Goal: Transaction & Acquisition: Obtain resource

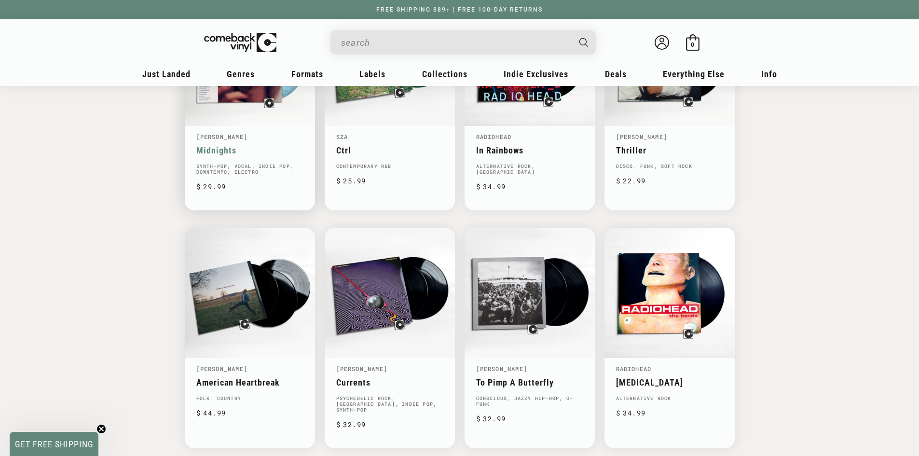
scroll to position [0, 919]
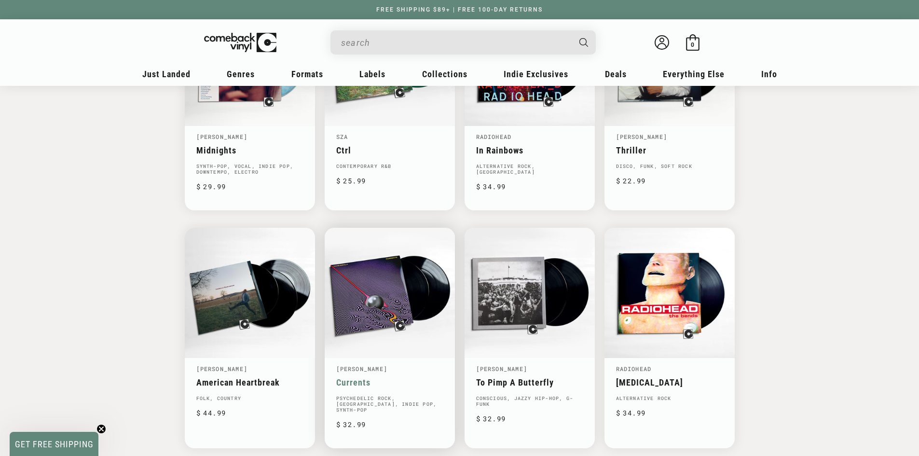
click at [393, 377] on link "Currents" at bounding box center [389, 382] width 107 height 10
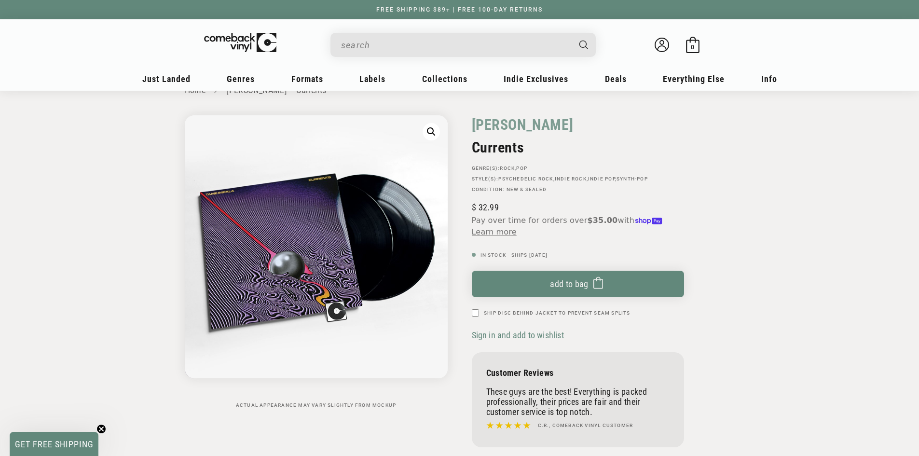
scroll to position [48, 0]
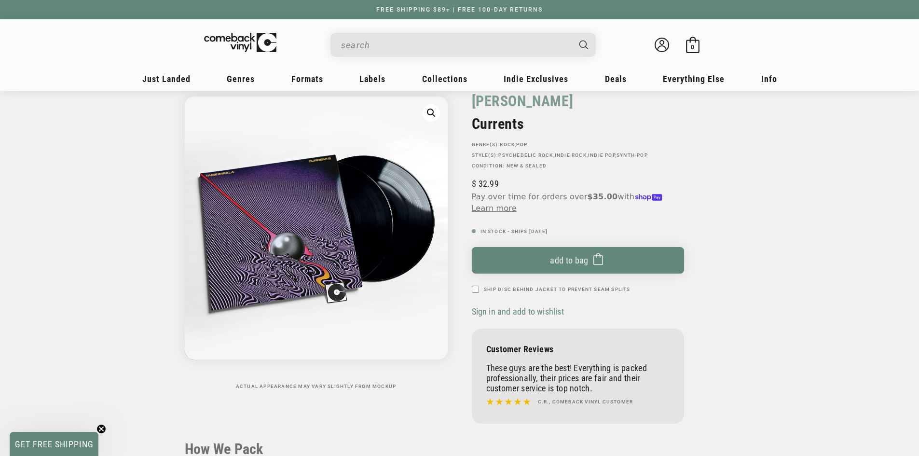
click at [503, 310] on span "Sign in and add to wishlist" at bounding box center [518, 311] width 92 height 10
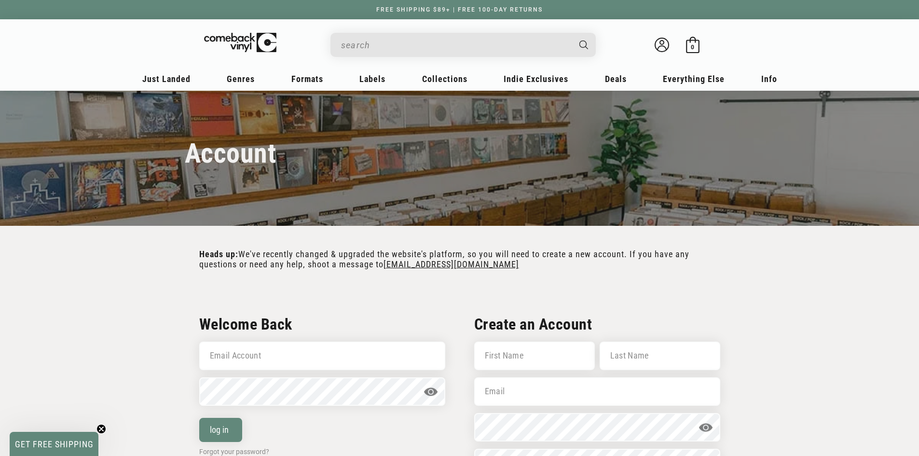
scroll to position [97, 0]
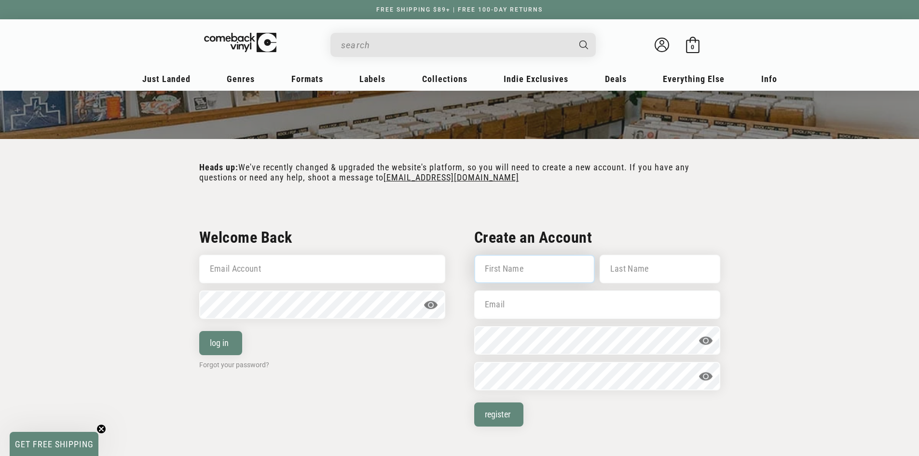
click at [512, 277] on input "First Name" at bounding box center [534, 269] width 121 height 28
type input "Kason"
click at [635, 273] on input "Last Name" at bounding box center [660, 269] width 121 height 28
type input "Berry"
click at [543, 313] on input "Email" at bounding box center [597, 304] width 246 height 28
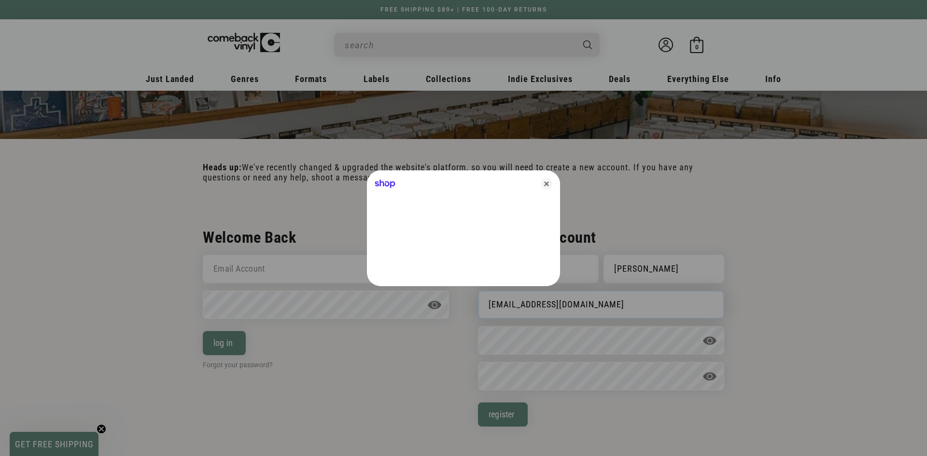
type input "Kasonberry12@gmail.com"
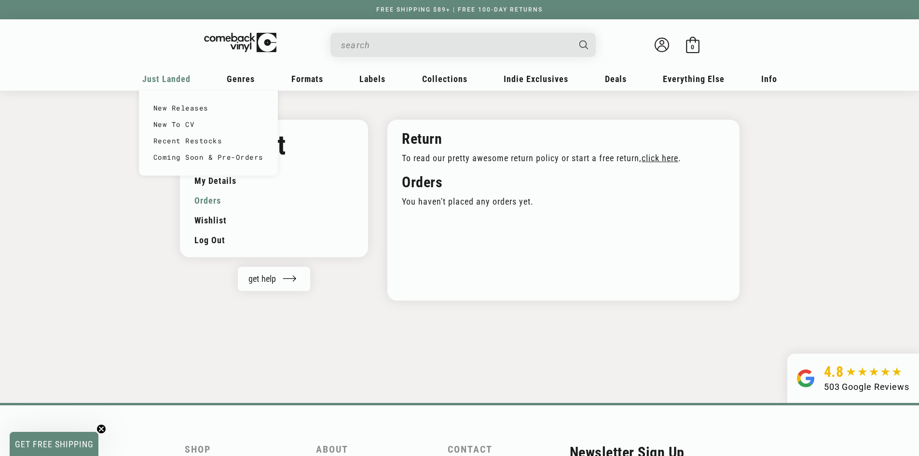
click at [167, 85] on div "Just Landed" at bounding box center [166, 81] width 55 height 23
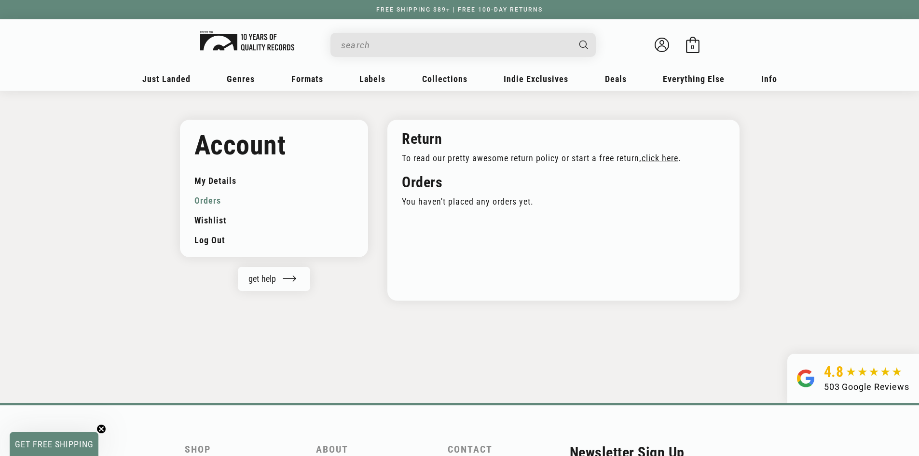
click at [245, 51] on img at bounding box center [240, 43] width 72 height 20
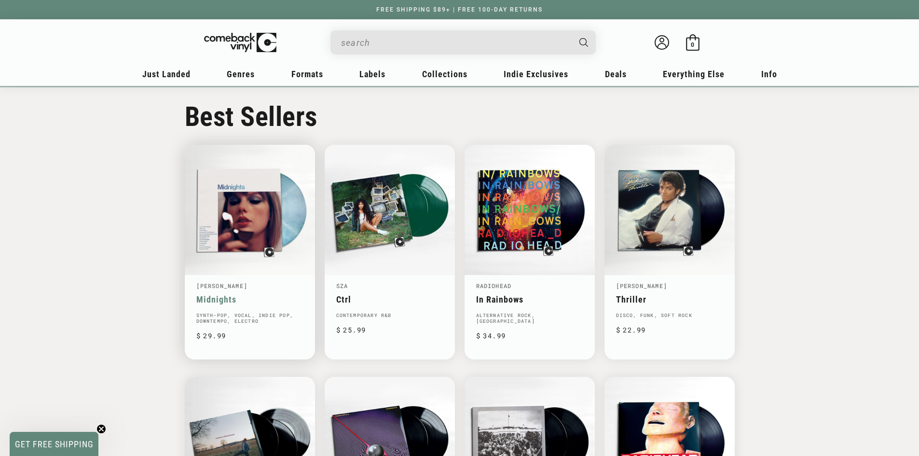
scroll to position [483, 0]
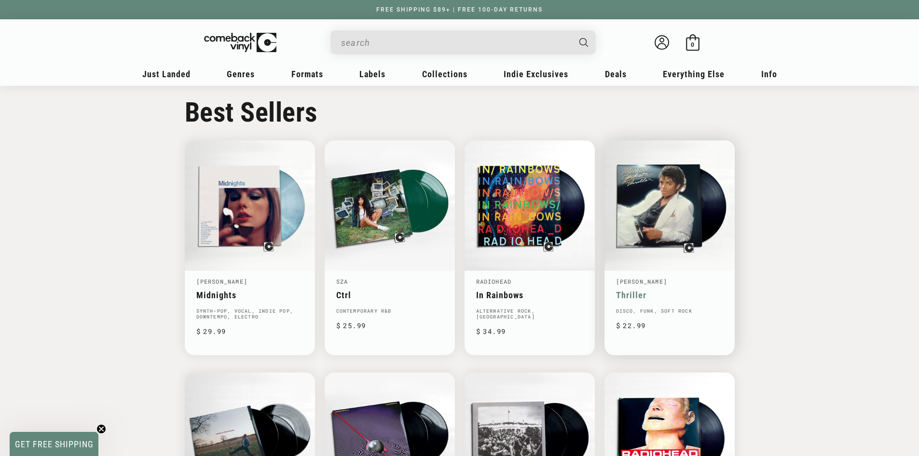
click at [646, 290] on link "Thriller" at bounding box center [669, 295] width 107 height 10
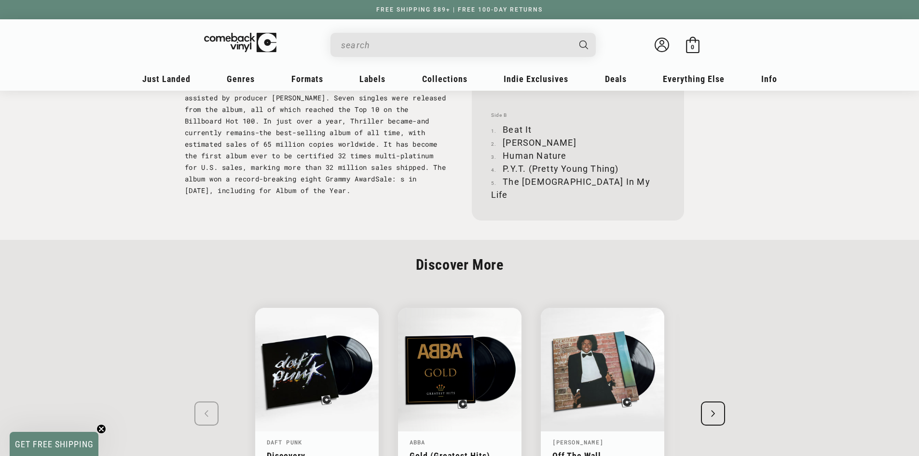
scroll to position [1158, 0]
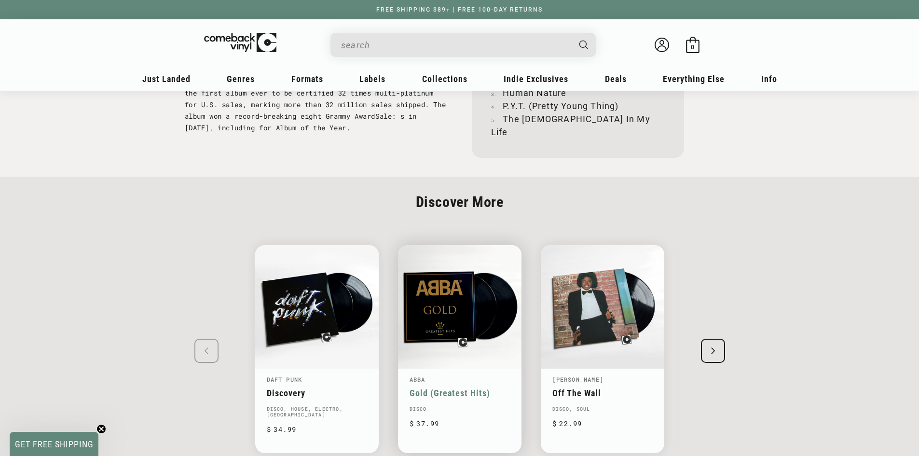
click at [456, 388] on link "Gold (Greatest Hits)" at bounding box center [460, 393] width 100 height 10
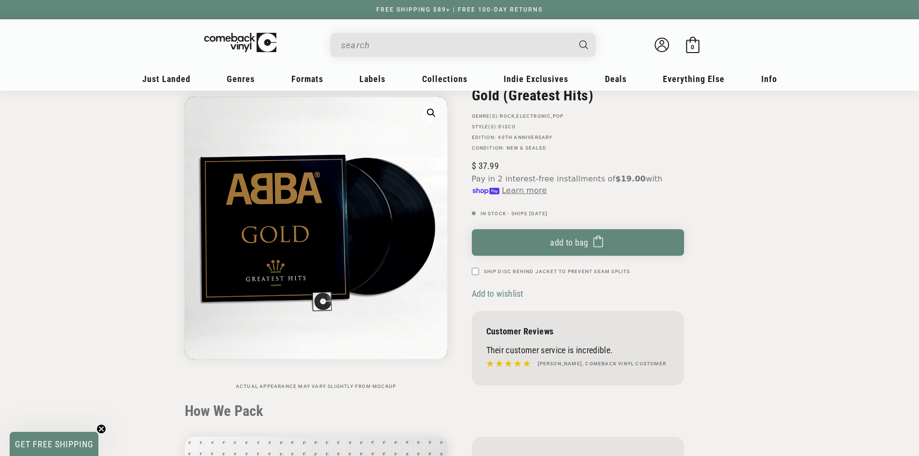
scroll to position [97, 0]
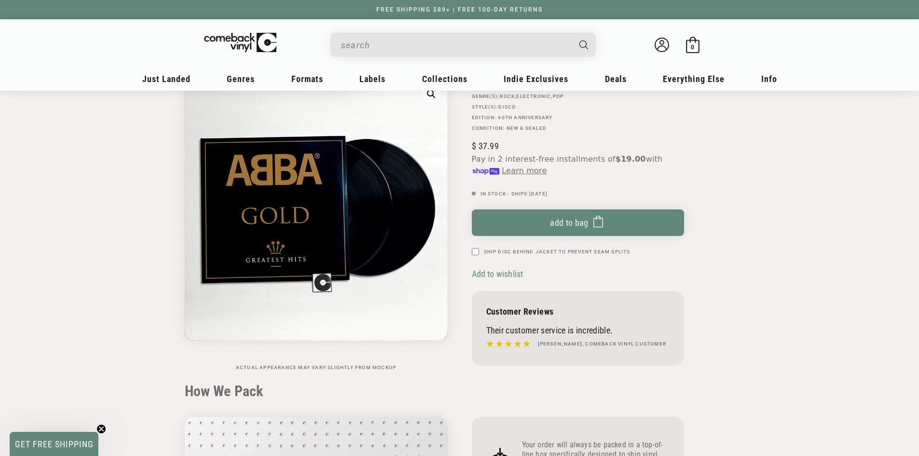
click at [495, 277] on span "Add to wishlist" at bounding box center [498, 274] width 52 height 10
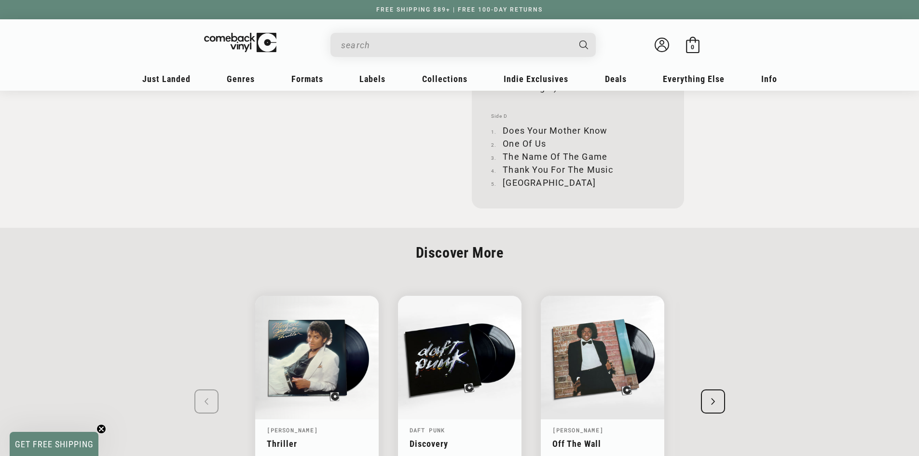
scroll to position [1365, 0]
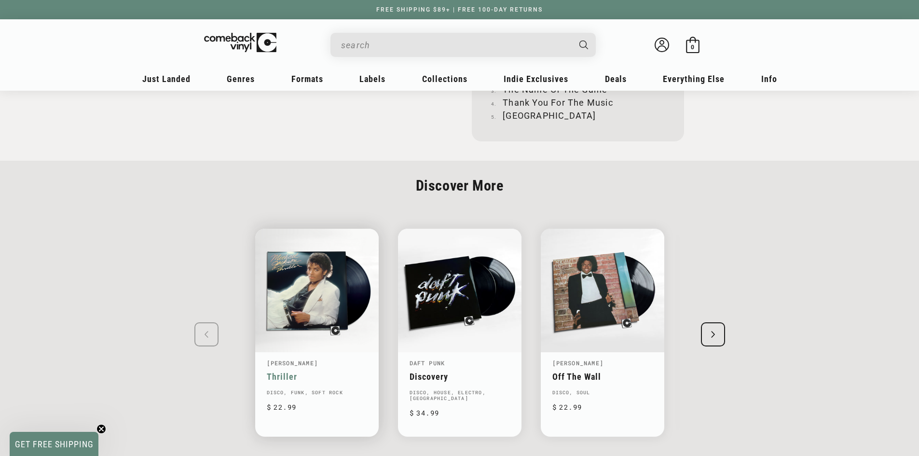
click at [280, 380] on link "Thriller" at bounding box center [317, 377] width 100 height 10
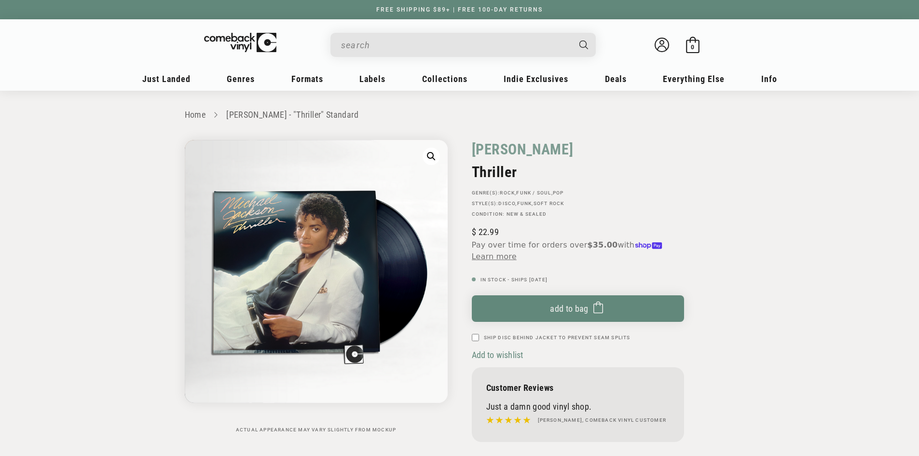
click at [484, 355] on span "Add to wishlist" at bounding box center [498, 355] width 52 height 10
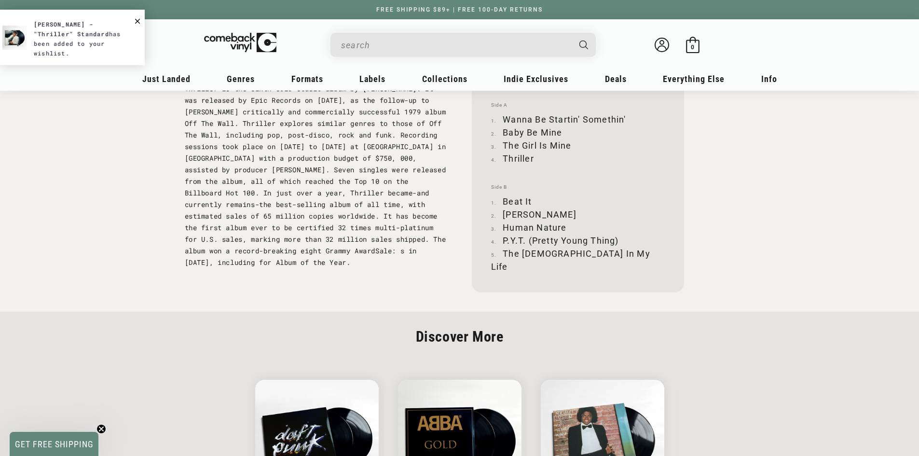
scroll to position [1303, 0]
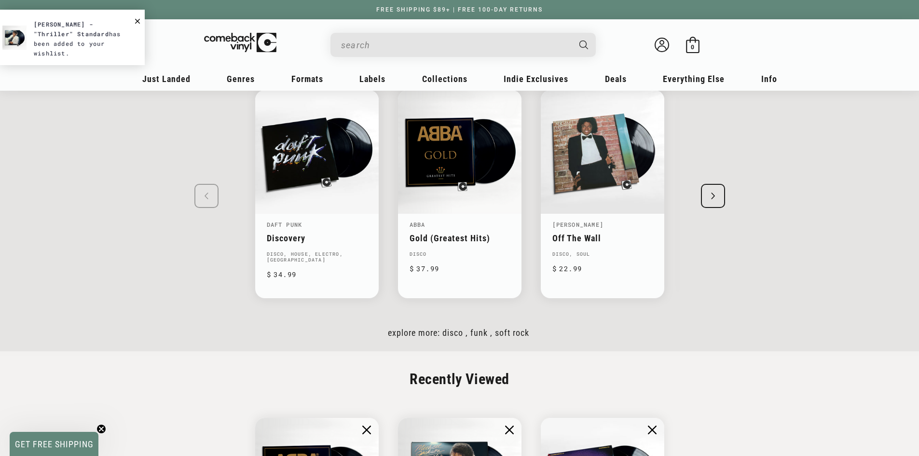
click at [714, 187] on div "Next slide" at bounding box center [713, 196] width 24 height 24
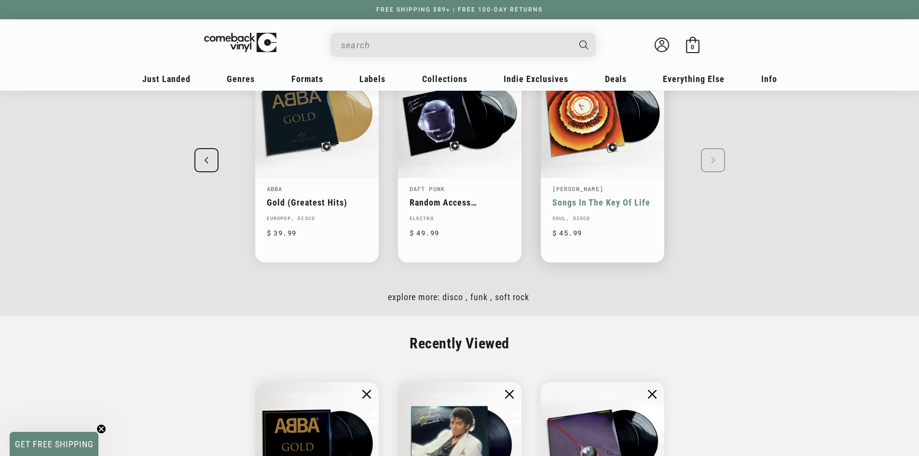
scroll to position [1580, 0]
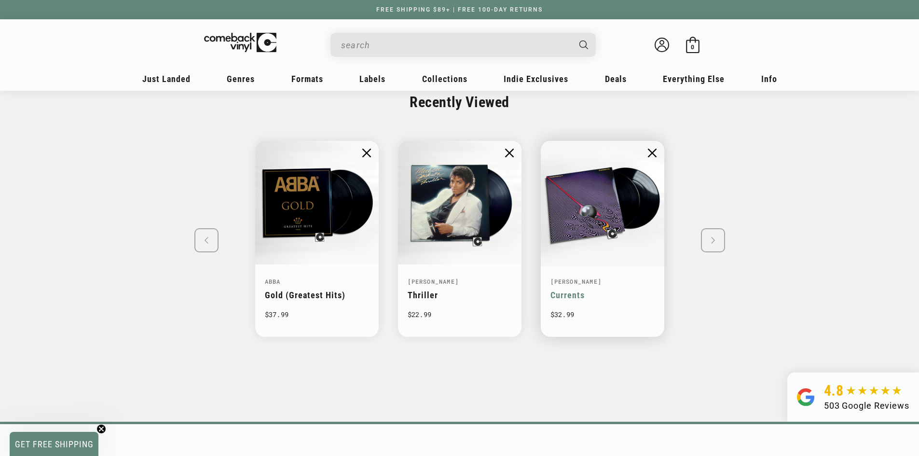
click at [577, 290] on link "Currents" at bounding box center [568, 295] width 34 height 10
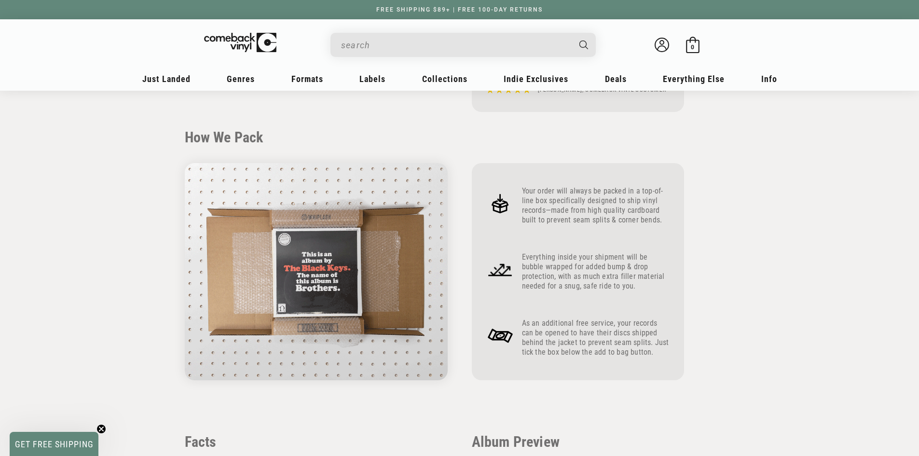
scroll to position [145, 0]
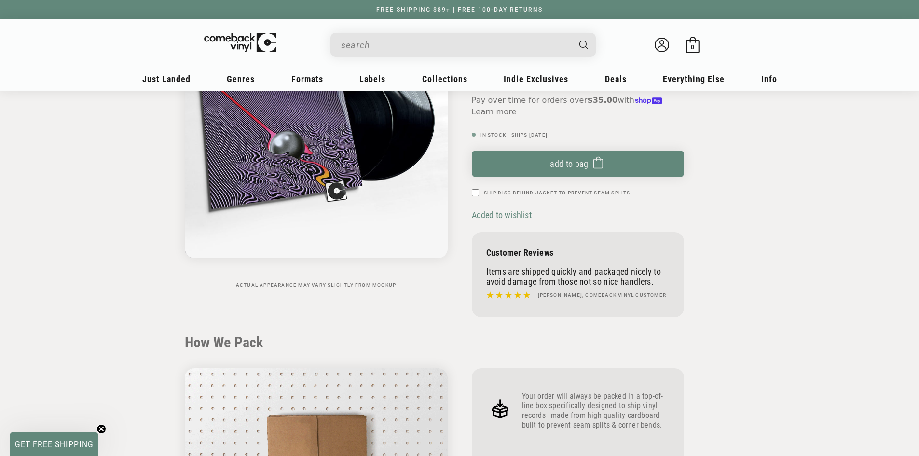
click at [486, 221] on div "Added to wishlist Add to wishlist" at bounding box center [503, 215] width 63 height 14
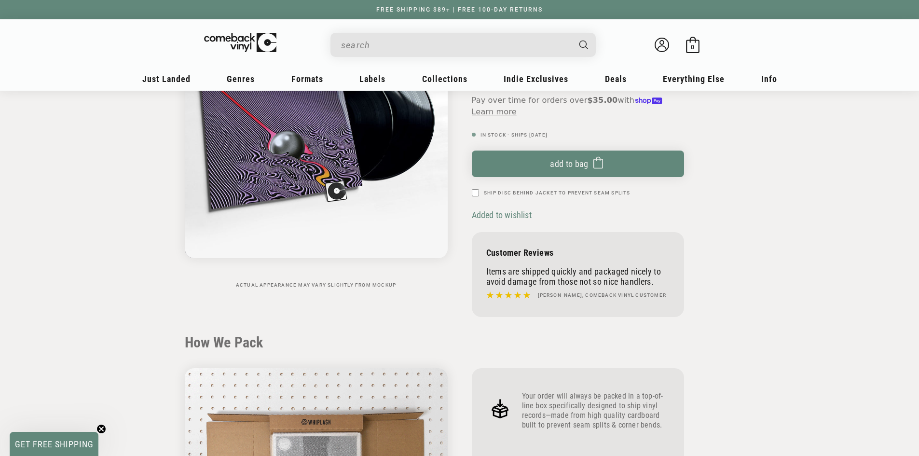
click at [486, 220] on span "Added to wishlist" at bounding box center [502, 215] width 60 height 10
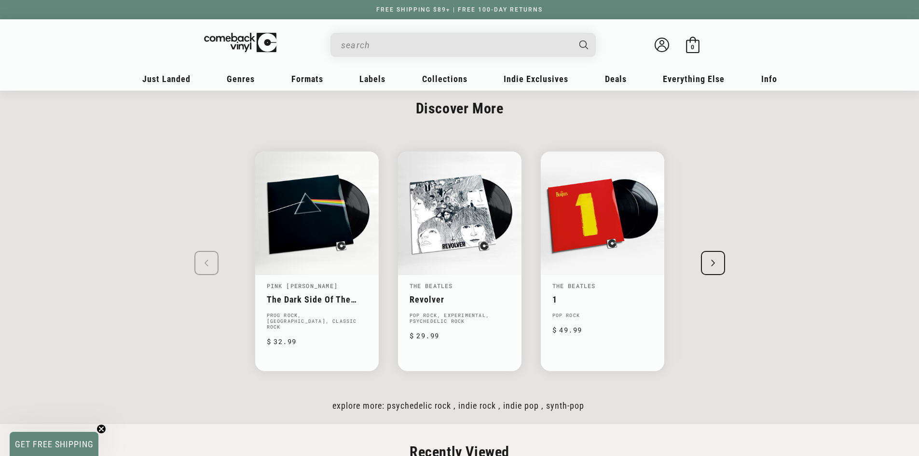
scroll to position [1351, 0]
click at [711, 265] on div "Next slide" at bounding box center [713, 262] width 24 height 24
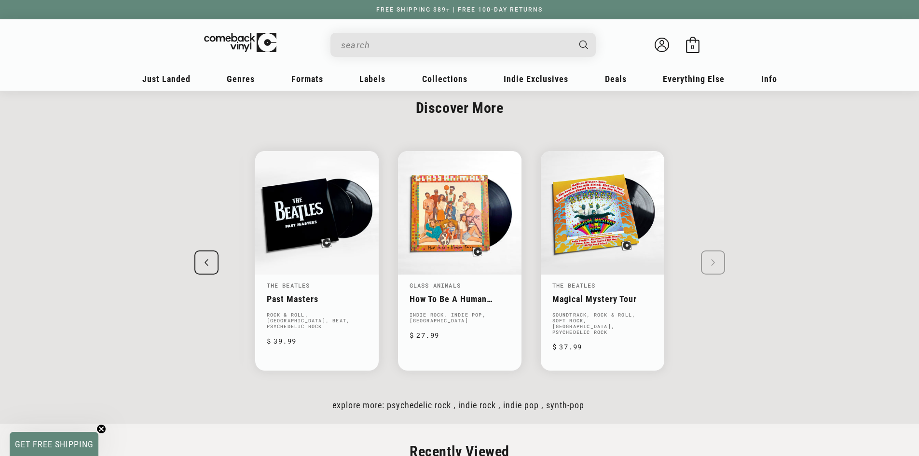
click at [711, 265] on swiper-slide "Pink Floyd The Dark Side Of The Moon Prog Rock, Pop Rock, Classic Rock Regular …" at bounding box center [460, 261] width 598 height 254
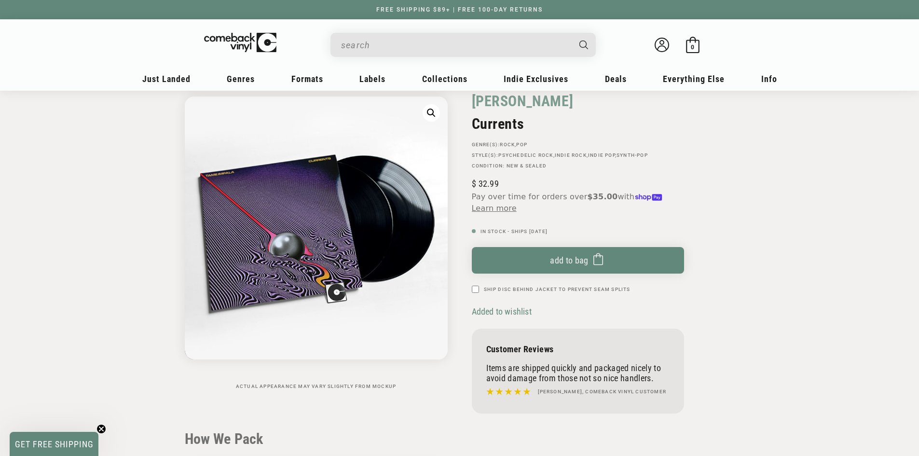
scroll to position [0, 0]
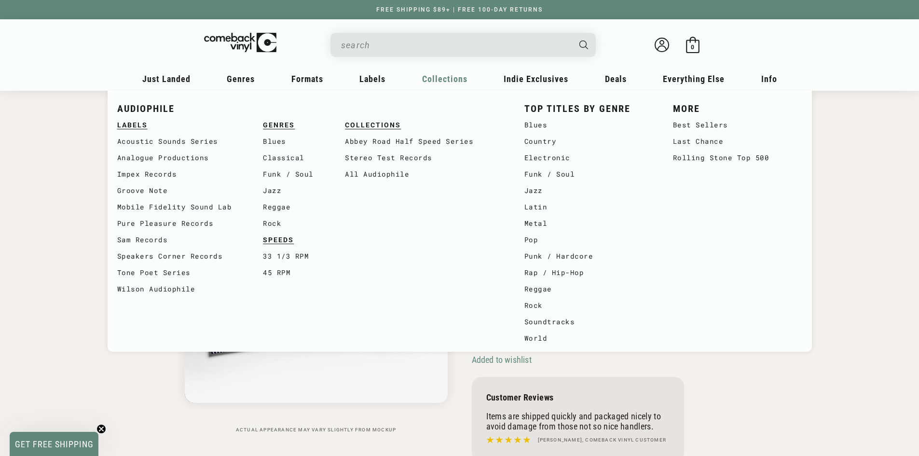
click at [191, 81] on span "Collections" at bounding box center [166, 79] width 48 height 10
click at [191, 82] on span "Collections" at bounding box center [166, 79] width 48 height 10
click at [396, 172] on link "All Audiophile" at bounding box center [425, 174] width 160 height 16
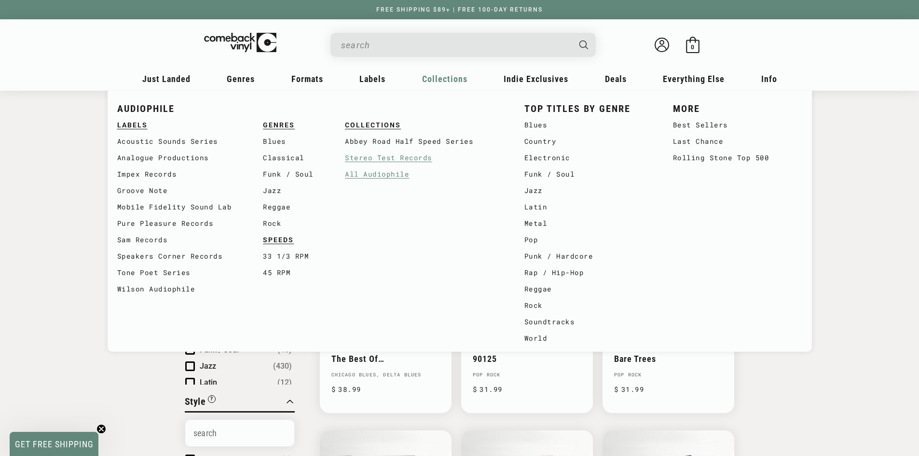
click at [407, 157] on link "Stereo Test Records" at bounding box center [425, 158] width 160 height 16
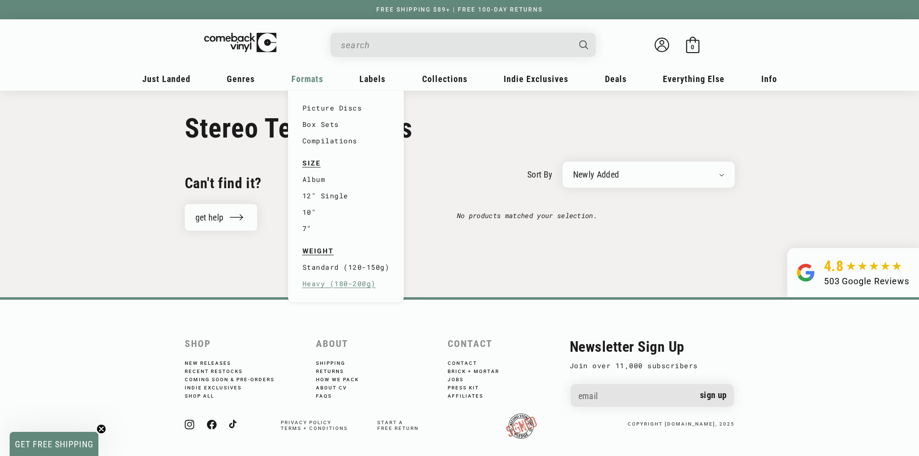
click at [344, 278] on link "Heavy (180-200g)" at bounding box center [346, 284] width 87 height 16
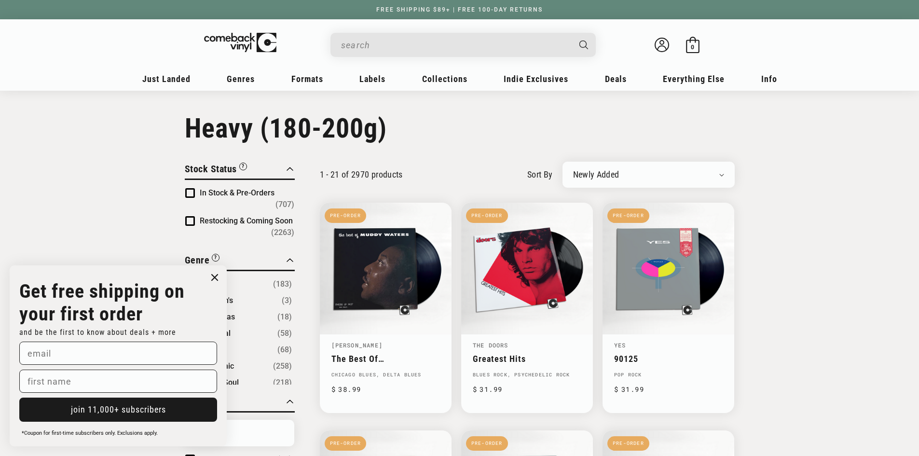
click at [216, 277] on circle "Close dialog" at bounding box center [215, 278] width 14 height 14
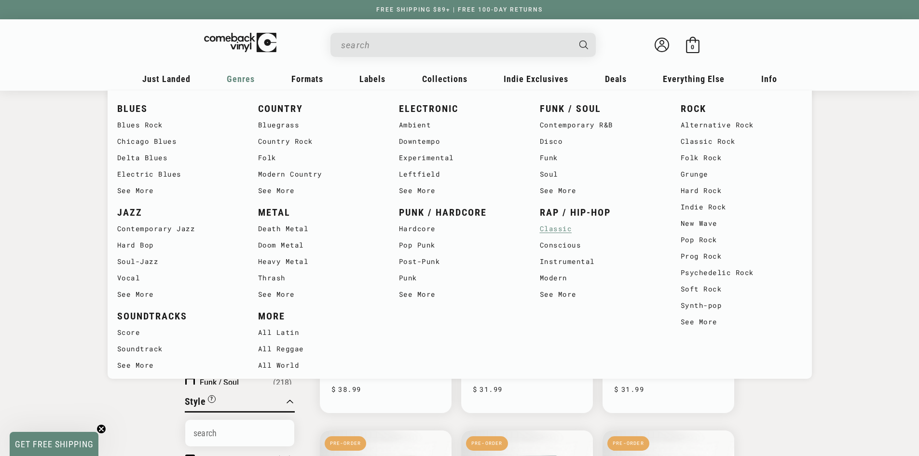
click at [555, 234] on link "Classic" at bounding box center [601, 229] width 122 height 16
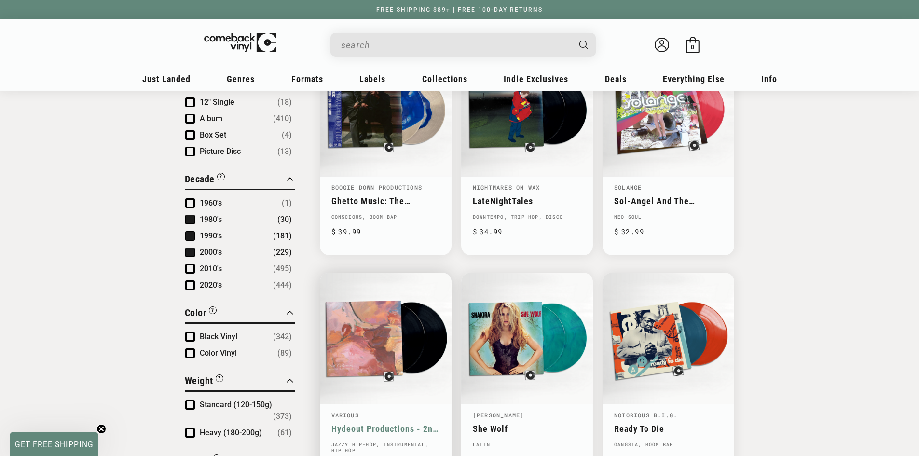
scroll to position [634, 0]
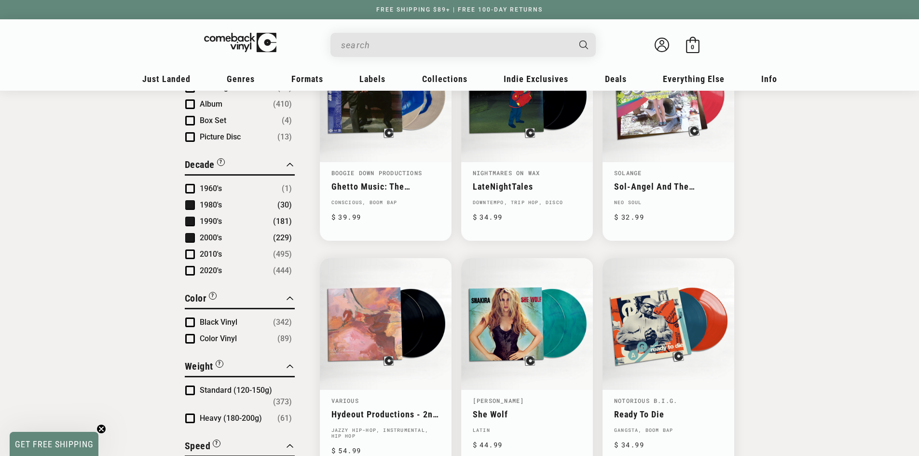
drag, startPoint x: 188, startPoint y: 238, endPoint x: 185, endPoint y: 213, distance: 25.2
click at [188, 238] on span "Product filter" at bounding box center [190, 238] width 10 height 10
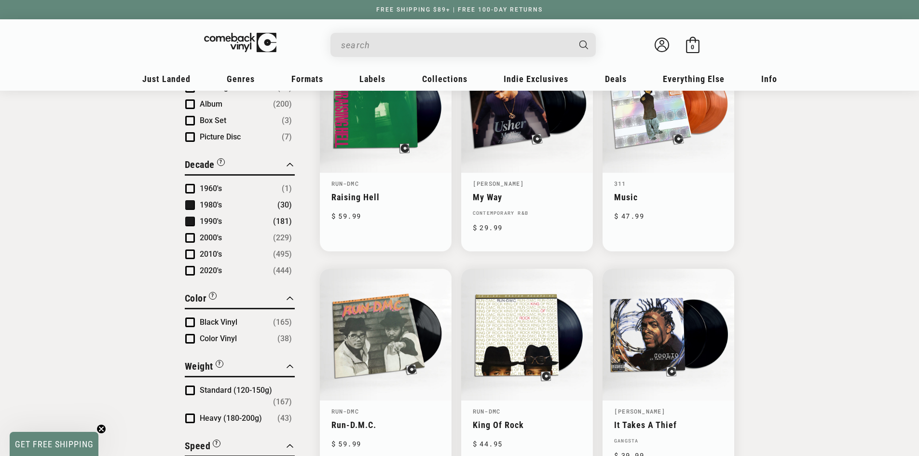
click at [190, 220] on span "Product filter" at bounding box center [190, 222] width 10 height 10
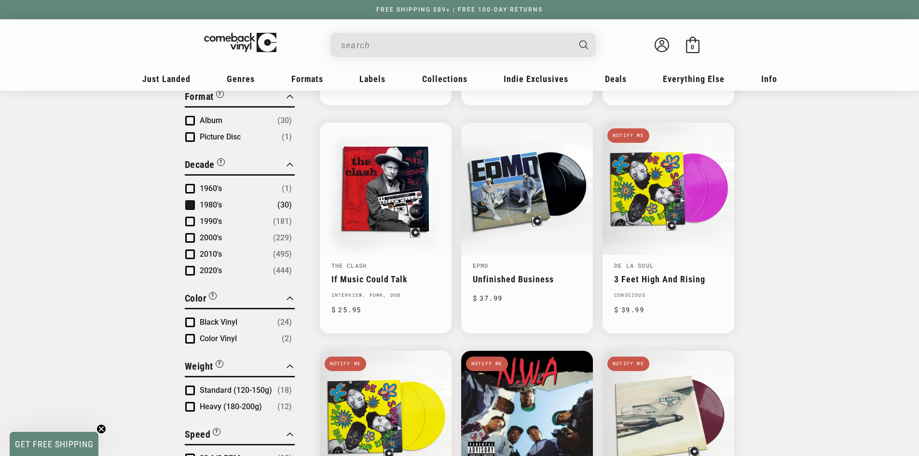
click at [190, 204] on span "Product filter" at bounding box center [190, 205] width 10 height 10
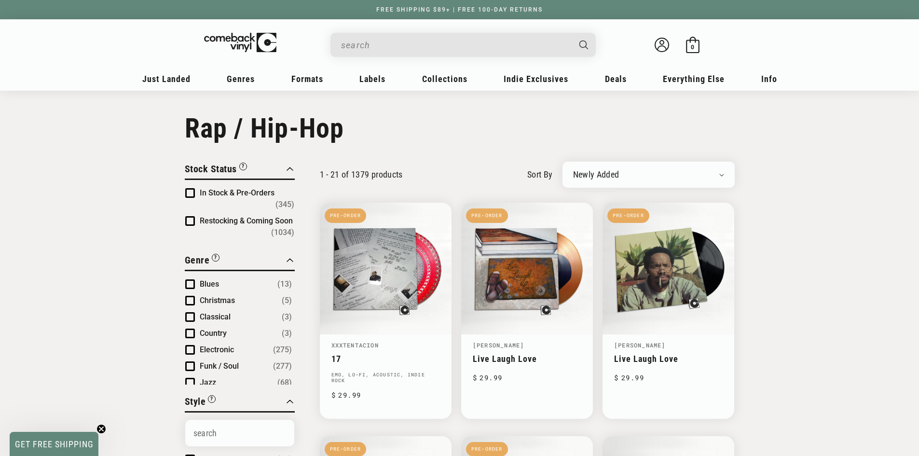
click at [606, 182] on div "Newly Added Popularity Artist (A-Z) Price (High To Low) Price (Low To High) Per…" at bounding box center [649, 175] width 172 height 26
click at [721, 179] on select "Newly Added Popularity Artist (A-Z) Price (High To Low) Price (Low To High) Per…" at bounding box center [648, 175] width 151 height 10
select select "best-selling"
click at [573, 170] on select "Newly Added Popularity Artist (A-Z) Price (High To Low) Price (Low To High) Per…" at bounding box center [648, 175] width 151 height 10
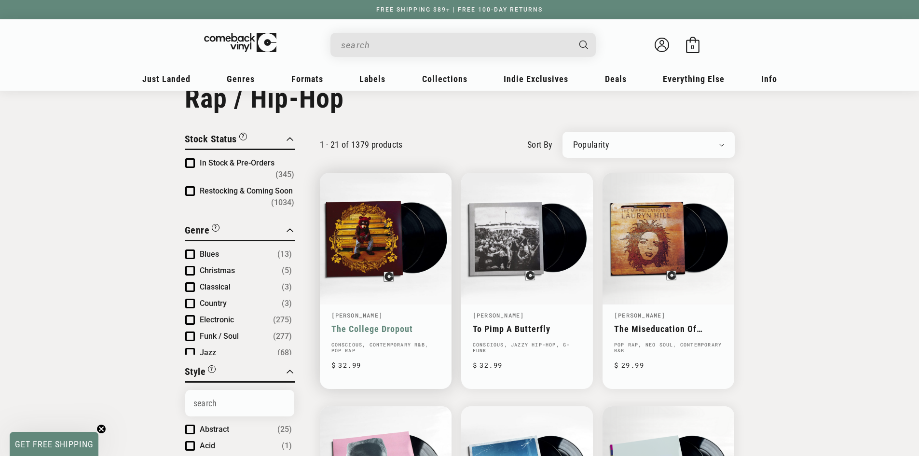
scroll to position [145, 0]
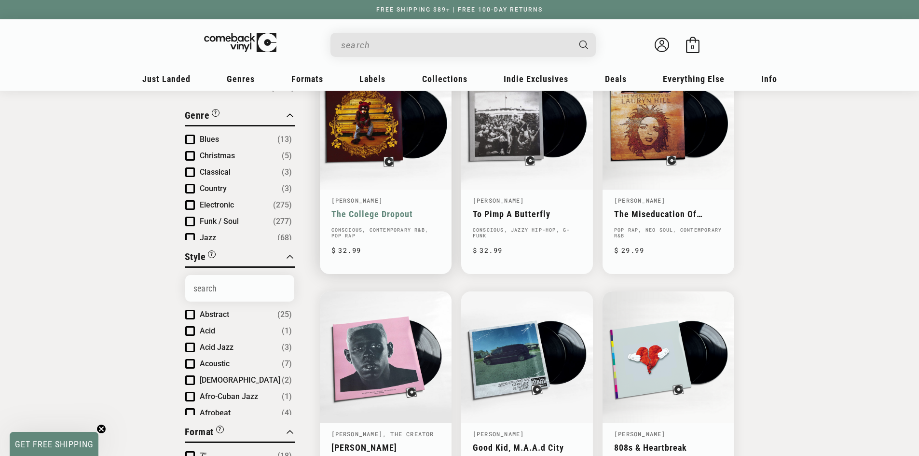
click at [372, 212] on link "The College Dropout" at bounding box center [386, 214] width 109 height 10
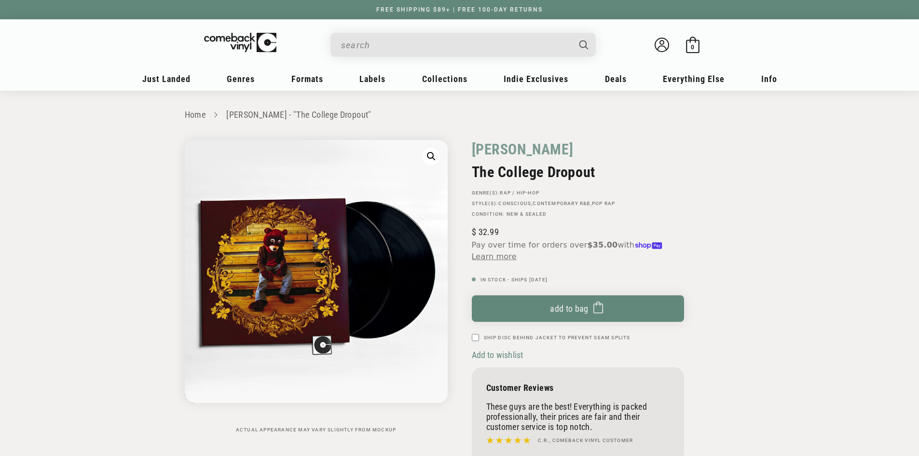
click at [479, 339] on input "Ship Disc Behind Jacket To Prevent Seam Splits" at bounding box center [475, 337] width 7 height 7
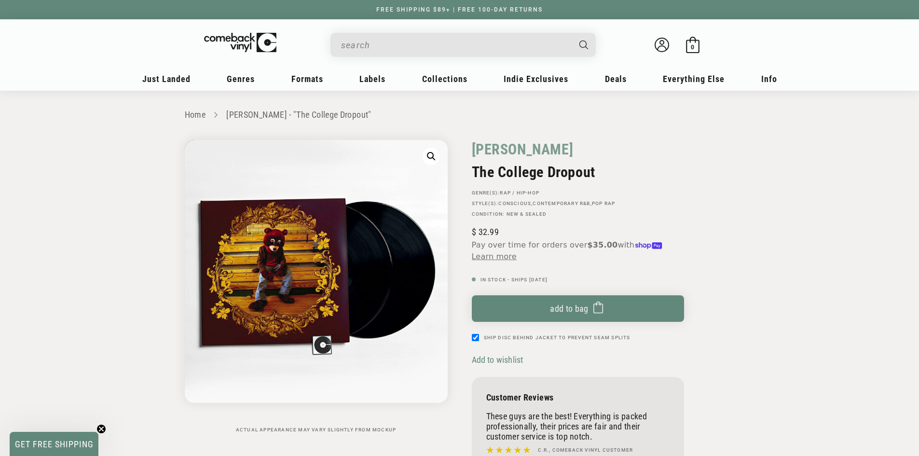
click at [476, 338] on input "Ship Disc Behind Jacket To Prevent Seam Splits" at bounding box center [475, 337] width 7 height 7
checkbox input "false"
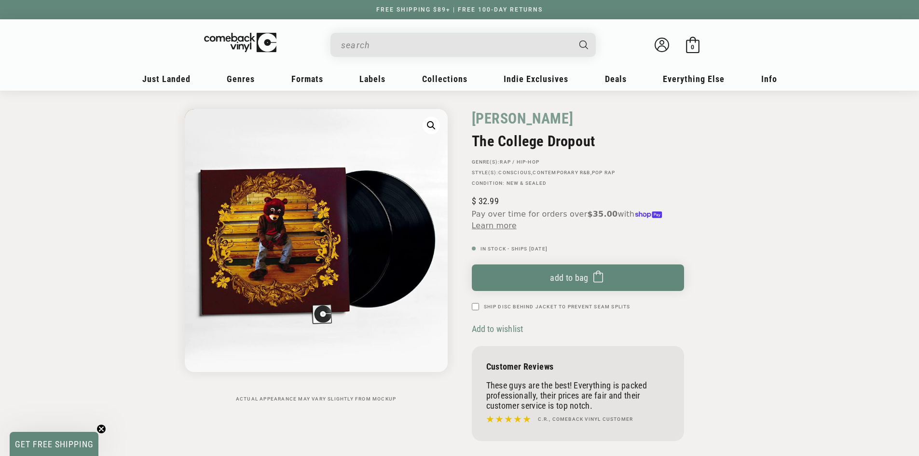
scroll to position [48, 0]
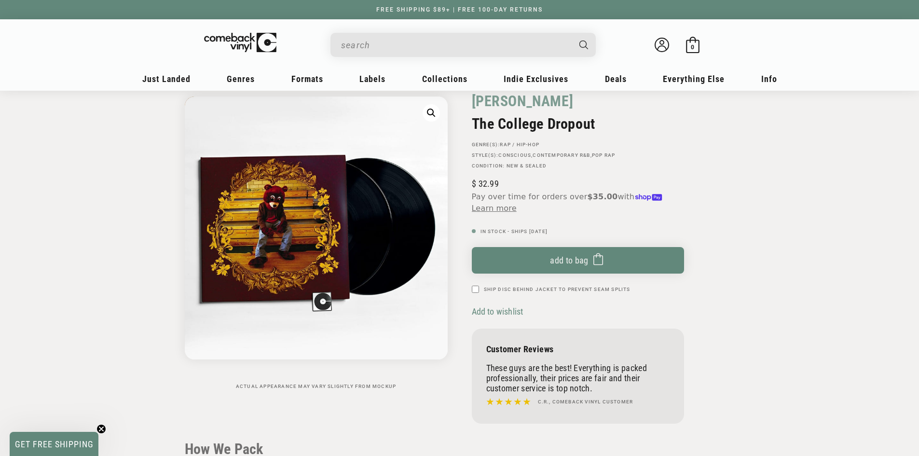
click at [481, 311] on span "Add to wishlist" at bounding box center [498, 311] width 52 height 10
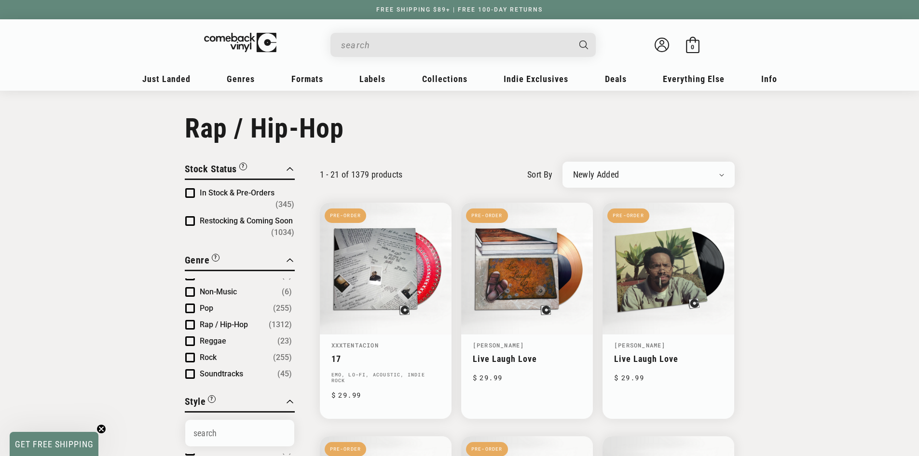
click at [698, 171] on select "Newly Added Popularity Artist (A-Z) Price (High To Low) Price (Low To High) Per…" at bounding box center [648, 175] width 151 height 10
select select "best-selling"
click at [573, 170] on select "Newly Added Popularity Artist (A-Z) Price (High To Low) Price (Low To High) Per…" at bounding box center [648, 175] width 151 height 10
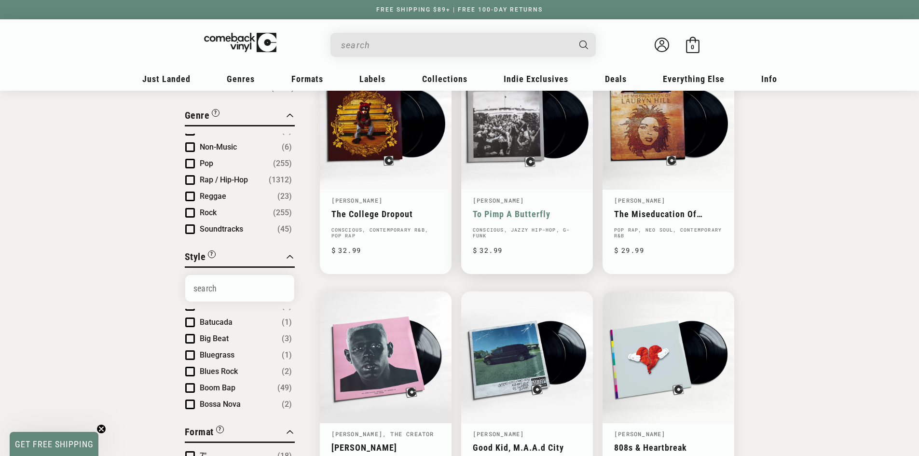
scroll to position [193, 0]
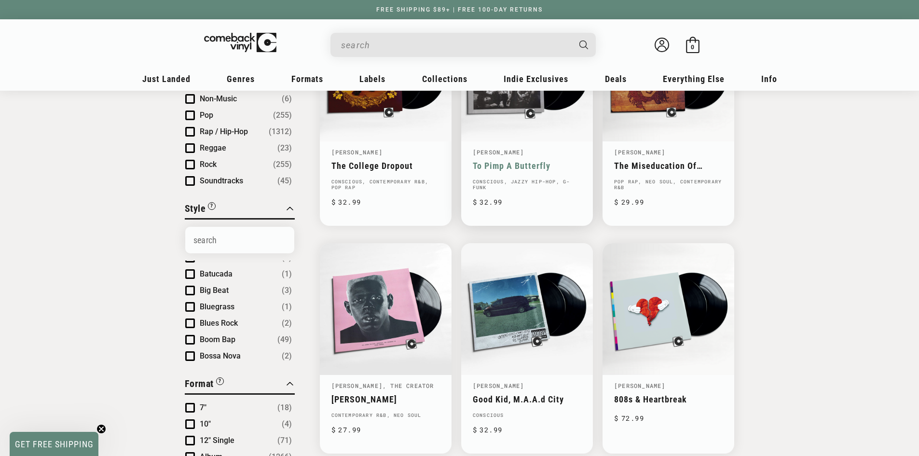
click at [529, 170] on link "To Pimp A Butterfly" at bounding box center [527, 166] width 109 height 10
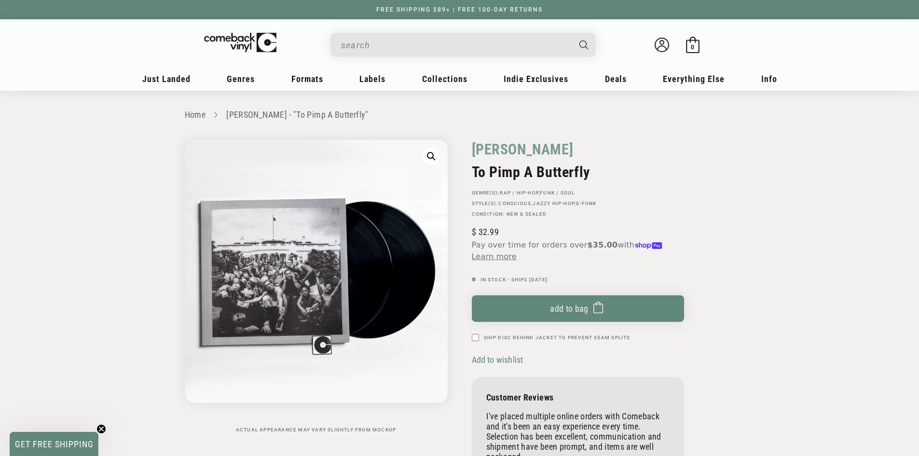
scroll to position [48, 0]
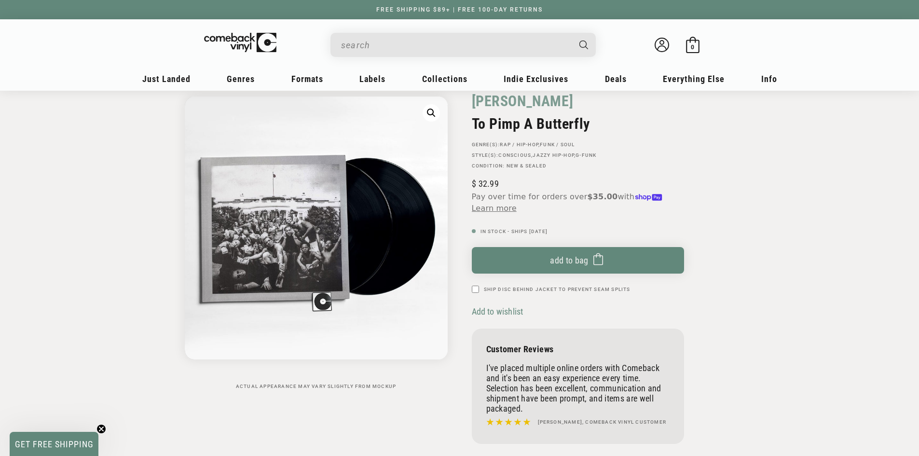
click at [490, 315] on span "Add to wishlist" at bounding box center [498, 311] width 52 height 10
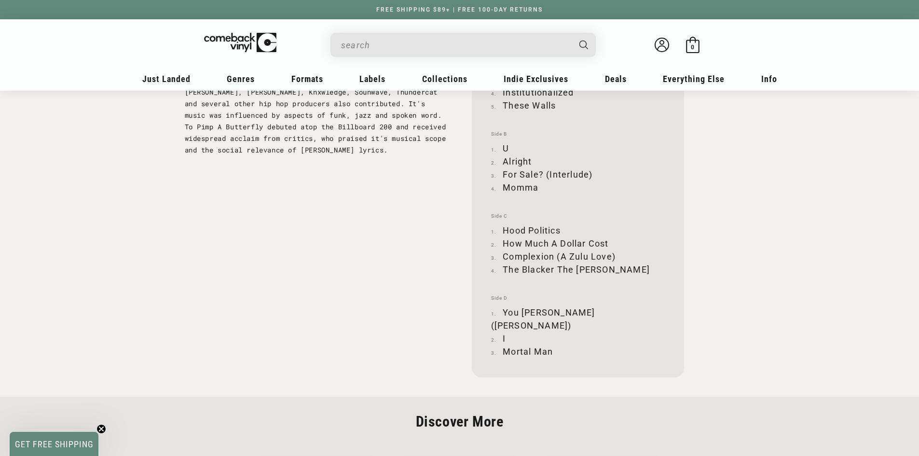
scroll to position [1436, 0]
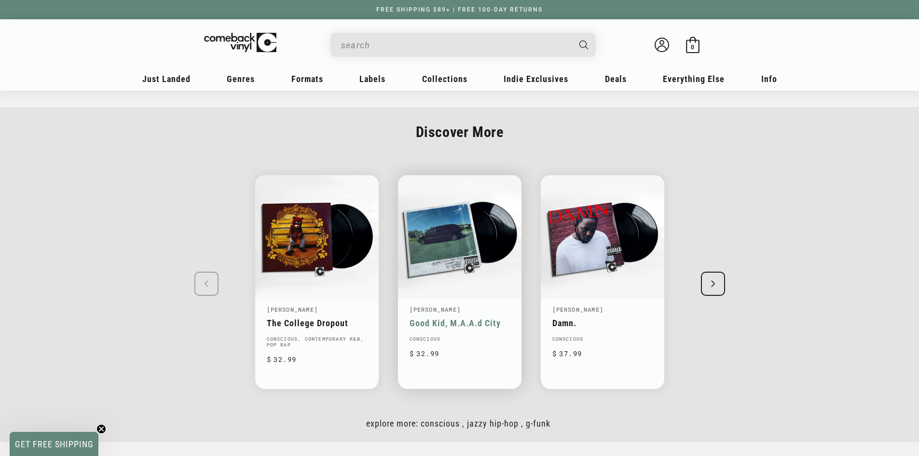
click at [443, 318] on link "Good Kid, M.A.A.d City" at bounding box center [460, 323] width 100 height 10
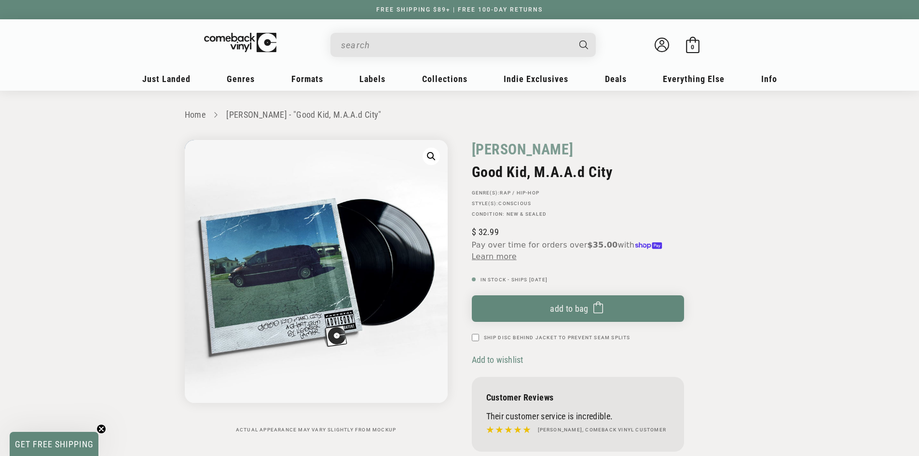
click at [485, 360] on span "Add to wishlist" at bounding box center [498, 360] width 52 height 10
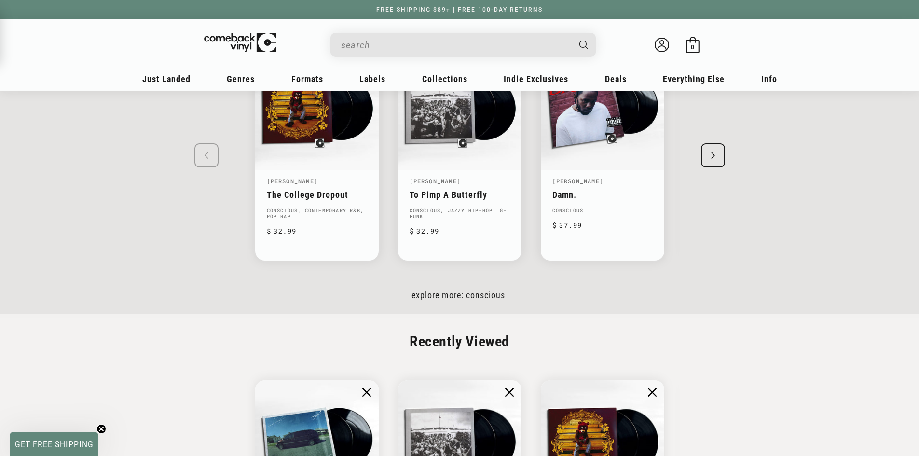
scroll to position [1496, 0]
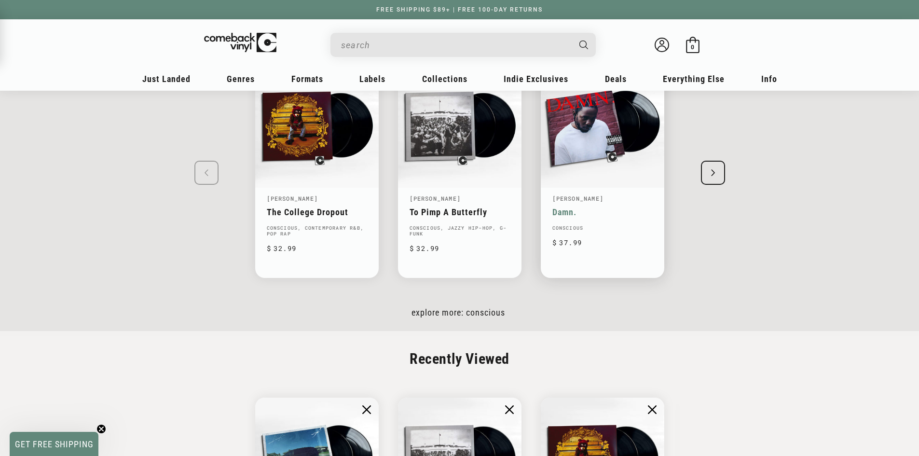
click at [567, 207] on link "Damn." at bounding box center [603, 212] width 100 height 10
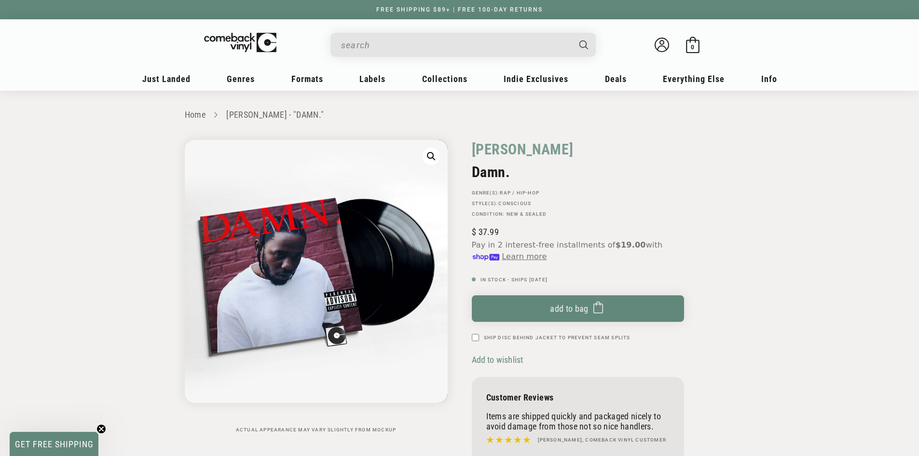
click at [482, 360] on span "Add to wishlist" at bounding box center [498, 360] width 52 height 10
click at [522, 153] on link "[PERSON_NAME]" at bounding box center [523, 149] width 102 height 19
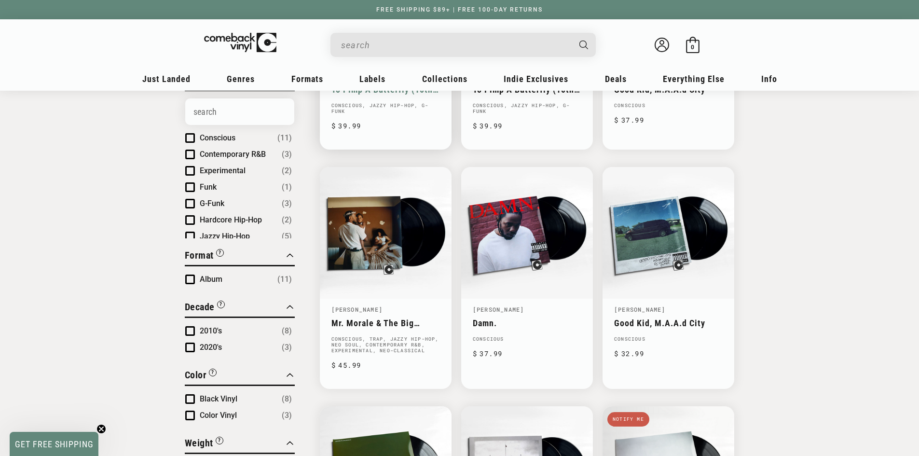
scroll to position [290, 0]
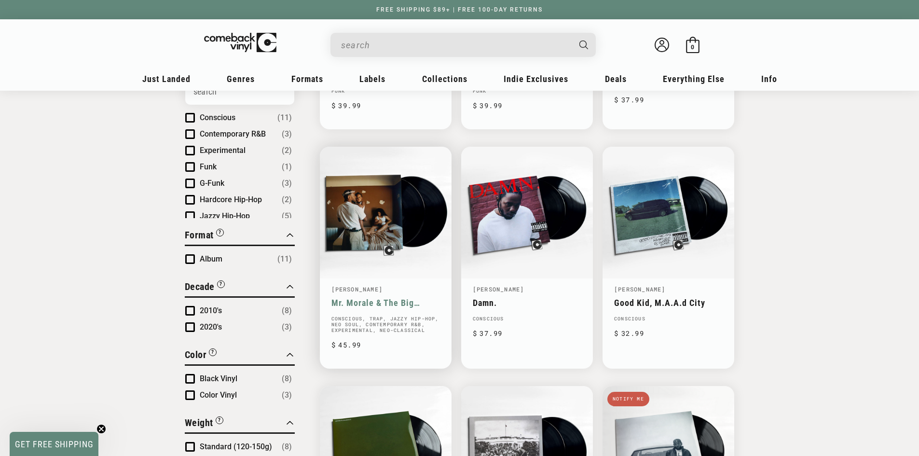
click at [385, 304] on link "Mr. Morale & The Big Steppers" at bounding box center [386, 303] width 109 height 10
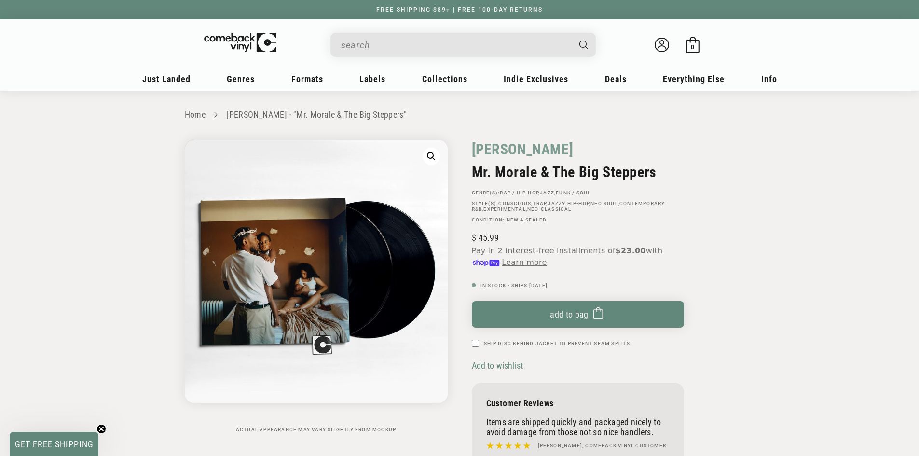
click at [488, 366] on span "Add to wishlist" at bounding box center [498, 365] width 52 height 10
click at [505, 156] on link "[PERSON_NAME]" at bounding box center [523, 149] width 102 height 19
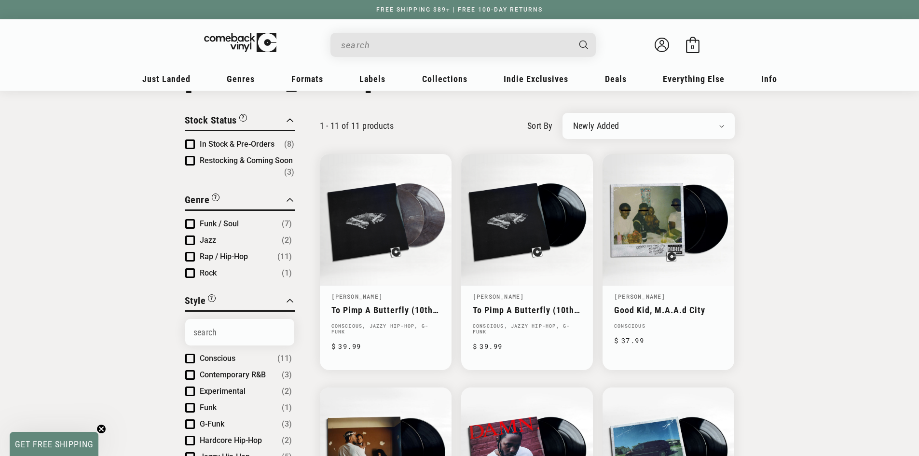
scroll to position [48, 0]
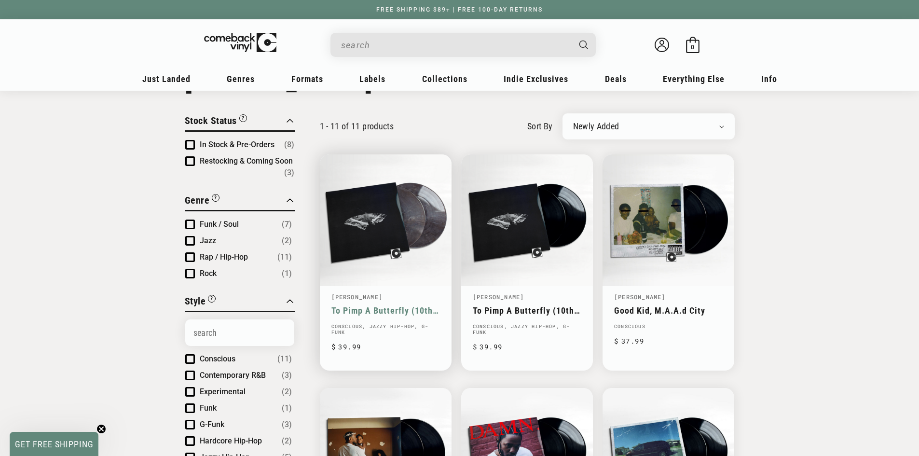
click at [386, 305] on link "To Pimp A Butterfly (10th Anniversary)" at bounding box center [386, 310] width 109 height 10
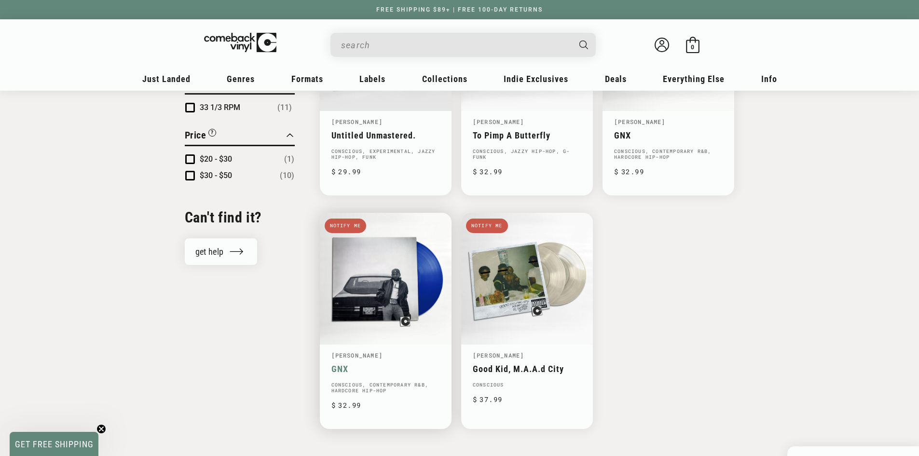
scroll to position [724, 0]
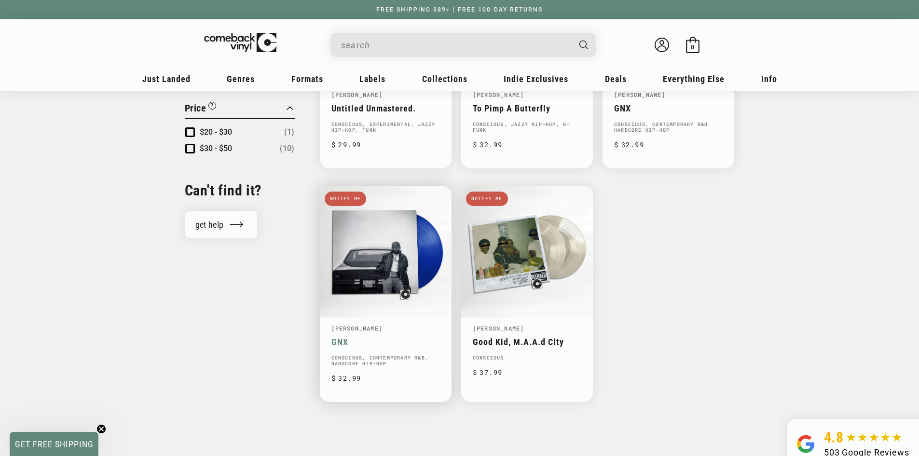
click at [342, 337] on link "GNX" at bounding box center [386, 342] width 109 height 10
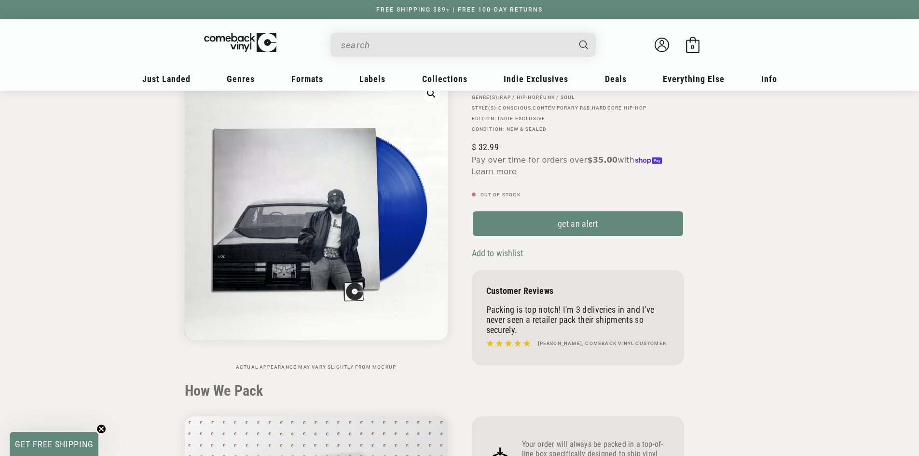
scroll to position [97, 0]
click at [501, 254] on span "Add to wishlist" at bounding box center [498, 252] width 52 height 10
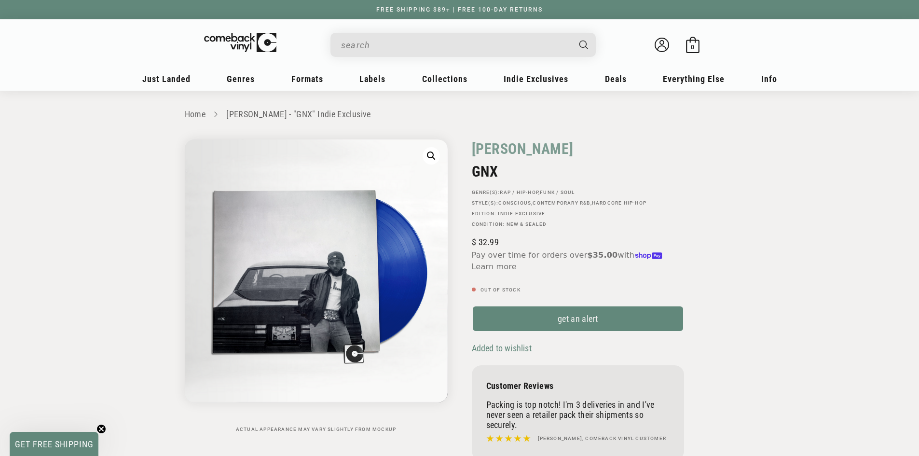
scroll to position [0, 0]
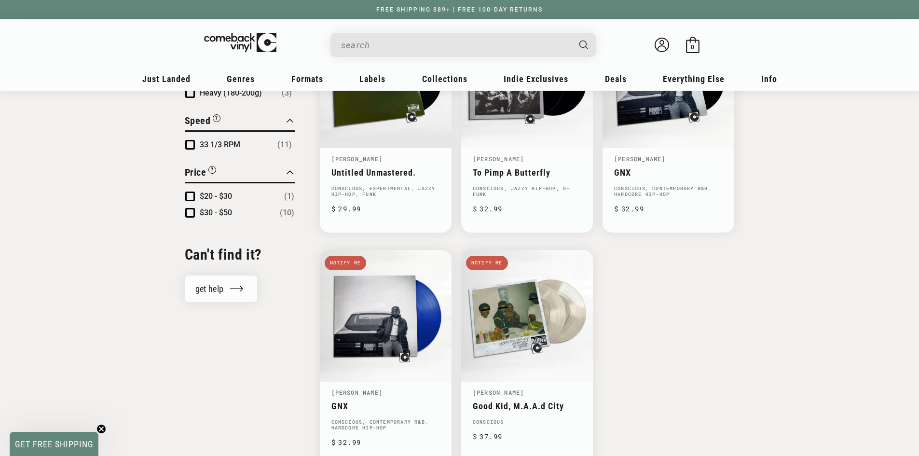
scroll to position [676, 0]
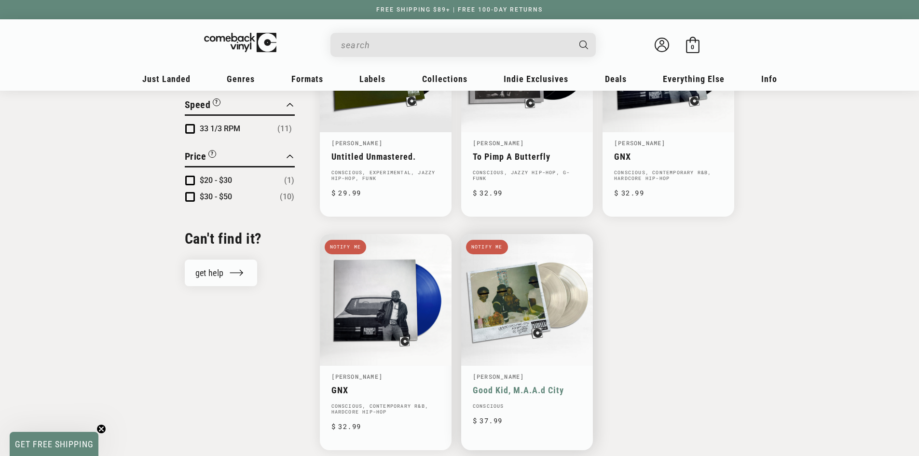
click at [518, 393] on link "Good Kid, M.A.A.d City" at bounding box center [527, 390] width 109 height 10
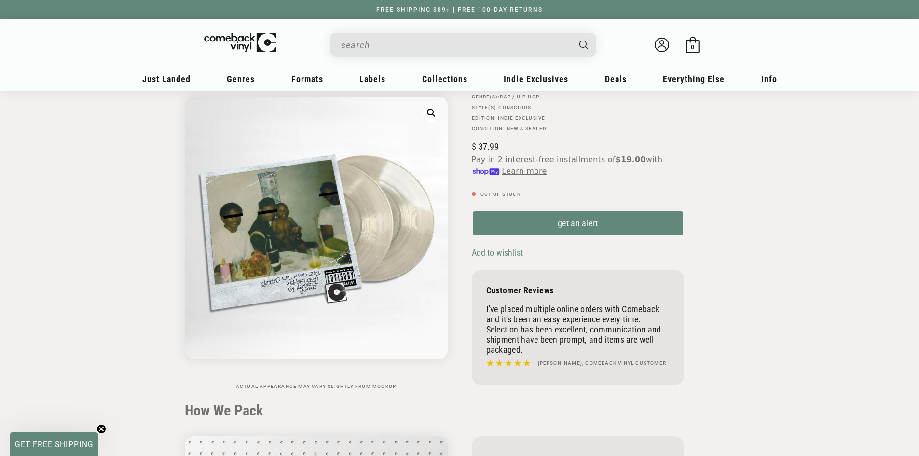
scroll to position [97, 0]
click at [498, 254] on span "Add to wishlist" at bounding box center [498, 252] width 52 height 10
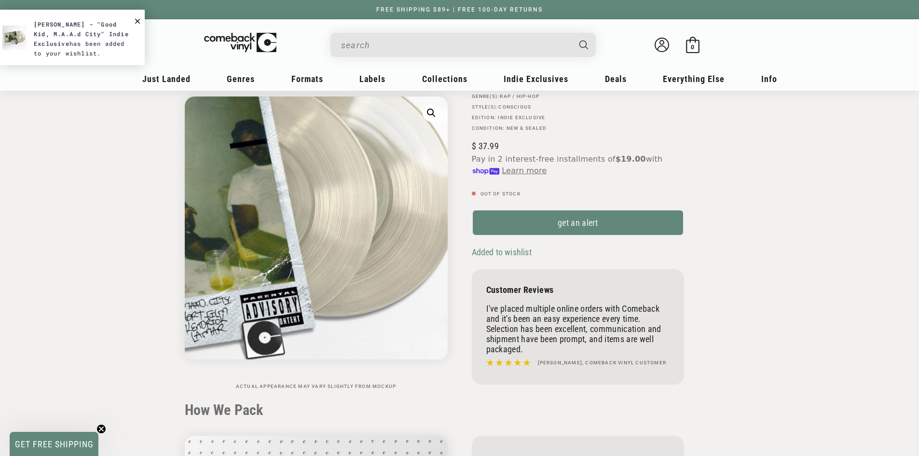
scroll to position [0, 0]
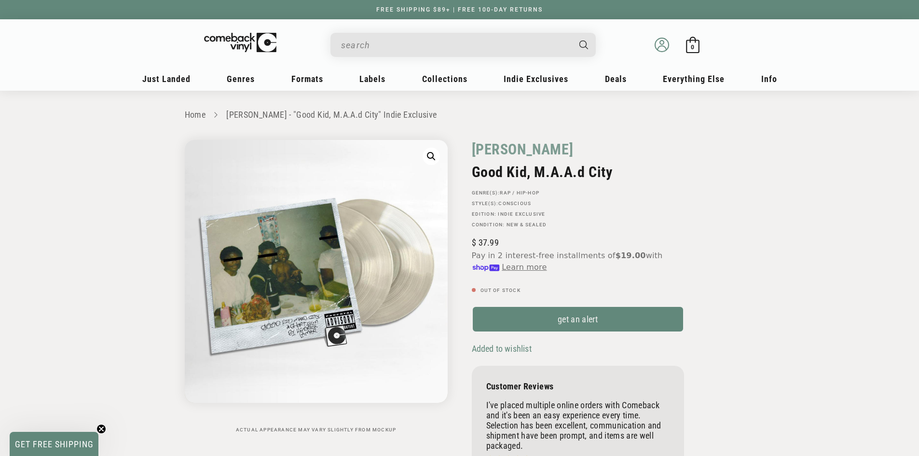
click at [660, 50] on icon at bounding box center [662, 45] width 14 height 14
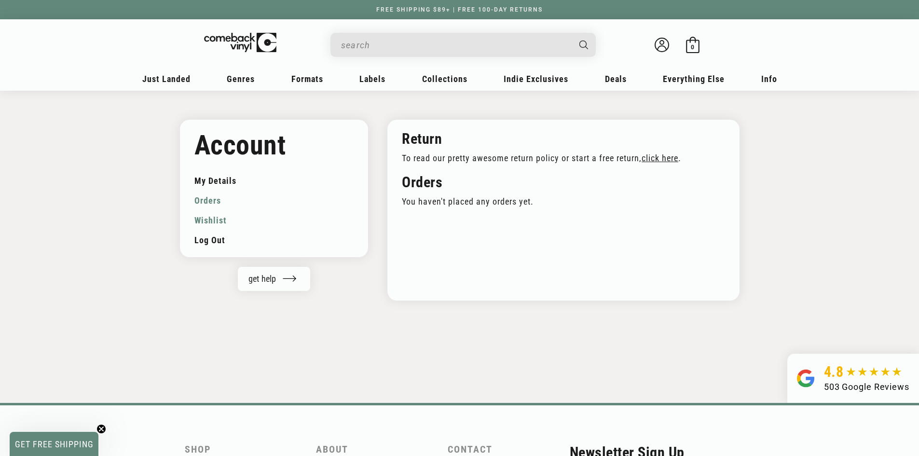
click at [211, 216] on link "Wishlist" at bounding box center [274, 220] width 160 height 20
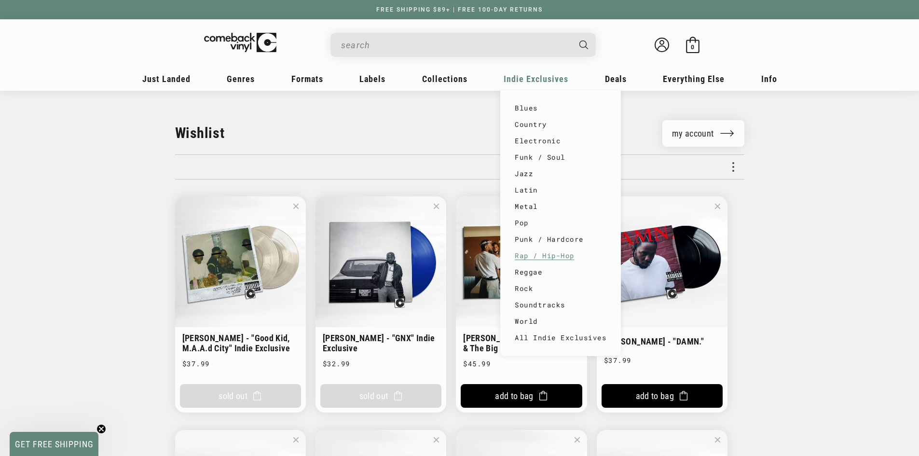
click at [545, 251] on link "Rap / Hip-Hop" at bounding box center [561, 256] width 92 height 16
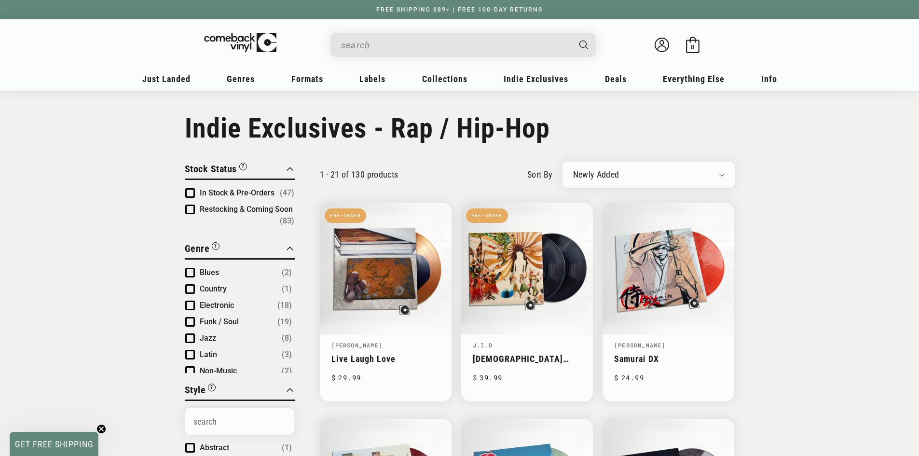
click at [648, 185] on div "Newly Added Popularity Artist (A-Z) Price (High To Low) Price (Low To High) Per…" at bounding box center [649, 175] width 172 height 26
click at [647, 178] on select "Newly Added Popularity Artist (A-Z) Price (High To Low) Price (Low To High) Per…" at bounding box center [648, 175] width 151 height 10
select select "best-selling"
click at [573, 170] on select "Newly Added Popularity Artist (A-Z) Price (High To Low) Price (Low To High) Per…" at bounding box center [648, 175] width 151 height 10
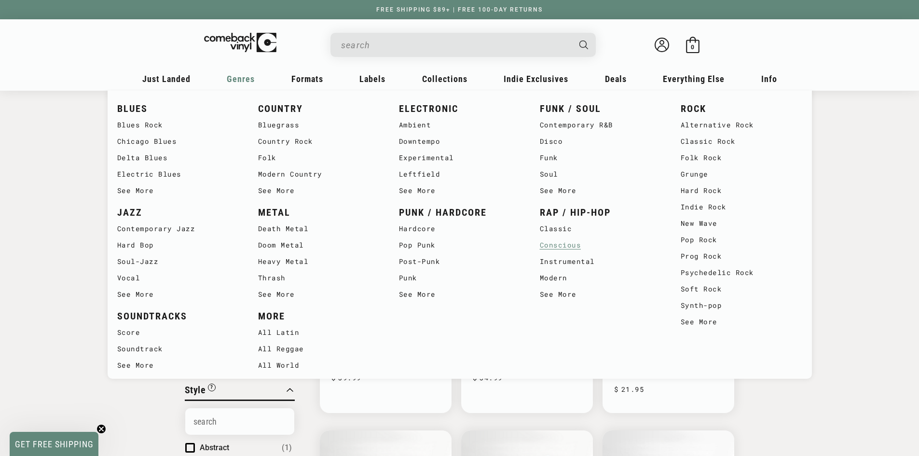
click at [556, 246] on link "Conscious" at bounding box center [601, 245] width 122 height 16
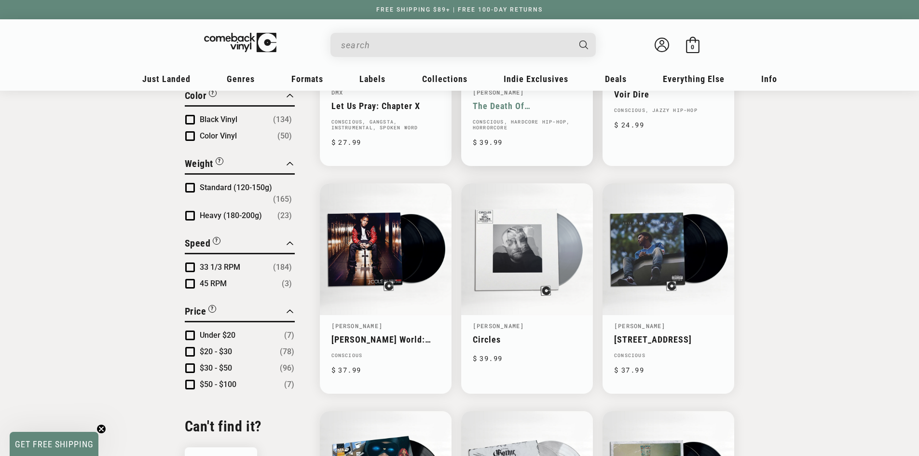
scroll to position [724, 0]
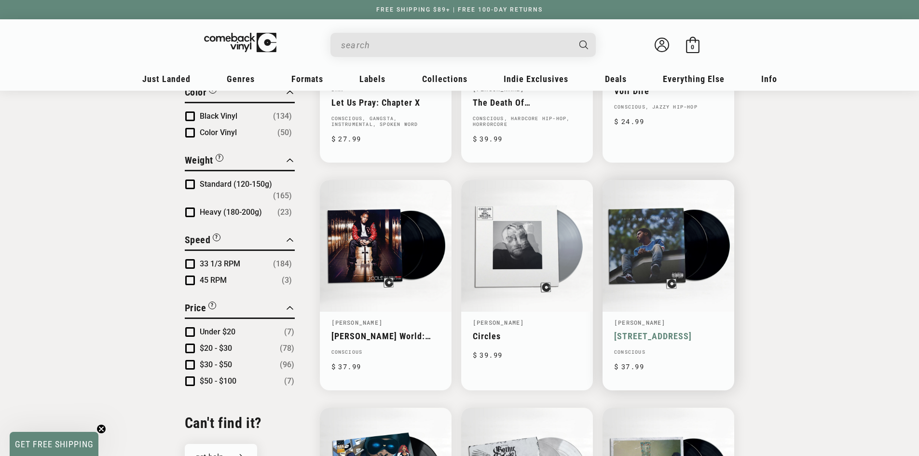
click at [642, 338] on link "[STREET_ADDRESS]" at bounding box center [668, 336] width 109 height 10
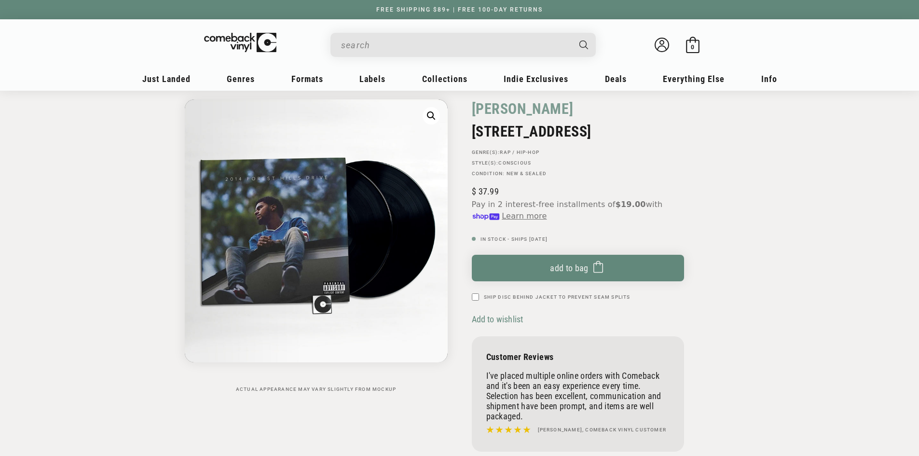
scroll to position [97, 0]
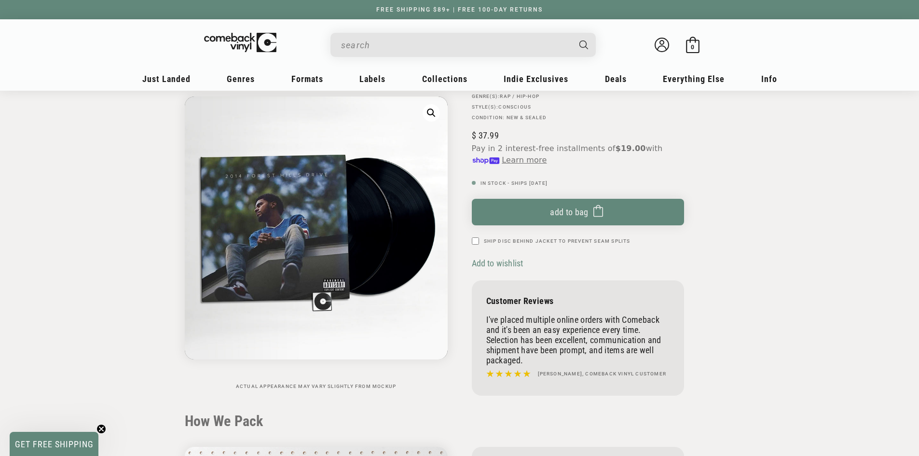
click at [494, 264] on span "Add to wishlist" at bounding box center [498, 263] width 52 height 10
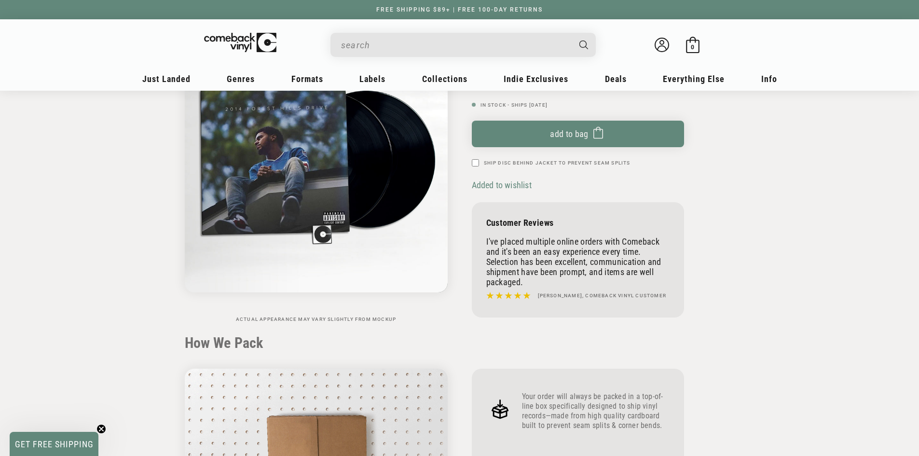
scroll to position [0, 0]
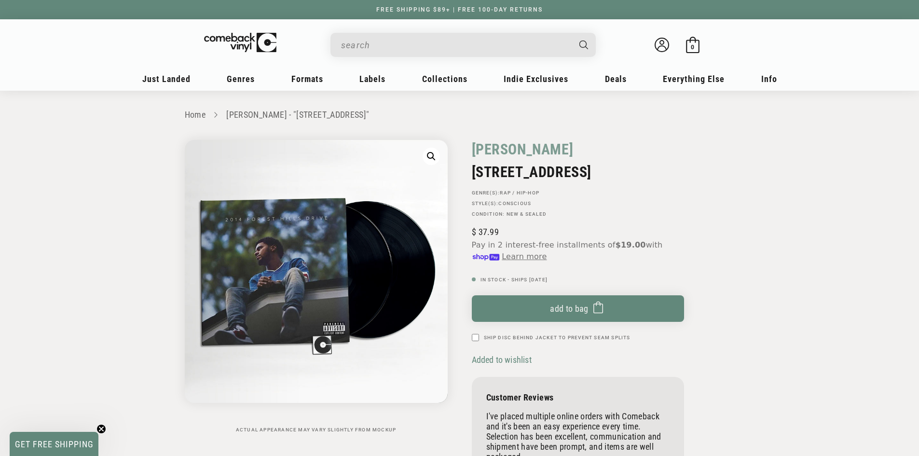
click at [472, 53] on input "When autocomplete results are available use up and down arrows to review and en…" at bounding box center [455, 45] width 229 height 20
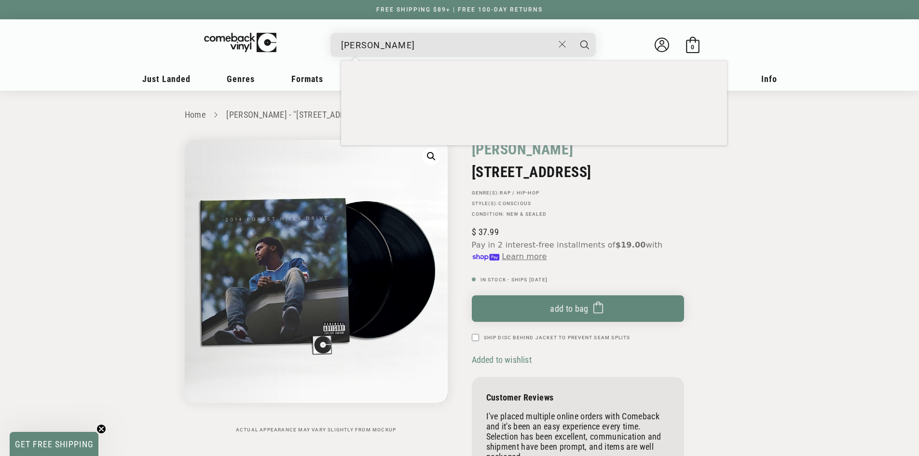
type input "kanye west"
click at [573, 33] on button "Search" at bounding box center [585, 45] width 24 height 24
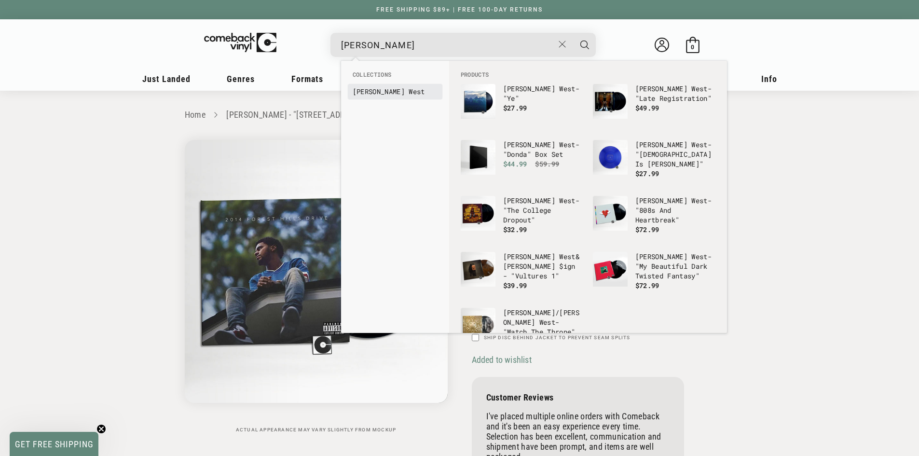
click at [397, 93] on link "Kanye West" at bounding box center [395, 92] width 85 height 10
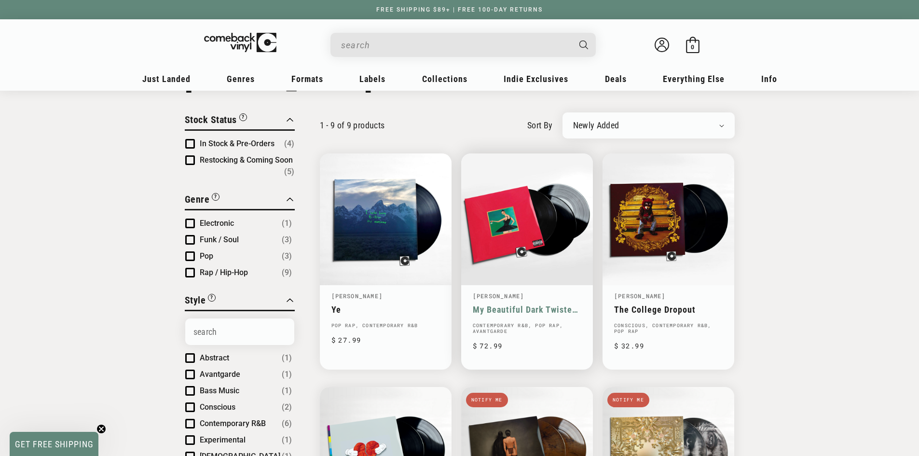
scroll to position [97, 0]
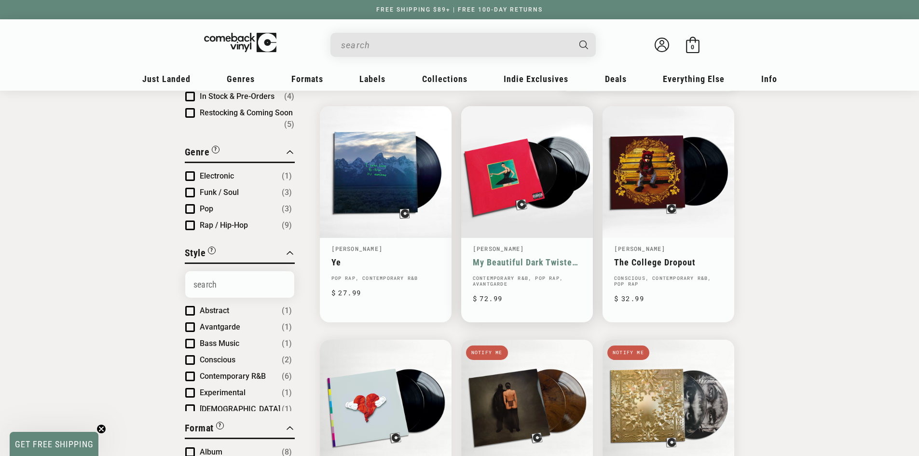
click at [491, 257] on link "My Beautiful Dark Twisted Fantasy" at bounding box center [527, 262] width 109 height 10
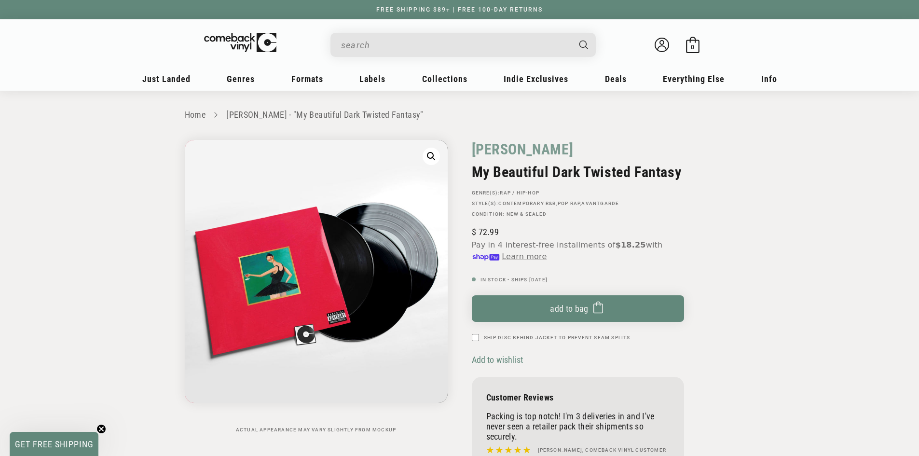
click at [499, 358] on span "Add to wishlist" at bounding box center [498, 360] width 52 height 10
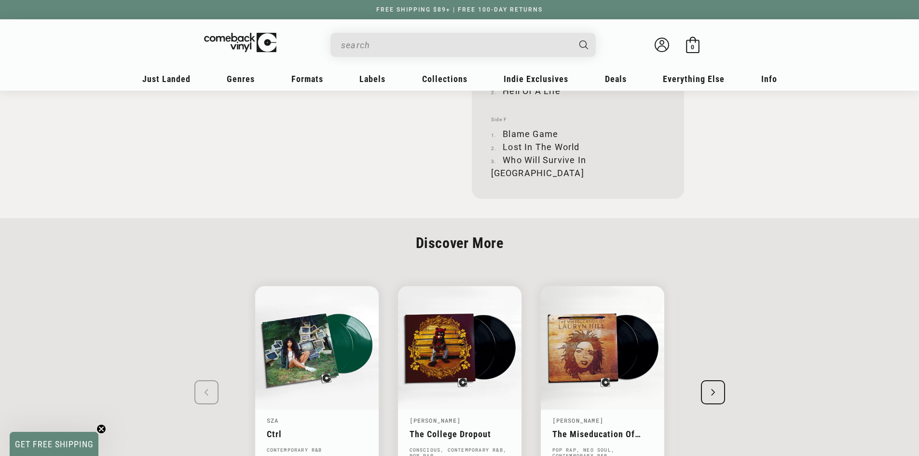
scroll to position [1303, 0]
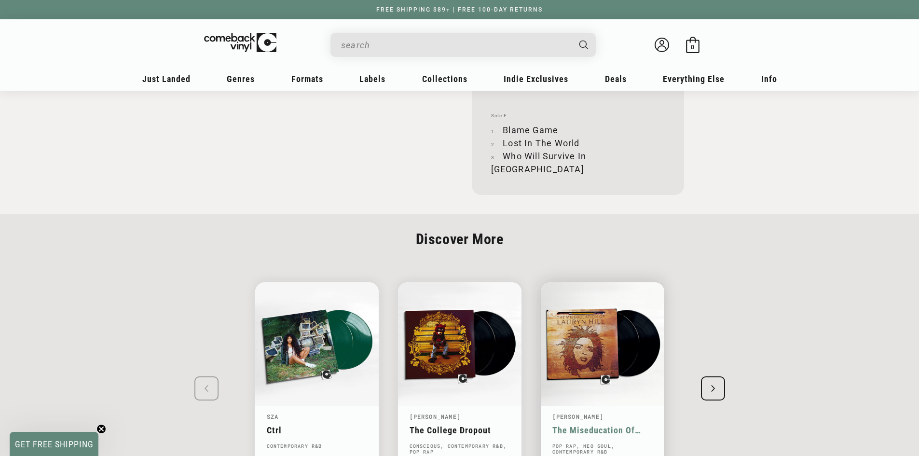
click at [584, 425] on link "The Miseducation Of [PERSON_NAME]" at bounding box center [603, 430] width 100 height 10
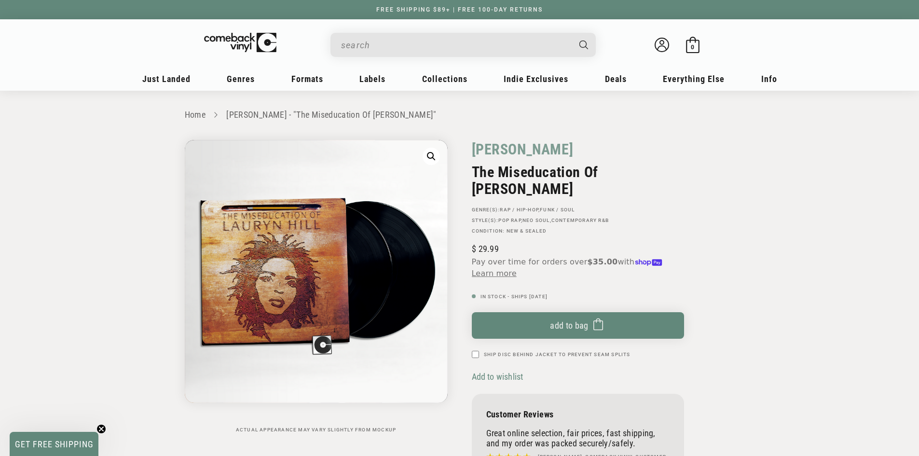
click at [477, 372] on span "Add to wishlist" at bounding box center [498, 377] width 52 height 10
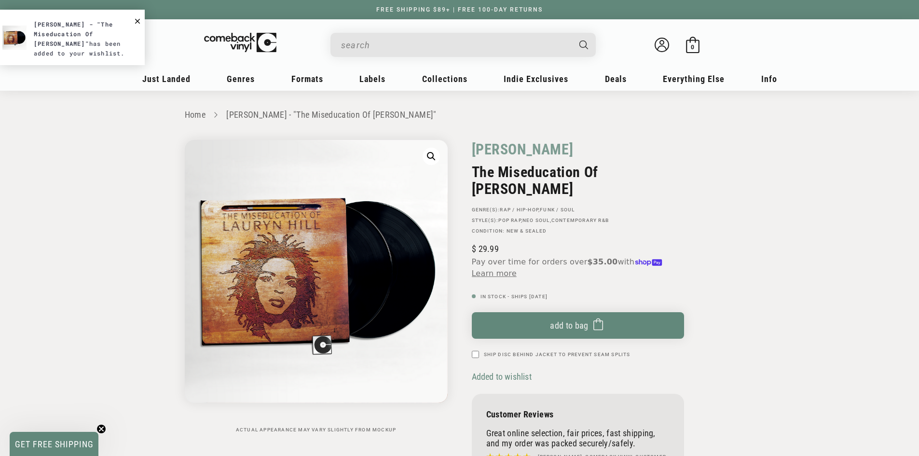
click at [138, 20] on span "Close Notification" at bounding box center [137, 20] width 5 height 10
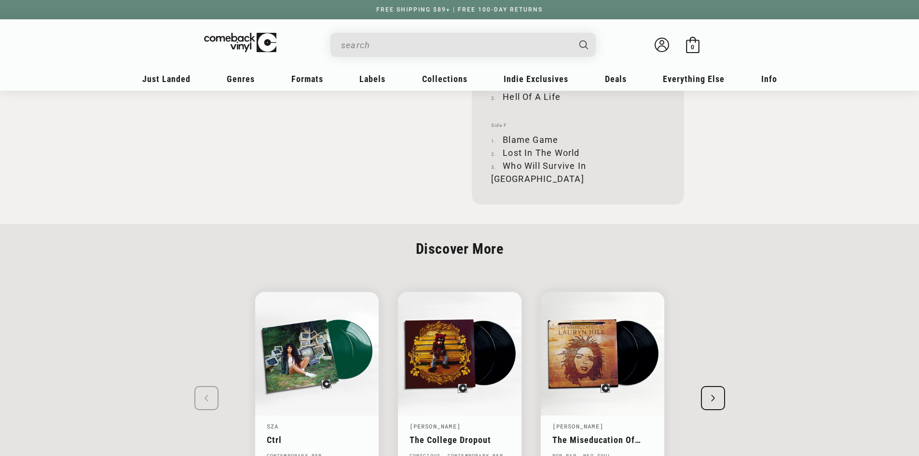
scroll to position [1293, 0]
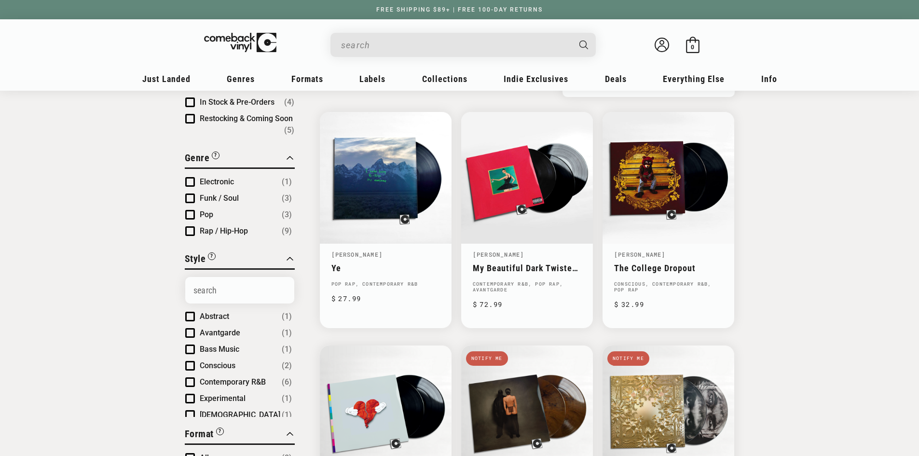
scroll to position [97, 0]
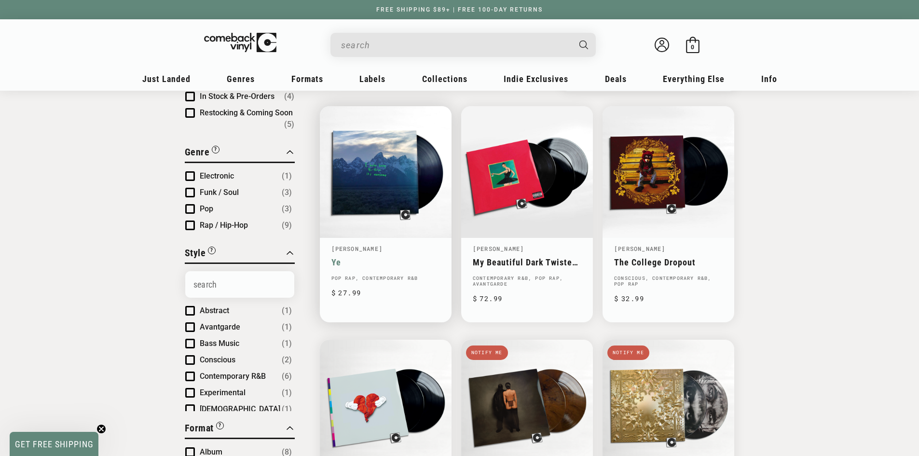
click at [367, 248] on link "[PERSON_NAME]" at bounding box center [358, 249] width 52 height 8
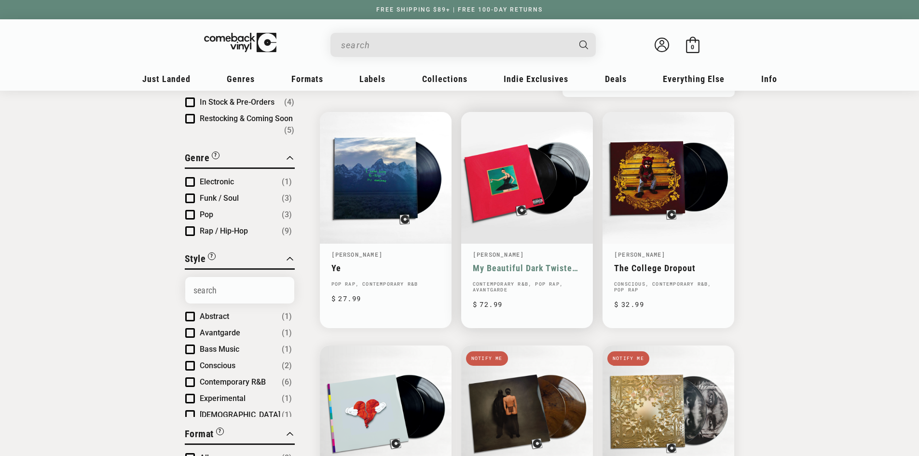
scroll to position [97, 0]
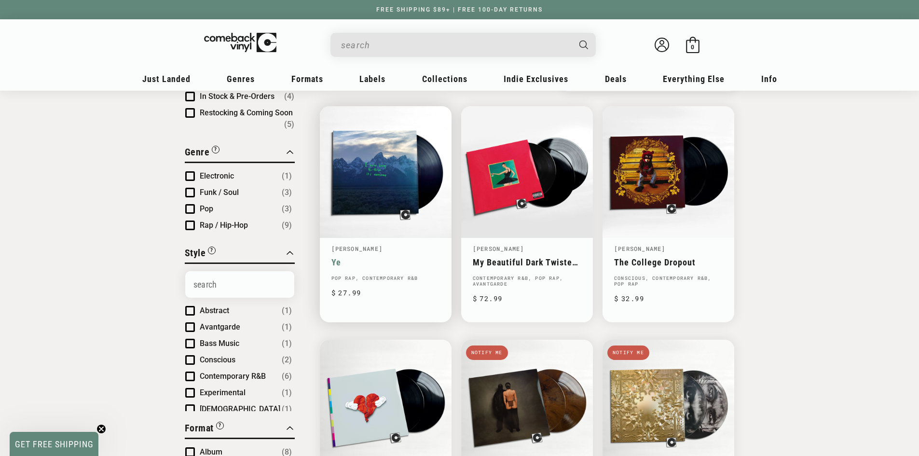
click at [346, 247] on link "[PERSON_NAME]" at bounding box center [358, 249] width 52 height 8
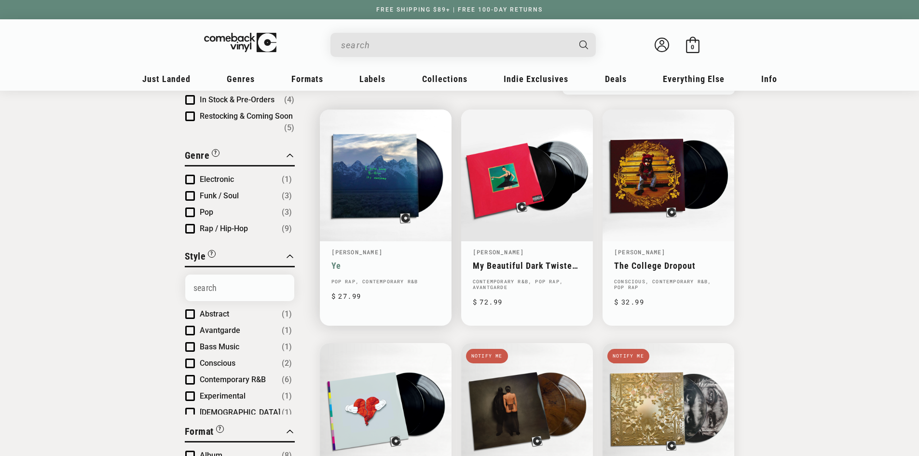
scroll to position [97, 0]
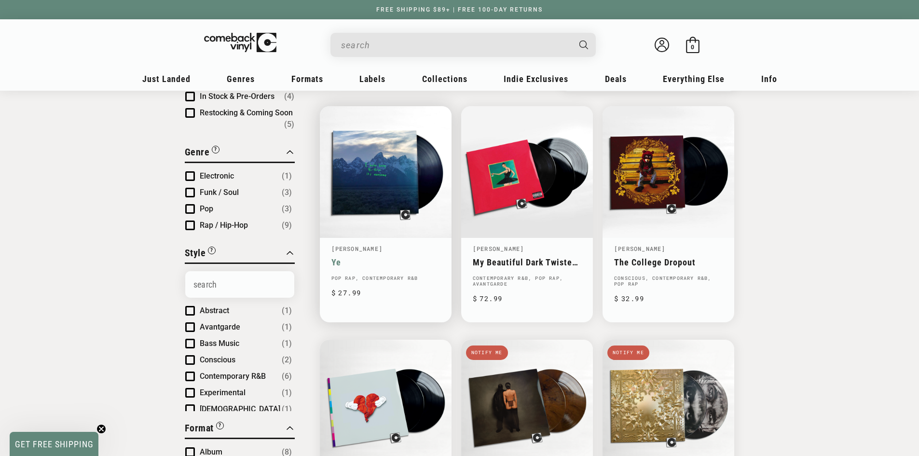
click at [336, 263] on link "Ye" at bounding box center [386, 262] width 109 height 10
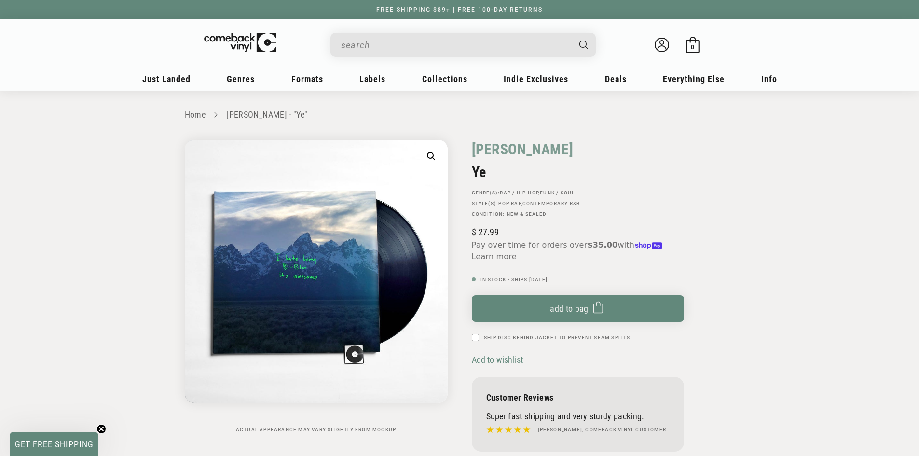
click at [481, 362] on span "Add to wishlist" at bounding box center [498, 360] width 52 height 10
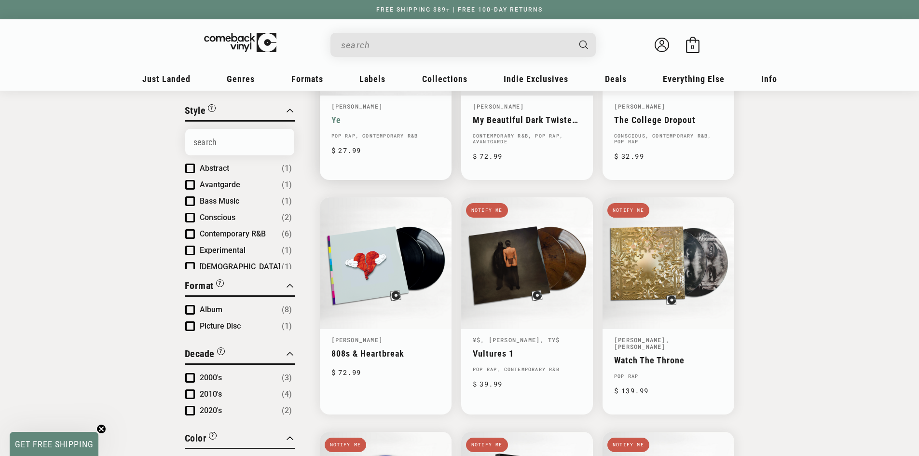
scroll to position [241, 0]
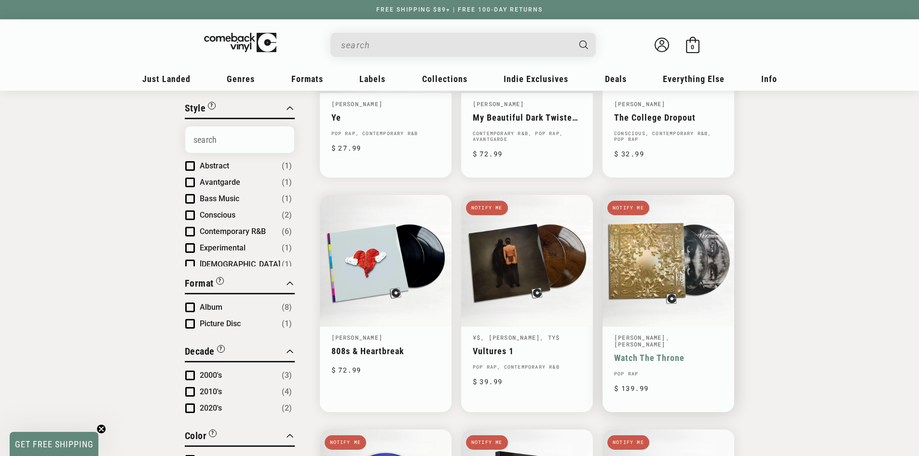
click at [638, 353] on link "Watch The Throne" at bounding box center [668, 358] width 109 height 10
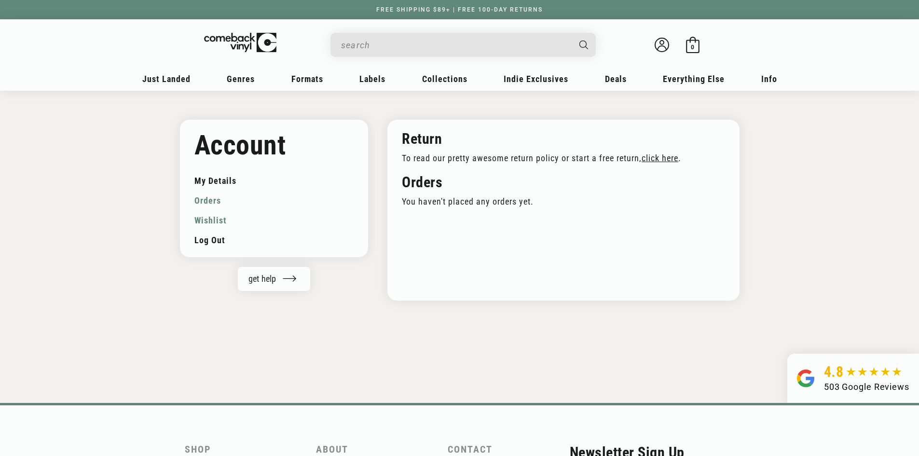
click at [209, 220] on link "Wishlist" at bounding box center [274, 220] width 160 height 20
click at [219, 220] on link "Wishlist" at bounding box center [274, 220] width 160 height 20
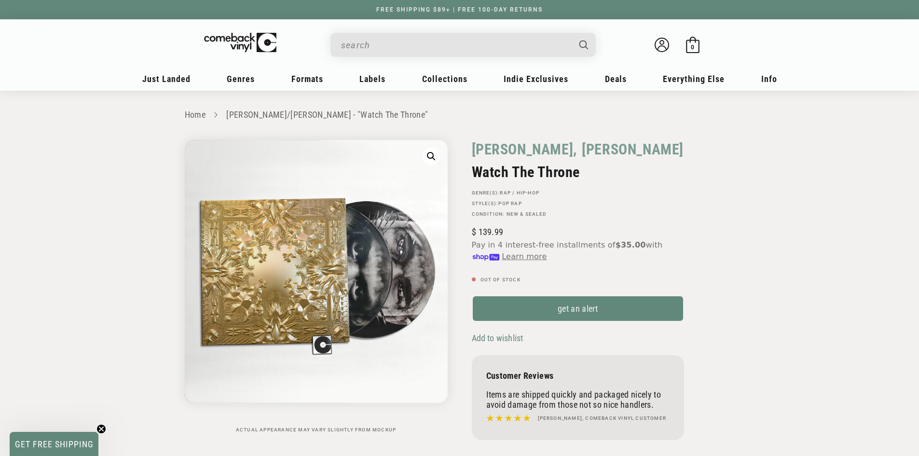
click at [491, 340] on span "Add to wishlist" at bounding box center [498, 338] width 52 height 10
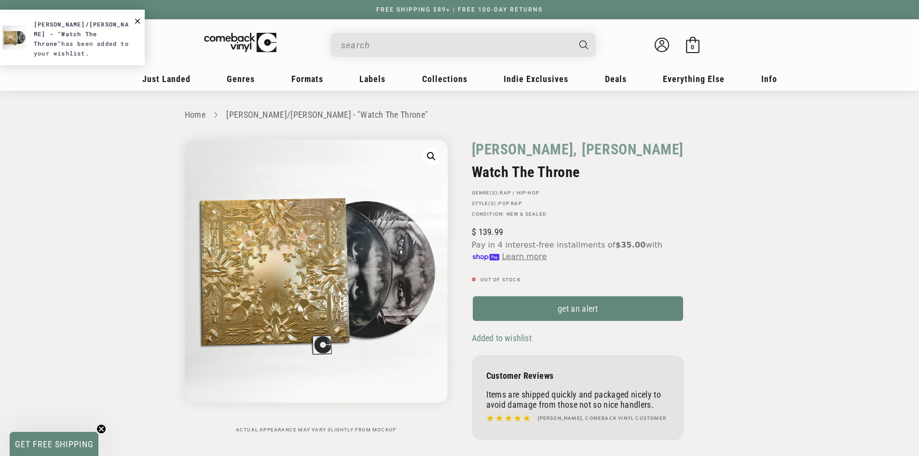
click at [139, 16] on span "Close Notification" at bounding box center [137, 20] width 5 height 10
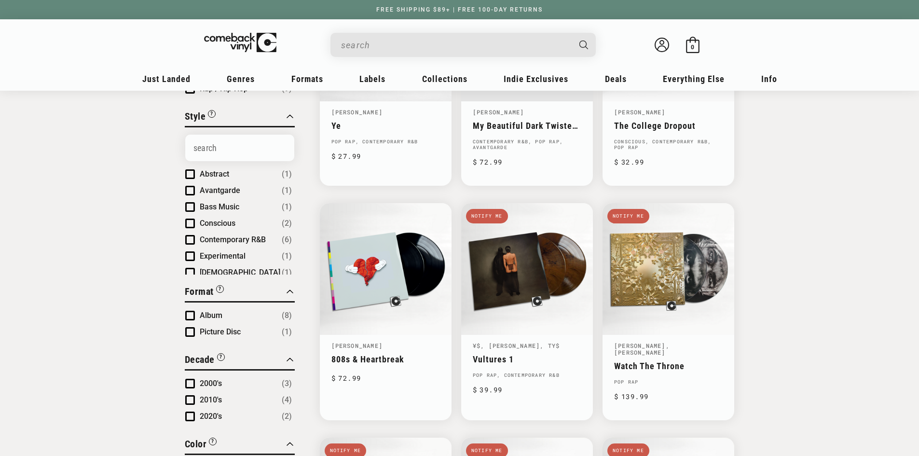
scroll to position [241, 0]
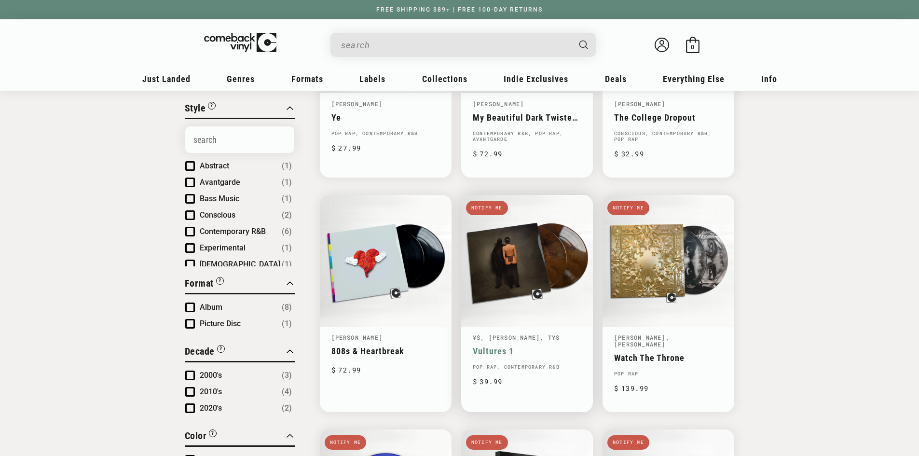
click at [509, 340] on link ", Kanye West" at bounding box center [510, 337] width 59 height 8
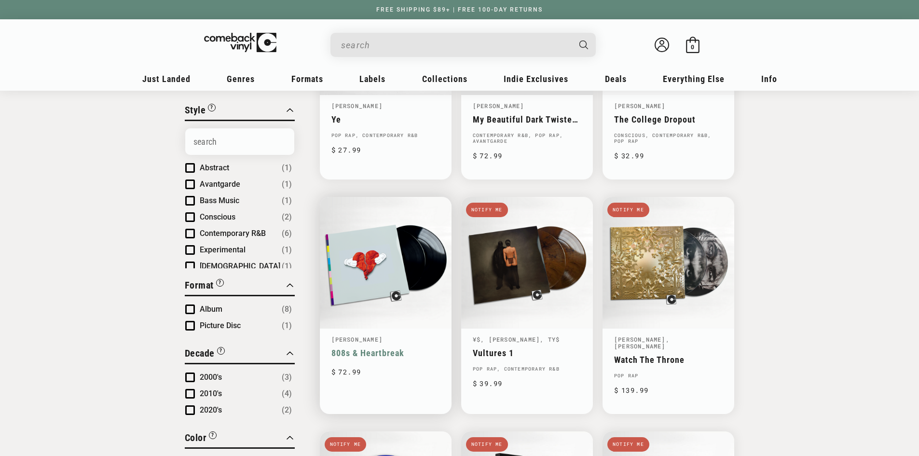
scroll to position [241, 0]
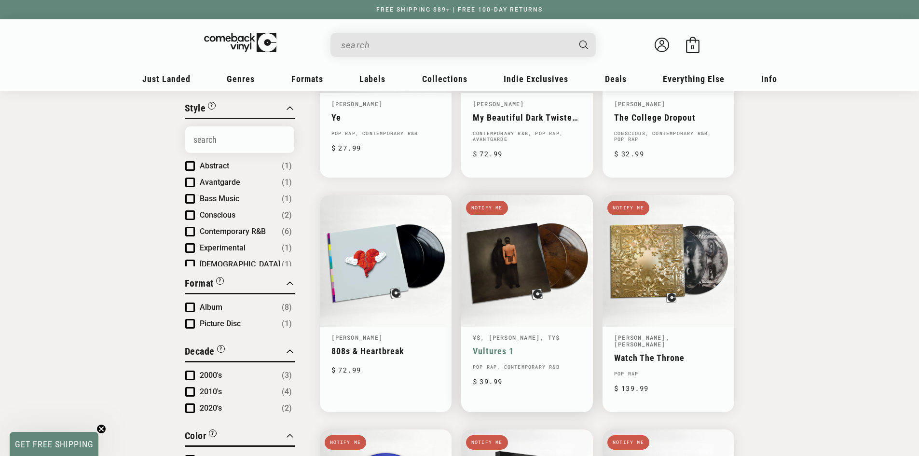
click at [498, 354] on link "Vultures 1" at bounding box center [527, 351] width 109 height 10
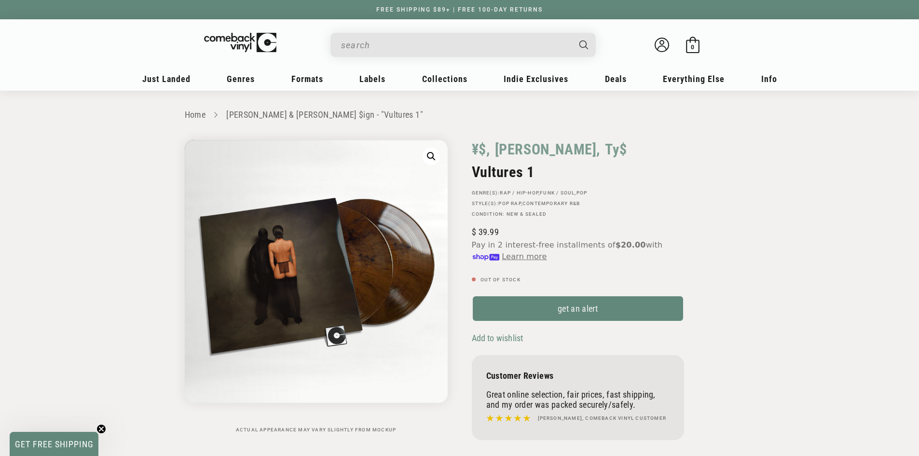
click at [483, 337] on span "Add to wishlist" at bounding box center [498, 338] width 52 height 10
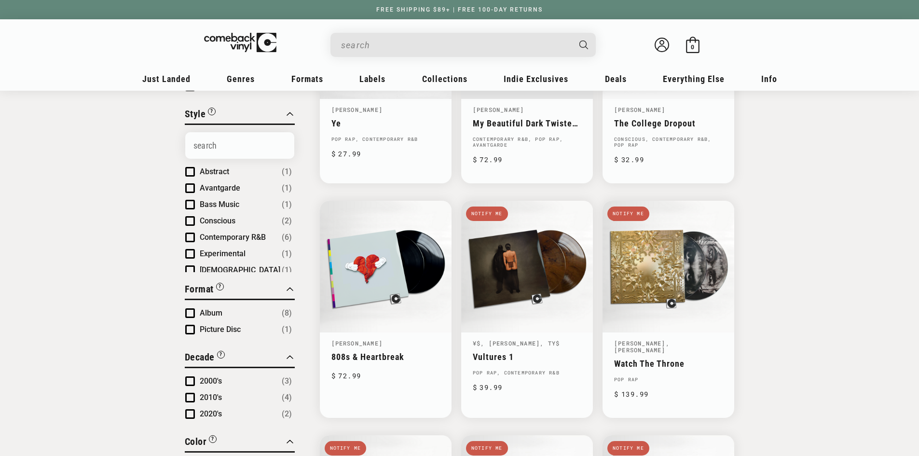
scroll to position [241, 0]
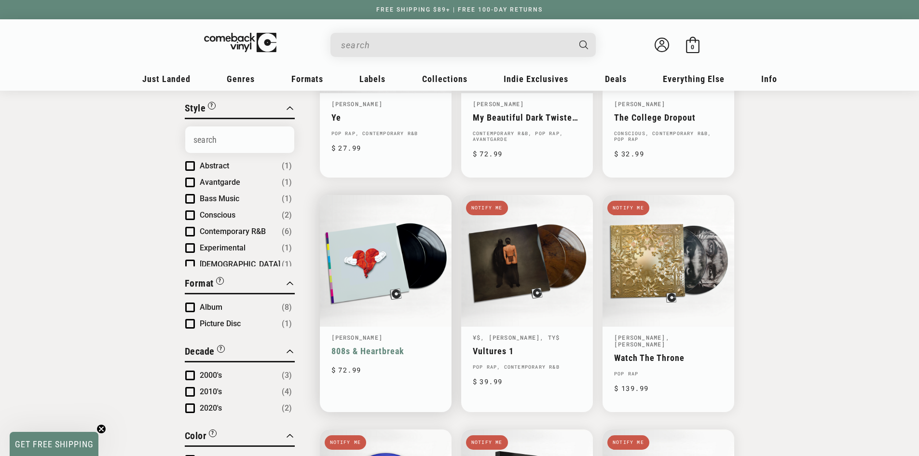
click at [358, 350] on link "808s & Heartbreak" at bounding box center [386, 351] width 109 height 10
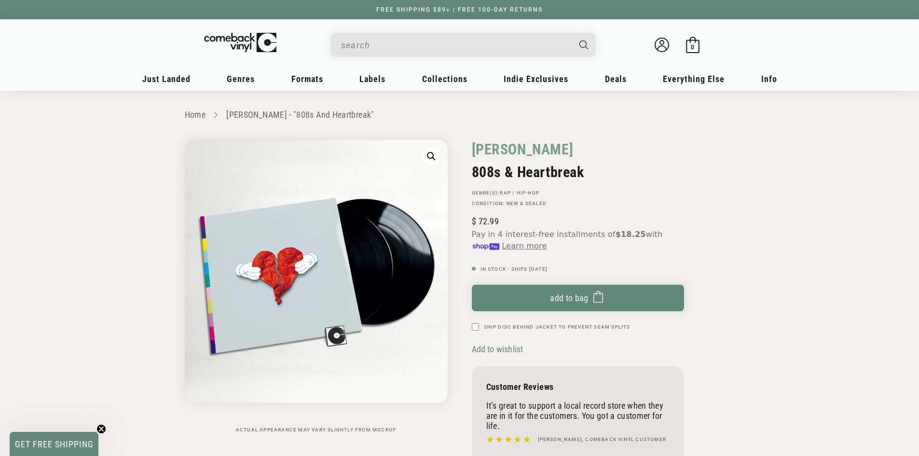
click at [482, 346] on span "Add to wishlist" at bounding box center [498, 349] width 52 height 10
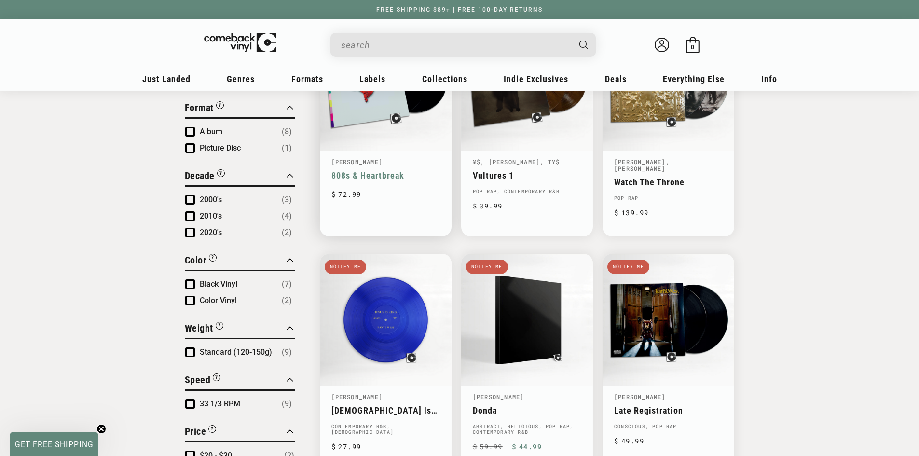
scroll to position [434, 0]
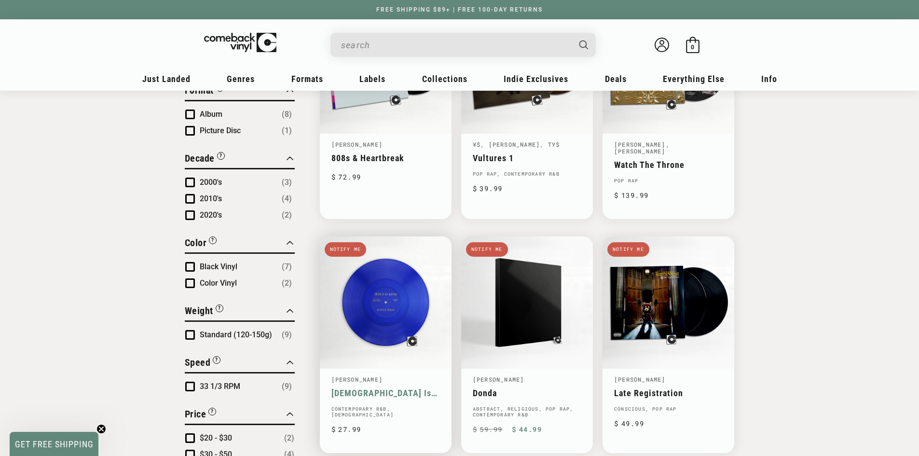
click at [359, 388] on link "Jesus Is King" at bounding box center [386, 393] width 109 height 10
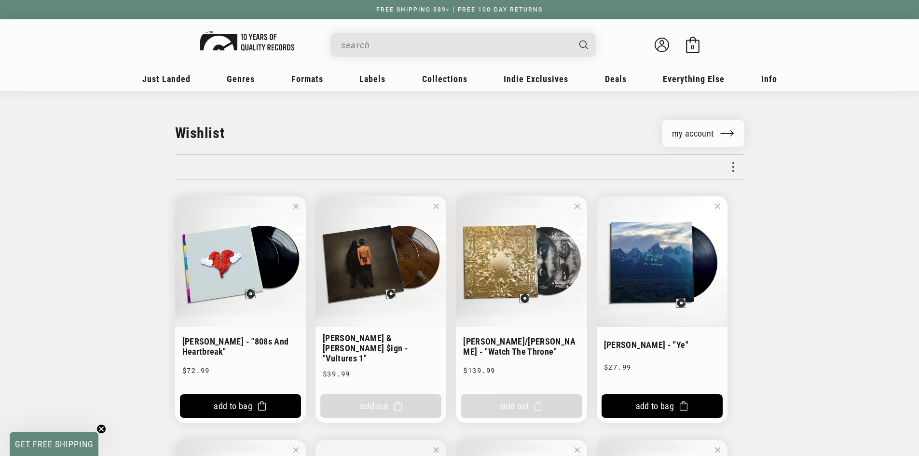
click at [253, 42] on img at bounding box center [247, 40] width 94 height 19
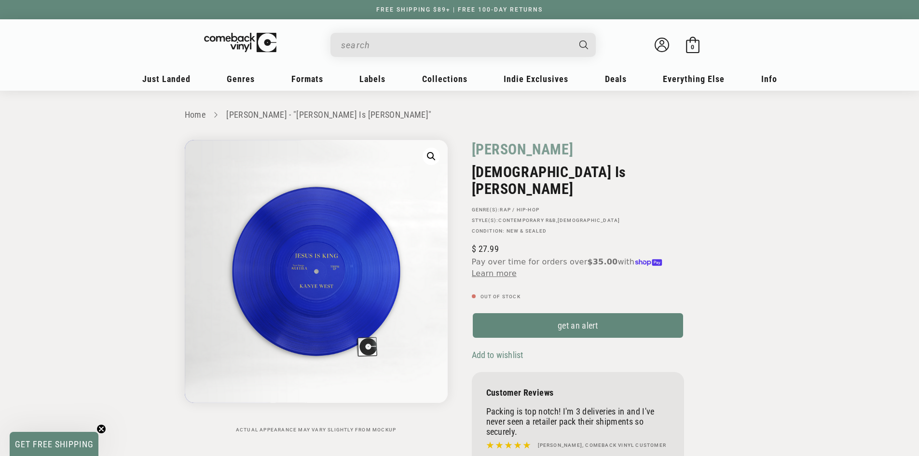
click at [492, 350] on span "Add to wishlist" at bounding box center [498, 355] width 52 height 10
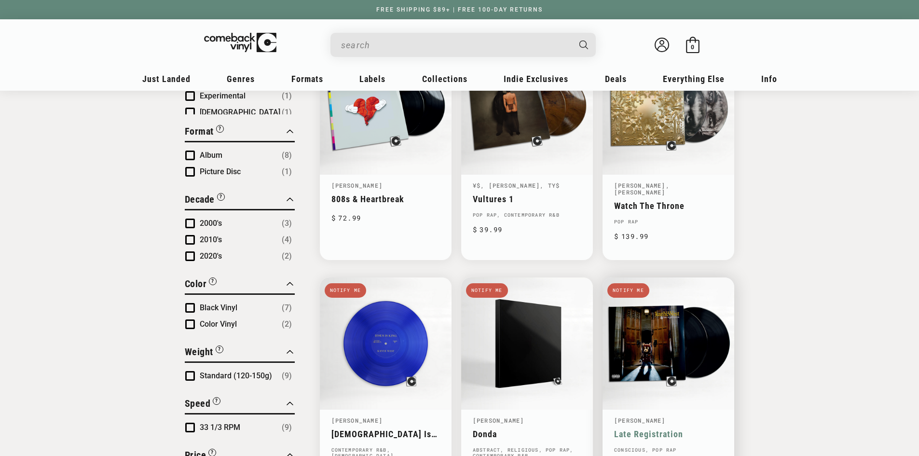
scroll to position [434, 0]
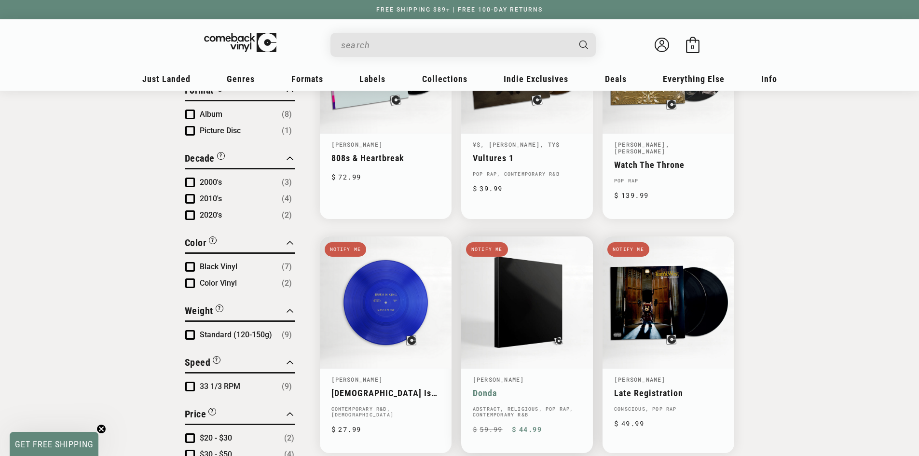
click at [494, 388] on link "Donda" at bounding box center [527, 393] width 109 height 10
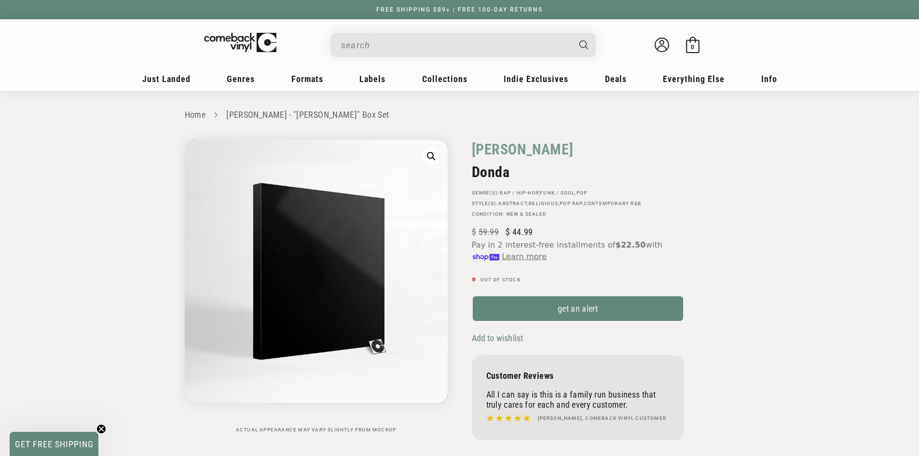
click at [500, 340] on span "Add to wishlist" at bounding box center [498, 338] width 52 height 10
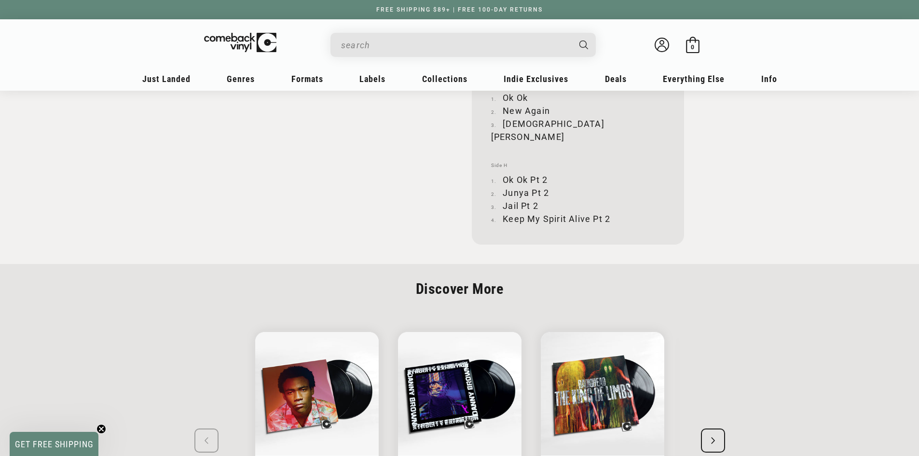
scroll to position [1689, 0]
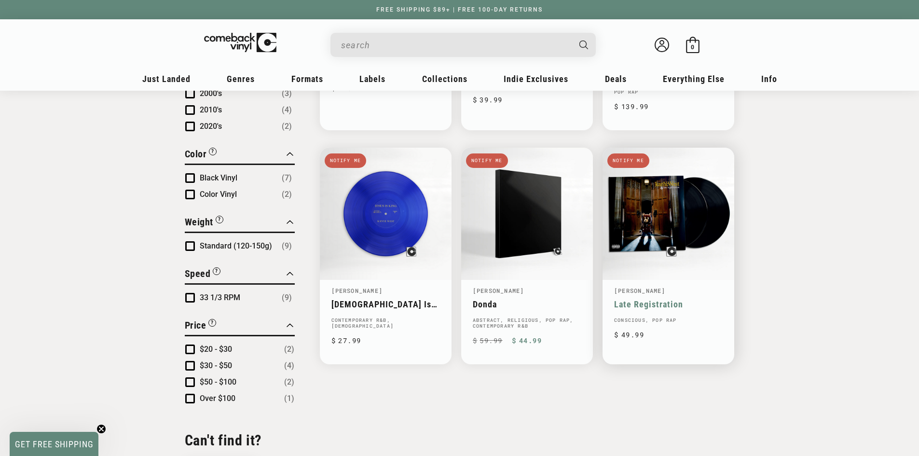
scroll to position [531, 0]
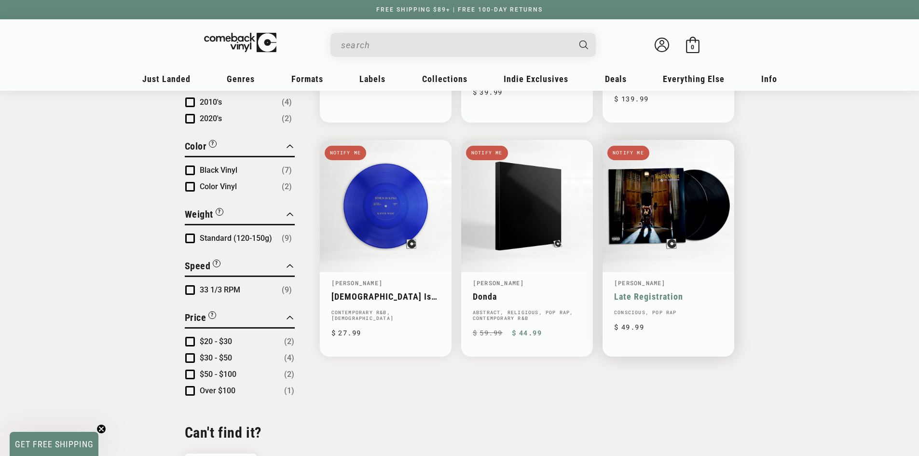
click at [634, 291] on link "Late Registration" at bounding box center [668, 296] width 109 height 10
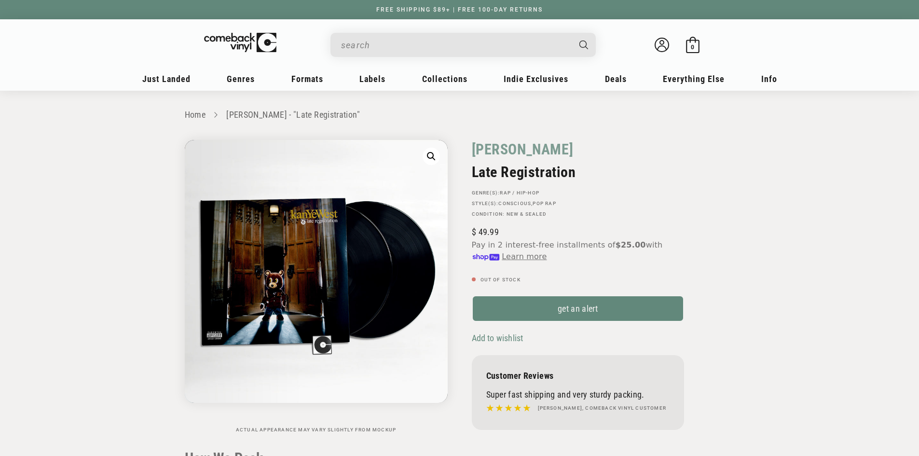
click at [496, 335] on span "Add to wishlist" at bounding box center [498, 338] width 52 height 10
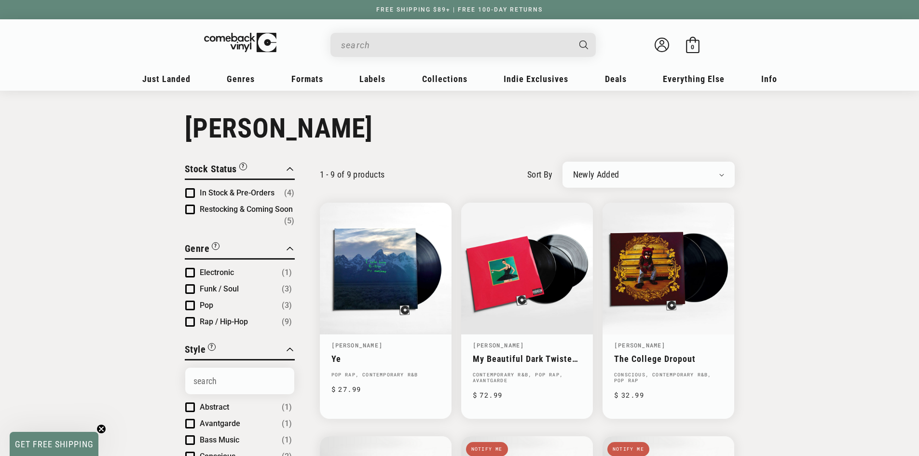
click at [376, 49] on input "When autocomplete results are available use up and down arrows to review and en…" at bounding box center [455, 45] width 229 height 20
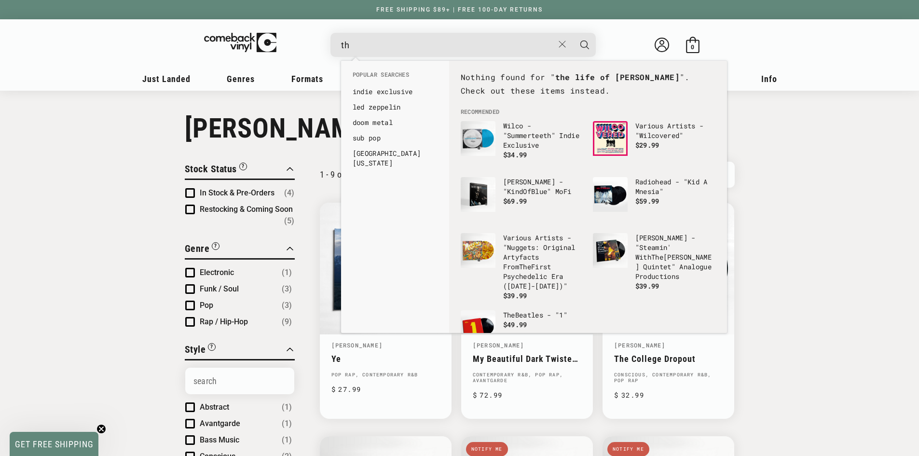
type input "t"
type input "c"
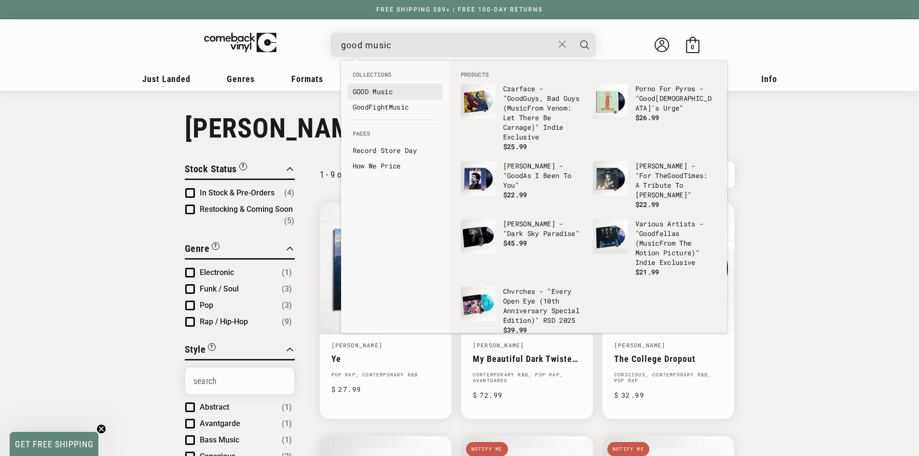
type input "good music"
click at [374, 91] on b "Music" at bounding box center [383, 91] width 20 height 9
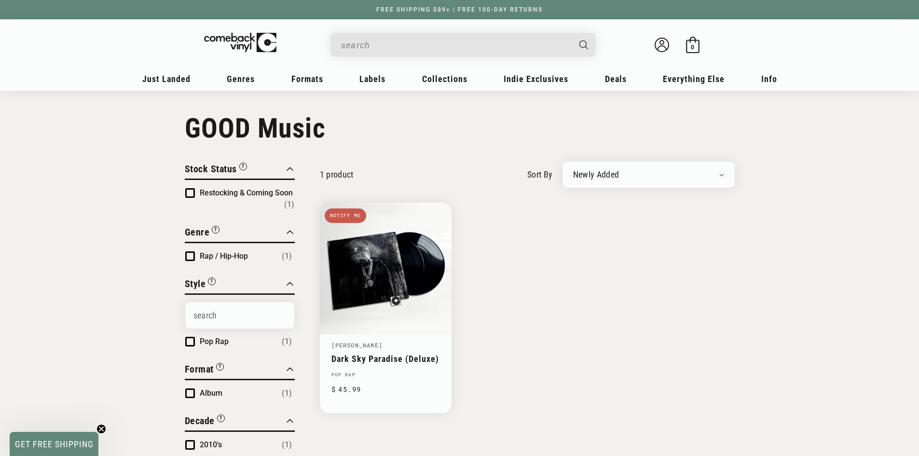
click at [380, 49] on input "When autocomplete results are available use up and down arrows to review and en…" at bounding box center [455, 45] width 229 height 20
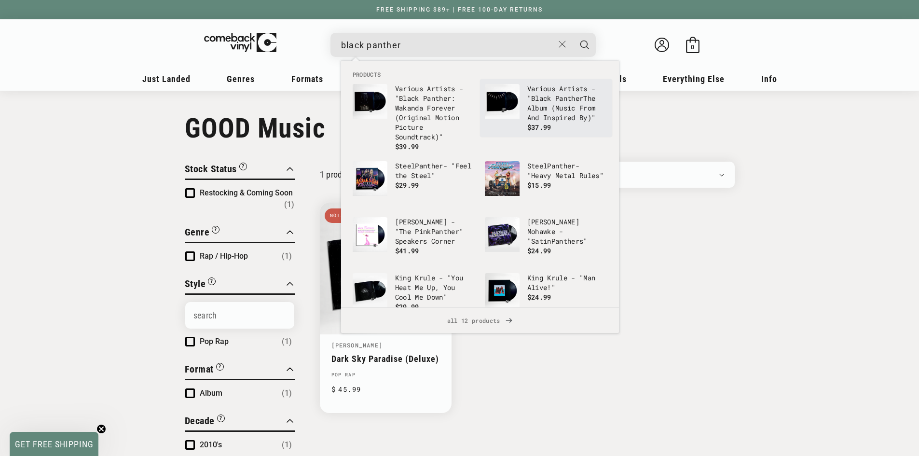
type input "black panther"
click at [547, 102] on b "Black" at bounding box center [541, 98] width 20 height 9
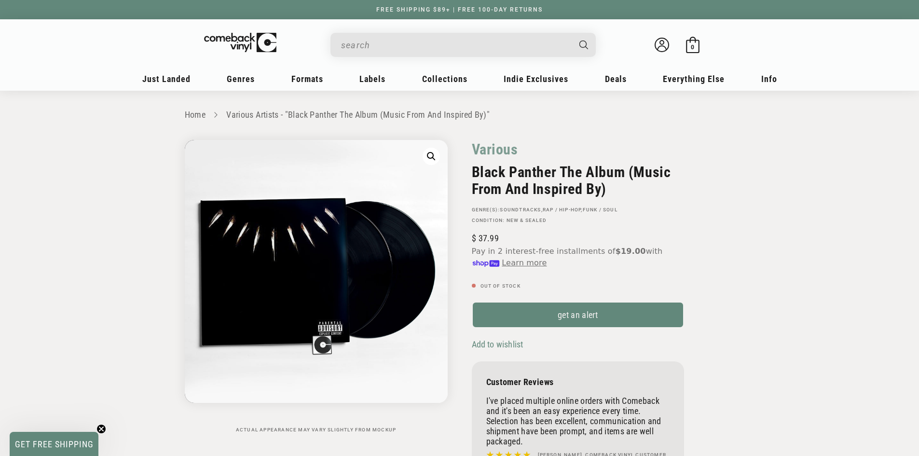
click at [501, 347] on span "Add to wishlist" at bounding box center [498, 344] width 52 height 10
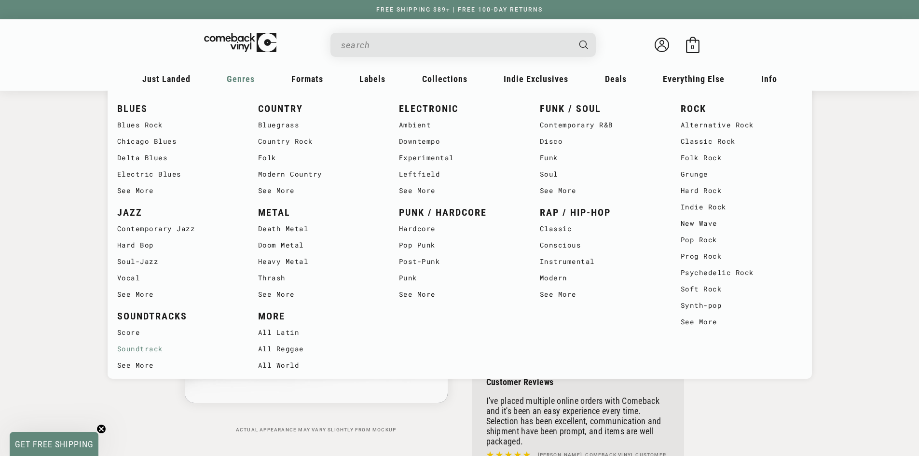
click at [136, 348] on link "Soundtrack" at bounding box center [178, 349] width 122 height 16
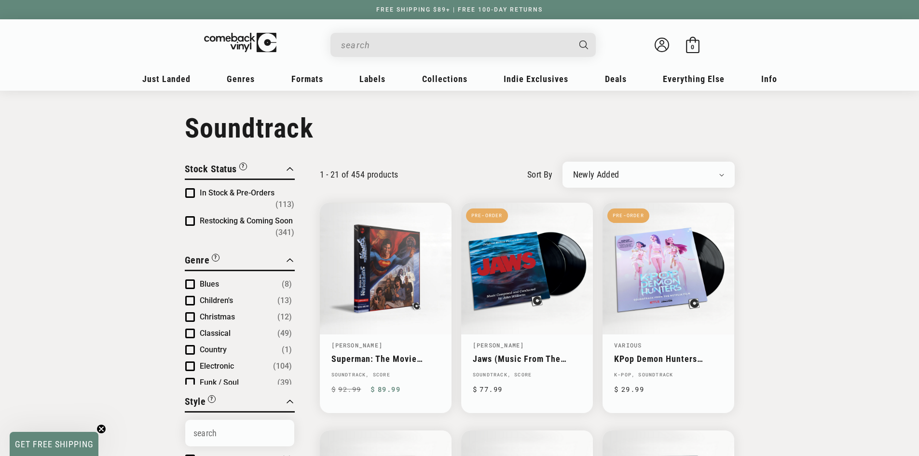
click at [641, 172] on select "Newly Added Popularity Artist (A-Z) Price (High To Low) Price (Low To High) Per…" at bounding box center [648, 175] width 151 height 10
select select "best-selling"
click at [573, 170] on select "Newly Added Popularity Artist (A-Z) Price (High To Low) Price (Low To High) Per…" at bounding box center [648, 175] width 151 height 10
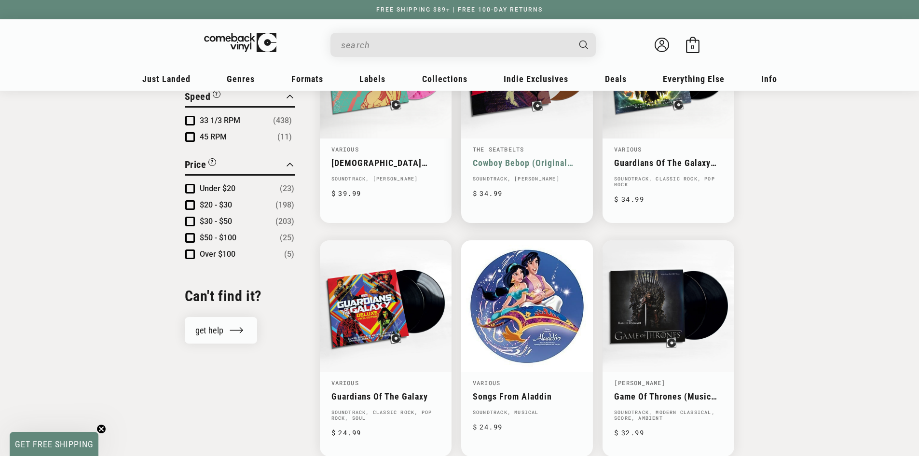
scroll to position [917, 0]
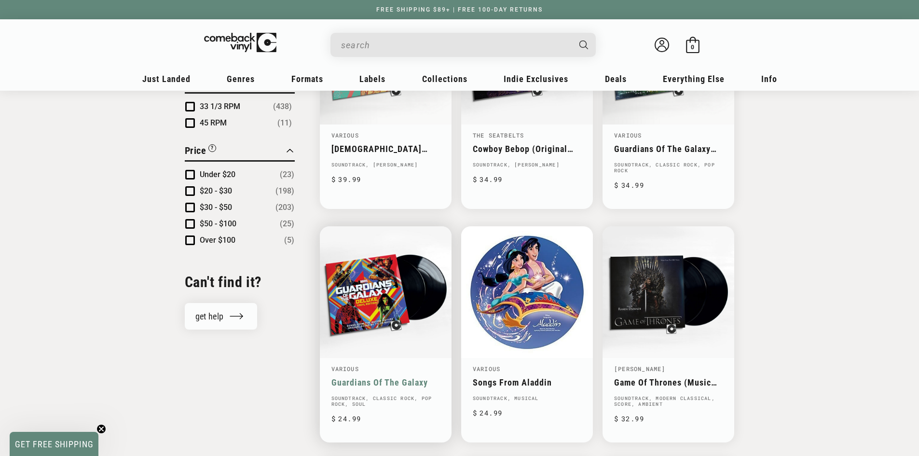
click at [391, 381] on link "Guardians Of The Galaxy" at bounding box center [386, 382] width 109 height 10
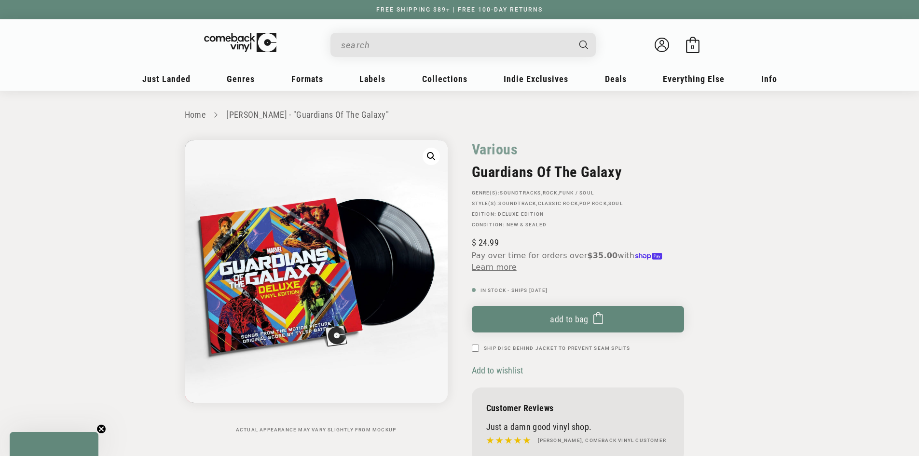
click at [487, 363] on div "Various Guardians Of The Galaxy GENRE(S): Soundtracks , Rock , Funk / Soul STYL…" at bounding box center [578, 301] width 212 height 322
click at [487, 371] on span "Add to wishlist" at bounding box center [498, 370] width 52 height 10
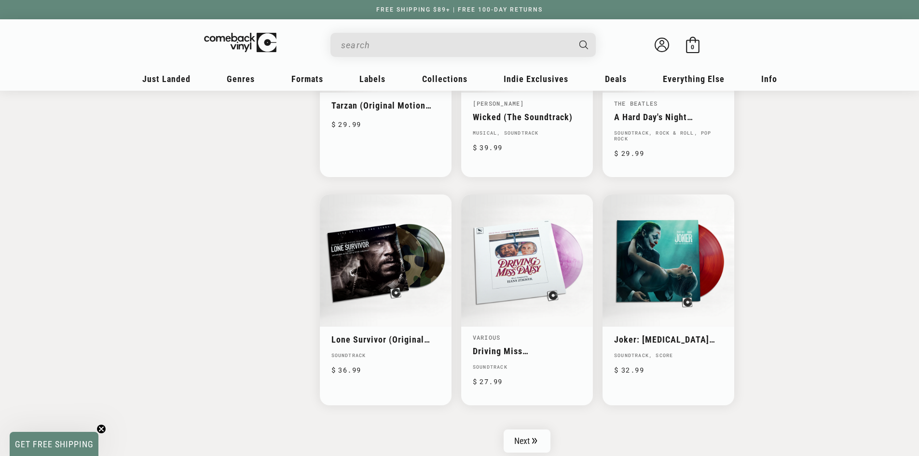
scroll to position [1399, 0]
click at [548, 441] on link "Next" at bounding box center [527, 440] width 47 height 23
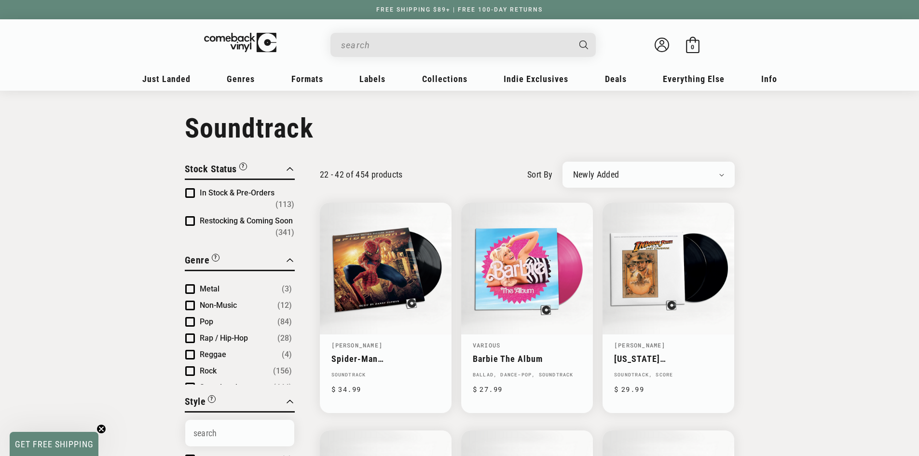
scroll to position [156, 0]
click at [189, 369] on span "Product filter" at bounding box center [190, 374] width 10 height 10
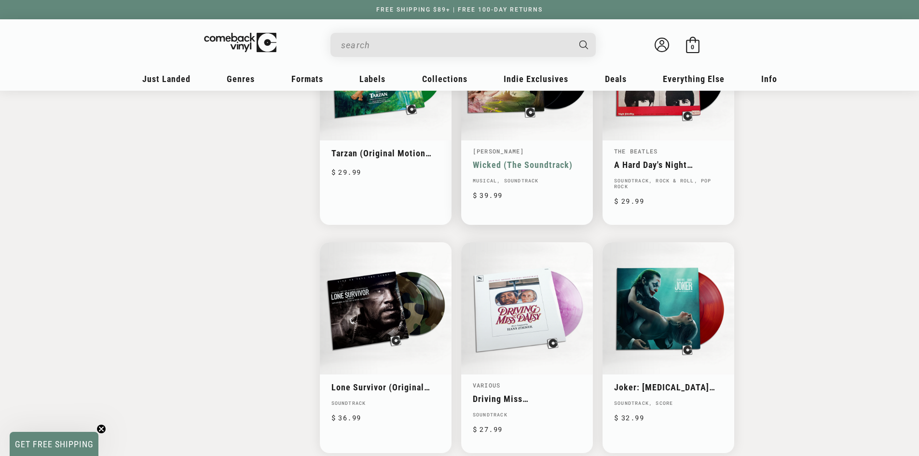
scroll to position [1351, 0]
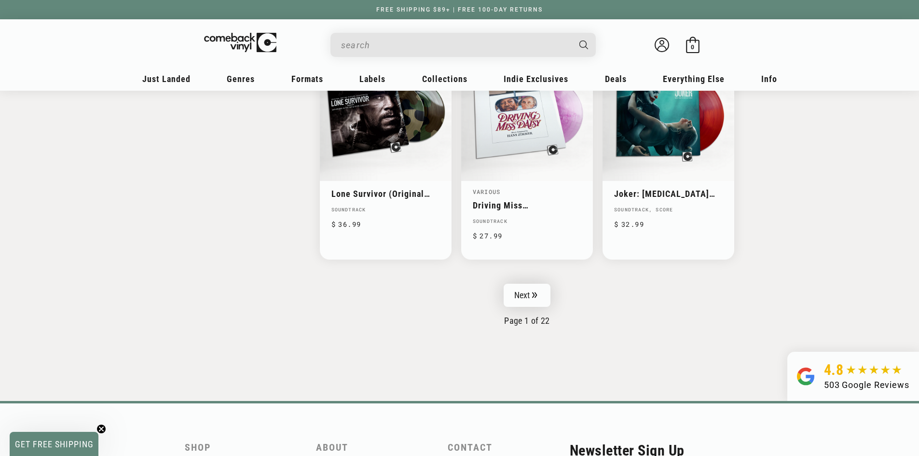
click at [537, 290] on link "Next" at bounding box center [527, 295] width 47 height 23
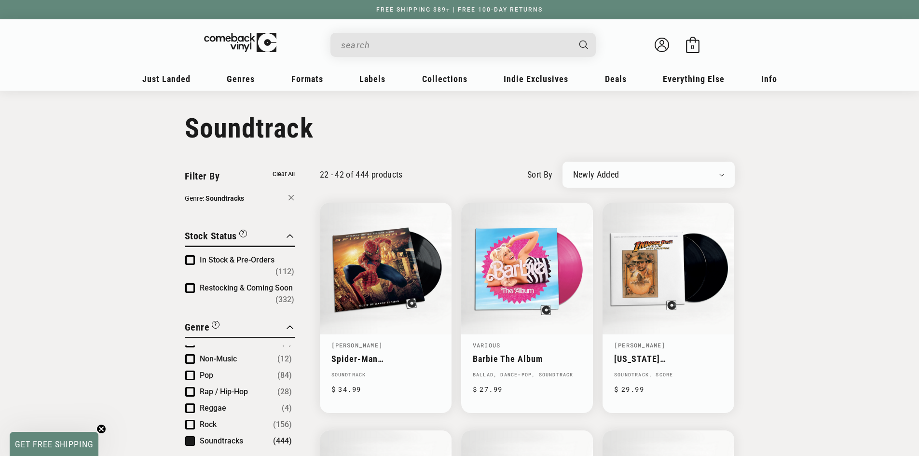
click at [397, 49] on input "When autocomplete results are available use up and down arrows to review and en…" at bounding box center [455, 45] width 229 height 20
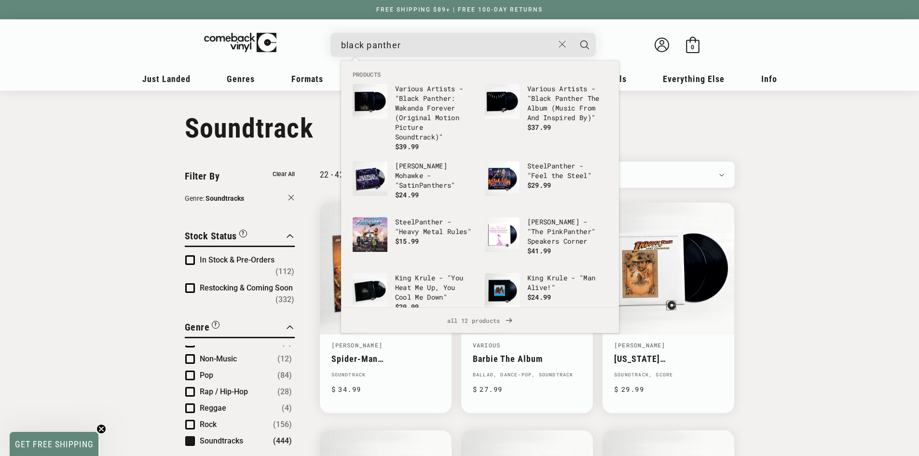
type input "black panther"
click at [573, 33] on button "Search" at bounding box center [585, 45] width 24 height 24
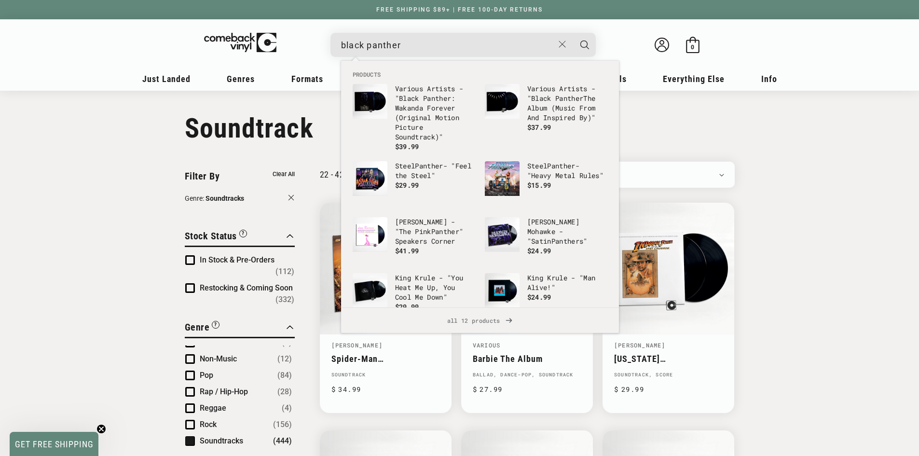
click at [407, 46] on input "black panther" at bounding box center [447, 45] width 213 height 20
click at [573, 33] on button "Search" at bounding box center [585, 45] width 24 height 24
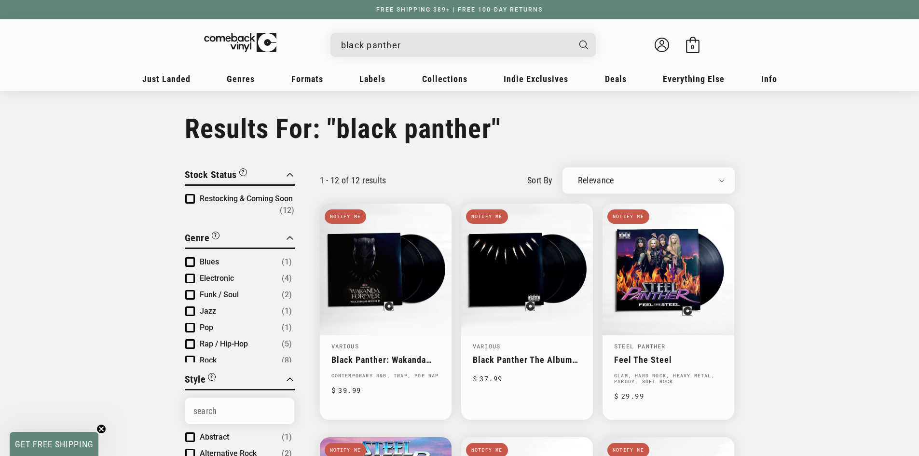
drag, startPoint x: 408, startPoint y: 40, endPoint x: 321, endPoint y: 38, distance: 87.4
click at [323, 41] on details-modal "black panther Various Artists - "Black Panther The Album (Music From And Inspir…" at bounding box center [463, 45] width 367 height 24
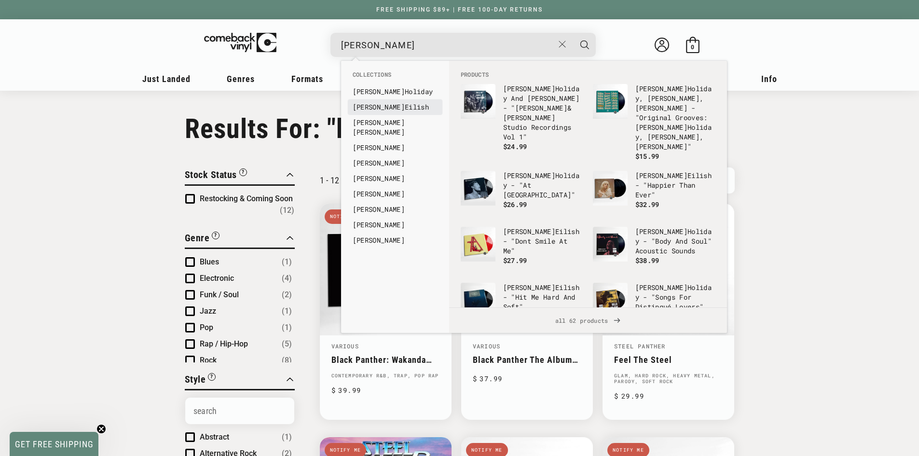
type input "billie"
click at [390, 104] on link "Billie Eilish" at bounding box center [395, 107] width 85 height 10
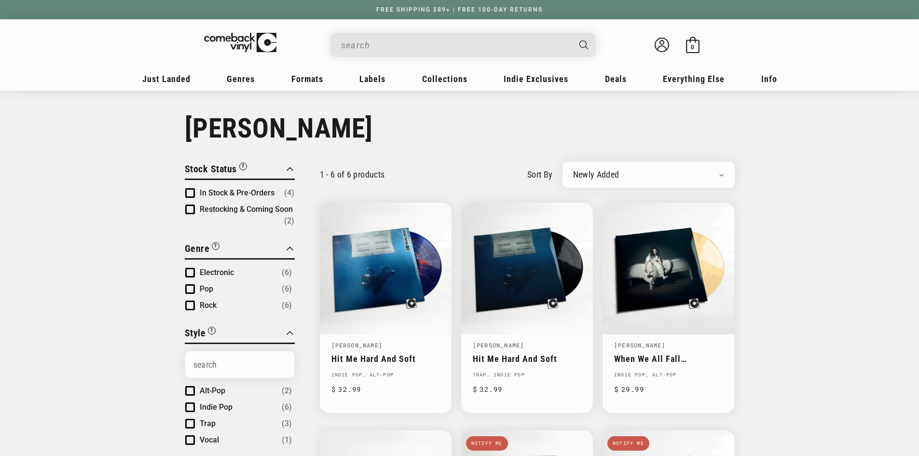
scroll to position [48, 0]
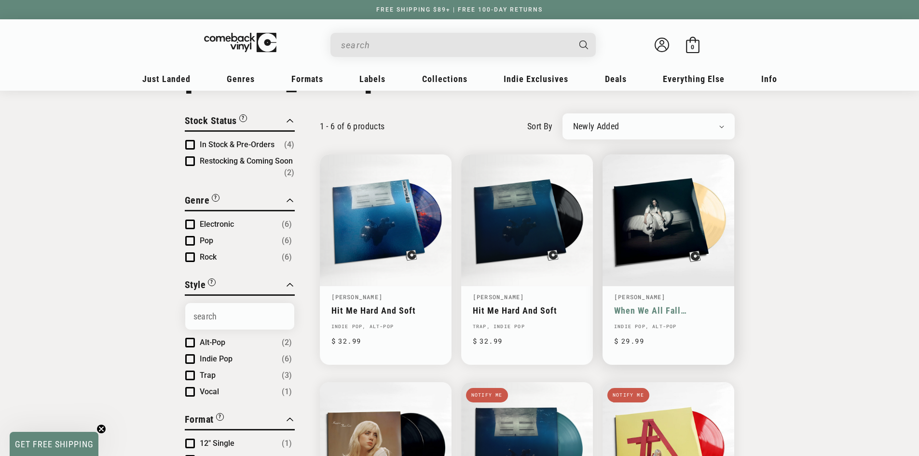
click at [654, 308] on link "When We All Fall [PERSON_NAME], Where Do We Go?" at bounding box center [668, 310] width 109 height 10
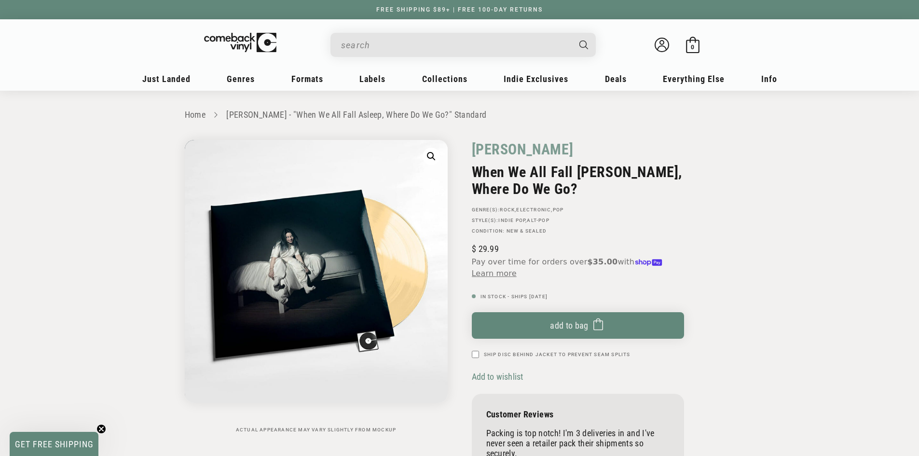
click at [502, 378] on span "Add to wishlist" at bounding box center [498, 377] width 52 height 10
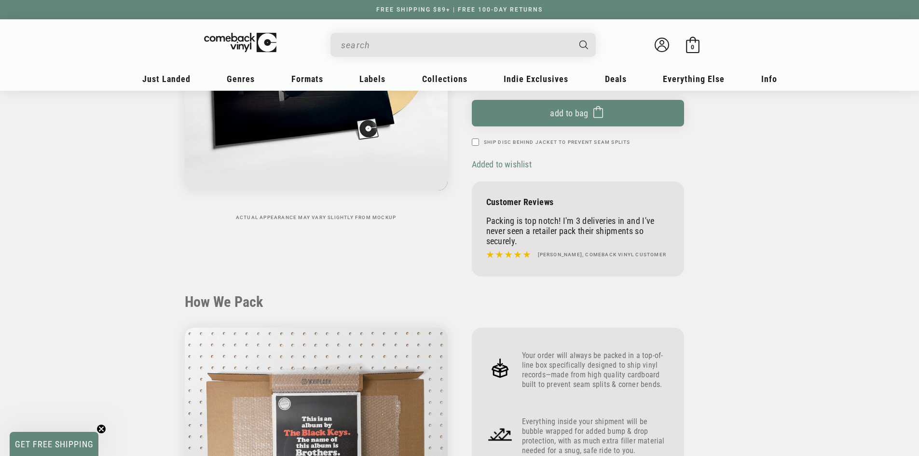
scroll to position [13, 0]
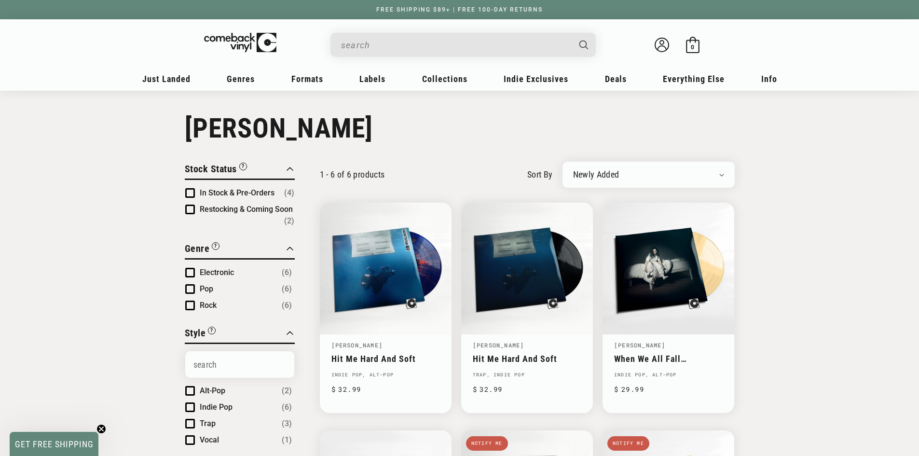
click at [409, 45] on input "When autocomplete results are available use up and down arrows to review and en…" at bounding box center [455, 45] width 229 height 20
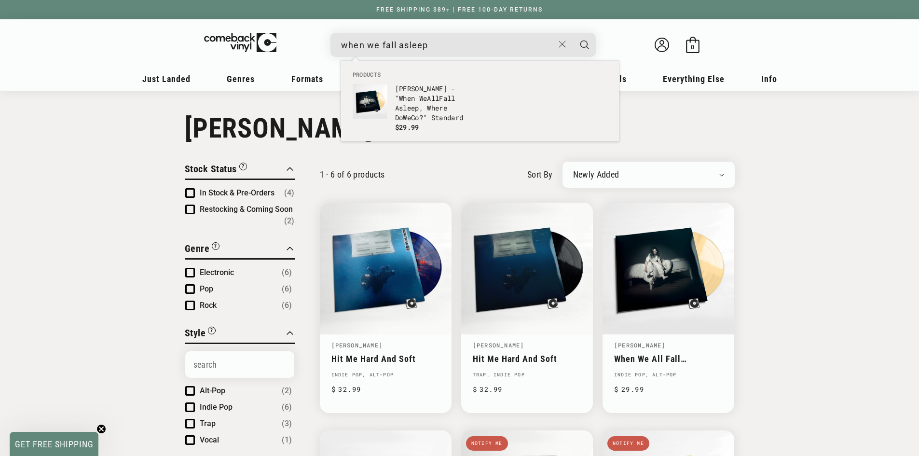
click at [130, 139] on div "Collection: Billie Eilish" at bounding box center [459, 128] width 919 height 32
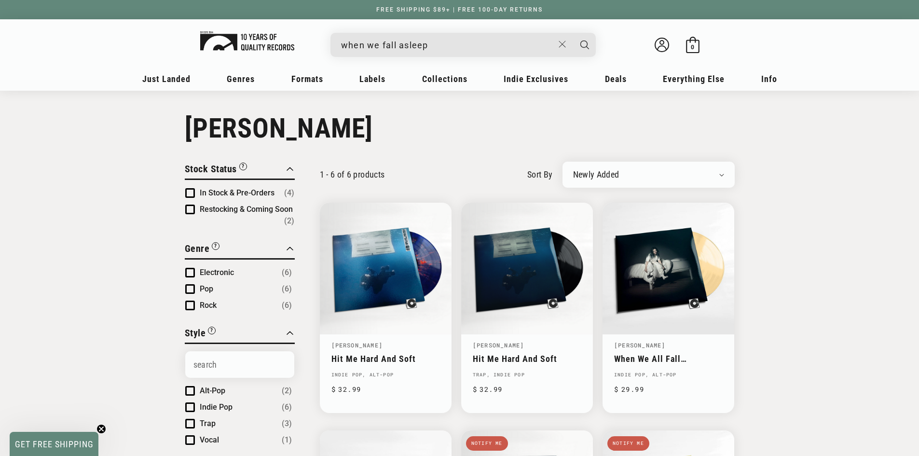
drag, startPoint x: 443, startPoint y: 48, endPoint x: 252, endPoint y: 37, distance: 190.9
click at [252, 37] on div "when we fall asleep Billie Eilish - "When We All Fall Asleep, Where Do We Go?" …" at bounding box center [460, 47] width 598 height 36
type input "take care"
click at [573, 33] on button "Search" at bounding box center [585, 45] width 24 height 24
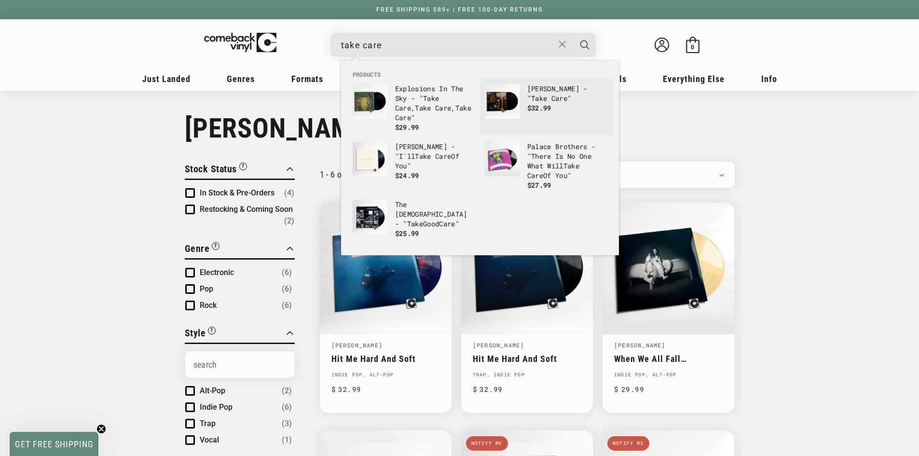
click at [527, 91] on p "Drake - " Take Care "" at bounding box center [567, 93] width 80 height 19
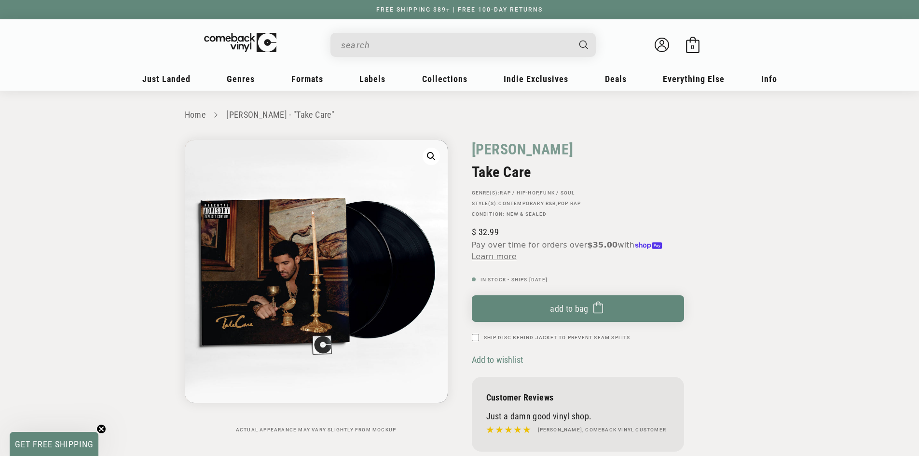
click at [497, 358] on span "Add to wishlist" at bounding box center [498, 360] width 52 height 10
click at [384, 41] on input "When autocomplete results are available use up and down arrows to review and en…" at bounding box center [455, 45] width 229 height 20
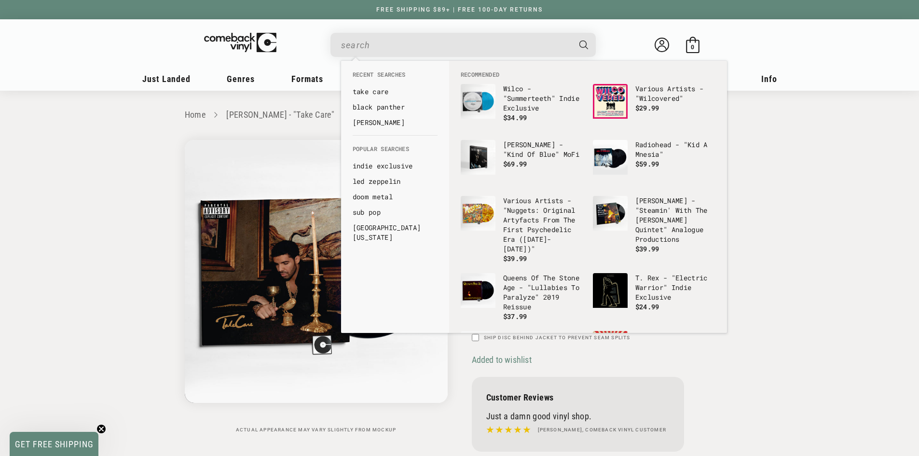
click at [388, 44] on input "When autocomplete results are available use up and down arrows to review and en…" at bounding box center [455, 45] width 229 height 20
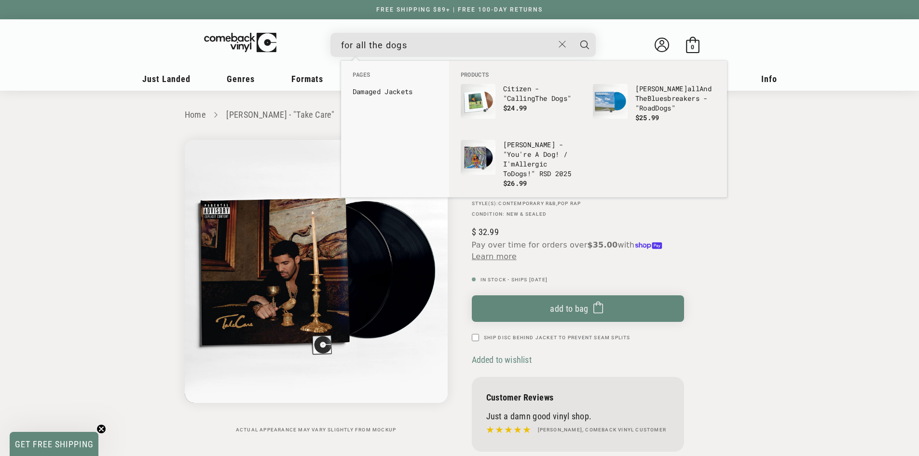
drag, startPoint x: 313, startPoint y: 53, endPoint x: 306, endPoint y: 53, distance: 6.8
click at [306, 53] on details-modal "for all the dogs See all results... 0 results 0 results" at bounding box center [463, 45] width 367 height 24
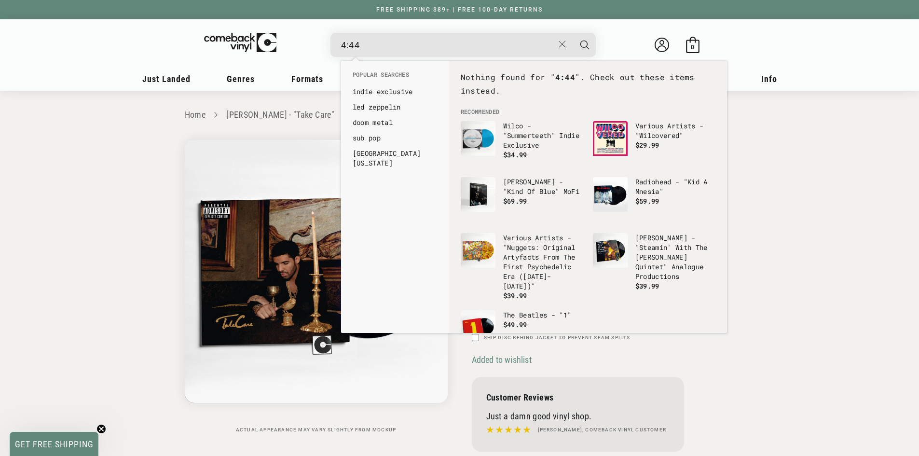
type input "4:44"
click at [573, 33] on button "Search" at bounding box center [585, 45] width 24 height 24
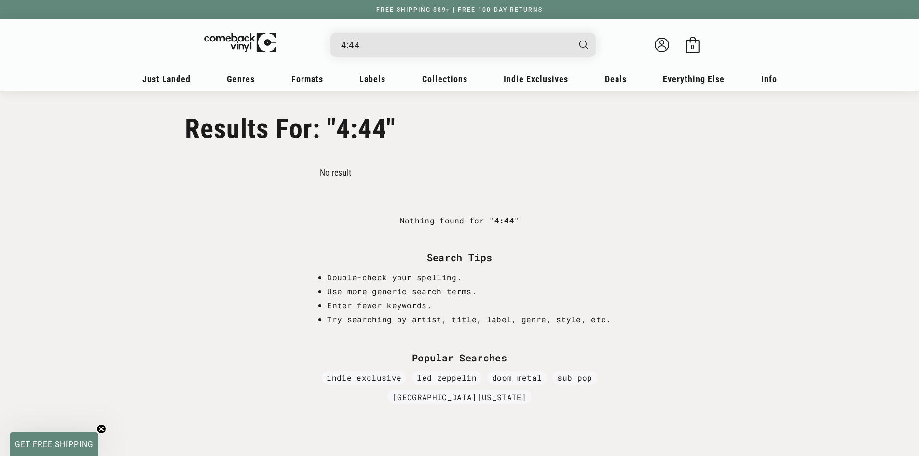
drag, startPoint x: 400, startPoint y: 43, endPoint x: 307, endPoint y: 47, distance: 92.7
click at [307, 47] on details-modal "4:44 Loading..." at bounding box center [463, 45] width 367 height 24
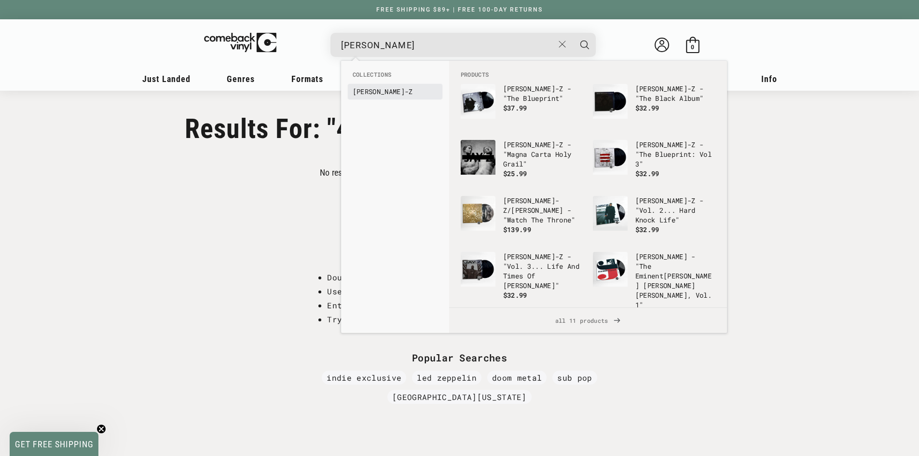
type input "[PERSON_NAME]"
click at [361, 93] on b "[PERSON_NAME]" at bounding box center [379, 91] width 52 height 9
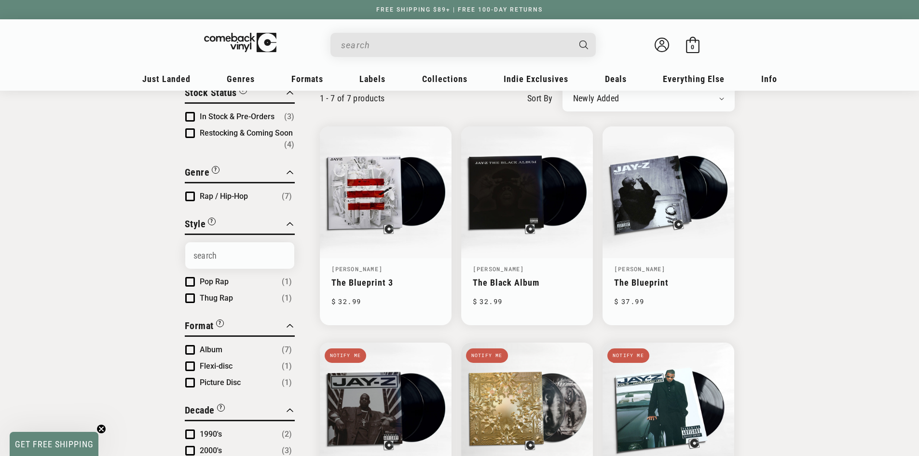
scroll to position [48, 0]
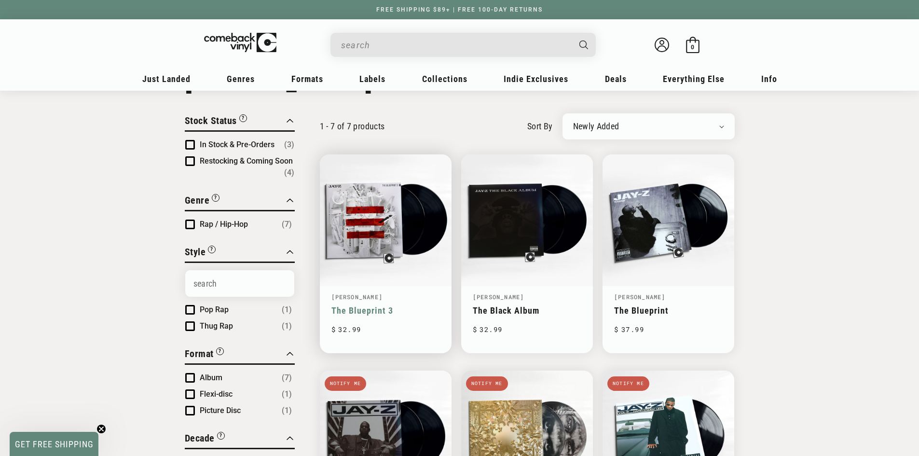
click at [360, 308] on link "The Blueprint 3" at bounding box center [386, 310] width 109 height 10
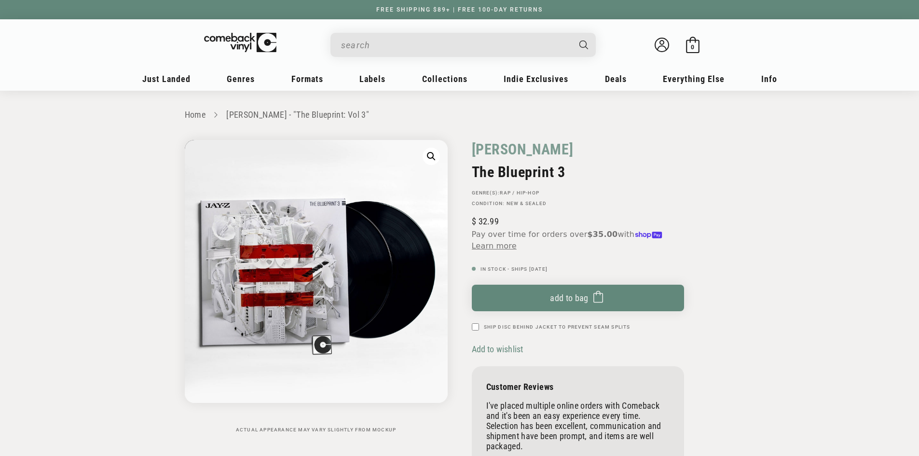
click at [477, 342] on div "Jay-Z The Blueprint 3 GENRE(S): Rap / Hip-Hop Condition: New & Sealed Regular p…" at bounding box center [578, 311] width 212 height 342
click at [477, 344] on span "Add to wishlist" at bounding box center [498, 349] width 52 height 10
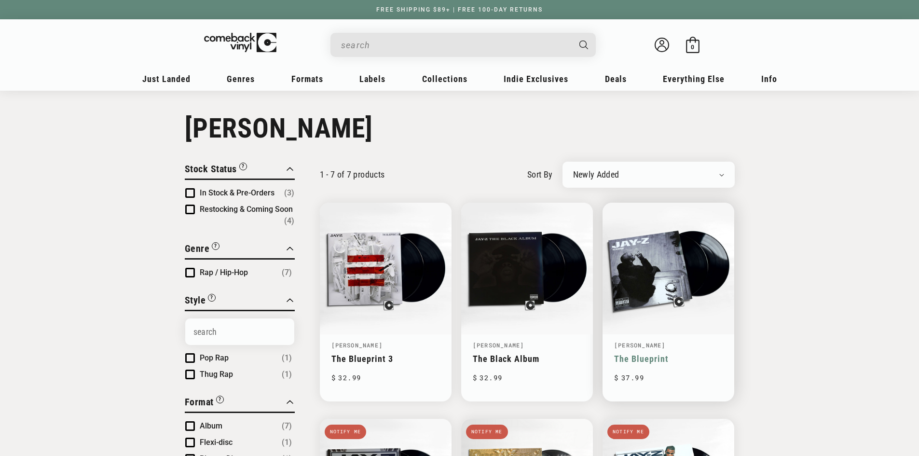
scroll to position [48, 0]
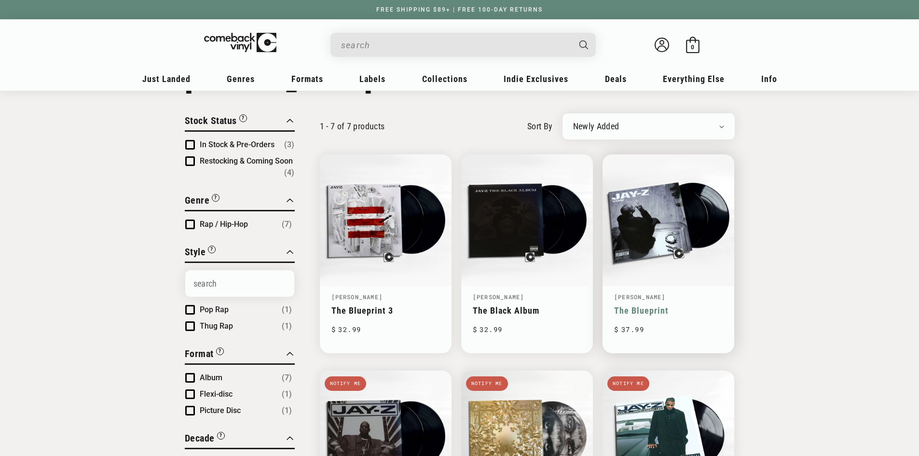
click at [645, 306] on link "The Blueprint" at bounding box center [668, 310] width 109 height 10
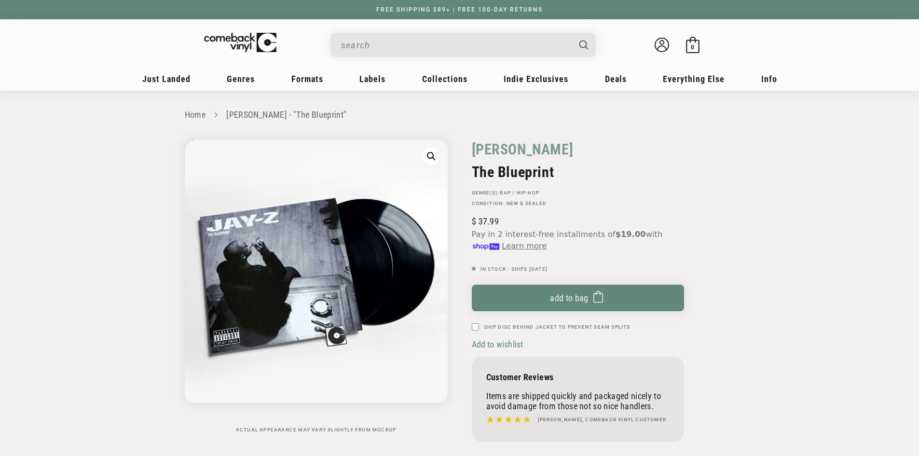
click at [484, 344] on span "Add to wishlist" at bounding box center [498, 344] width 52 height 10
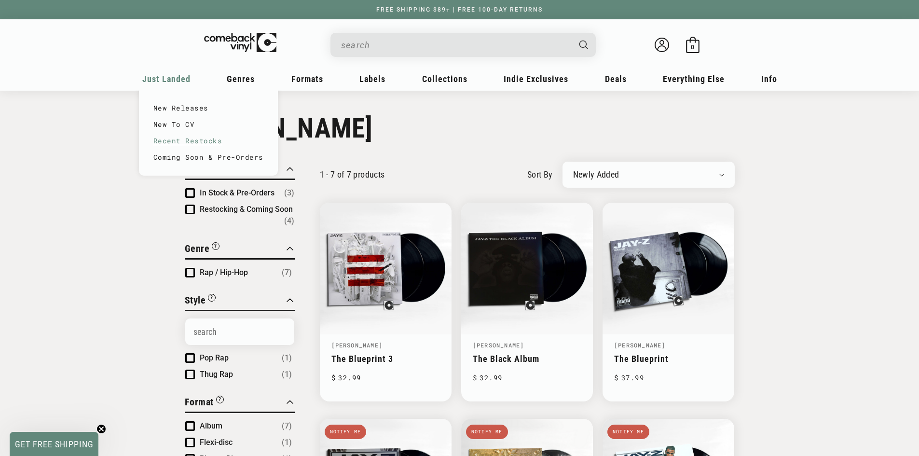
click at [188, 136] on link "Recent Restocks" at bounding box center [208, 141] width 110 height 16
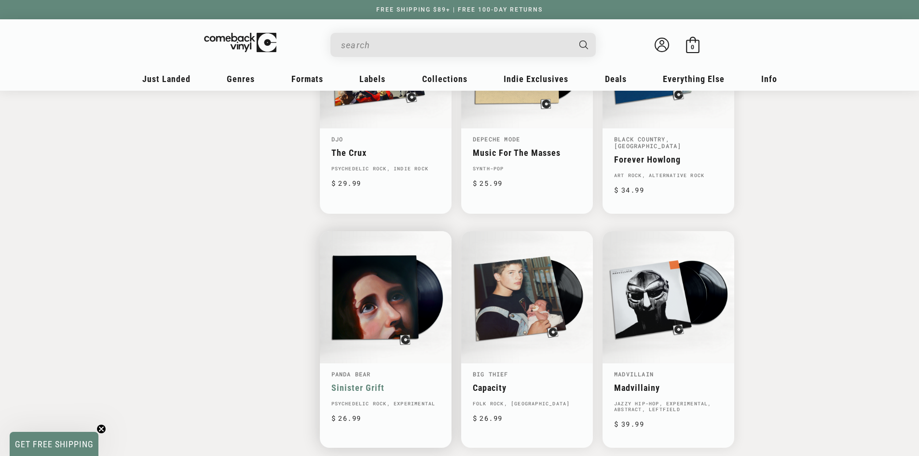
scroll to position [1206, 0]
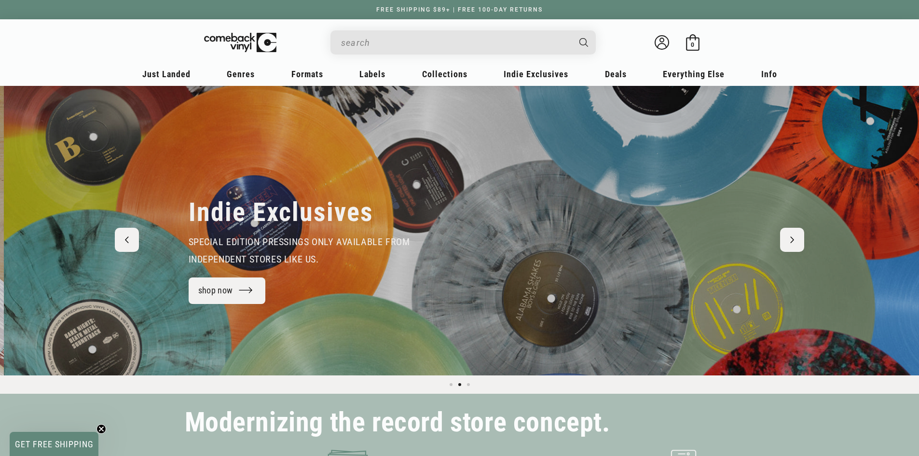
scroll to position [0, 919]
